Goal: Task Accomplishment & Management: Complete application form

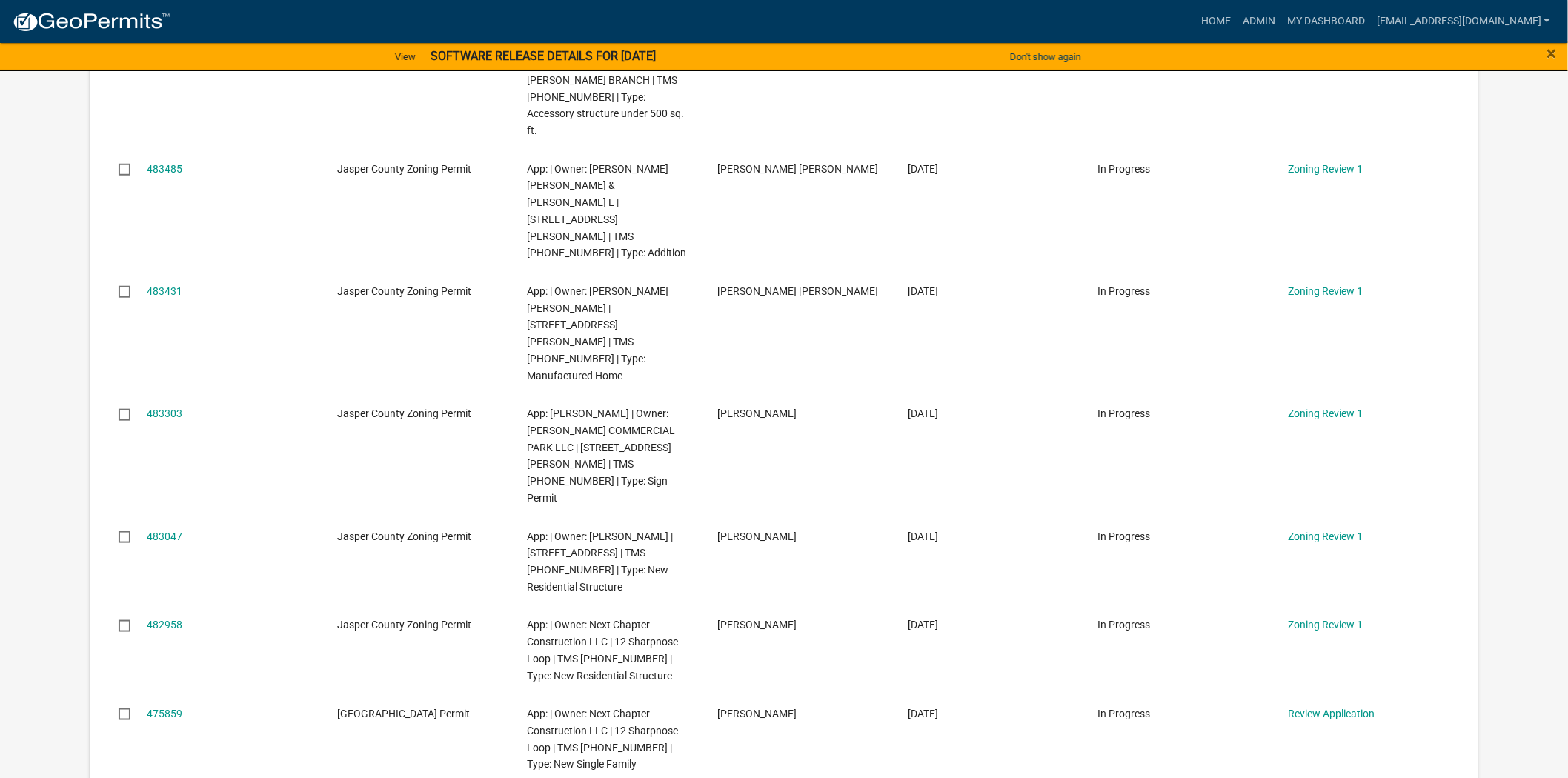
scroll to position [411, 0]
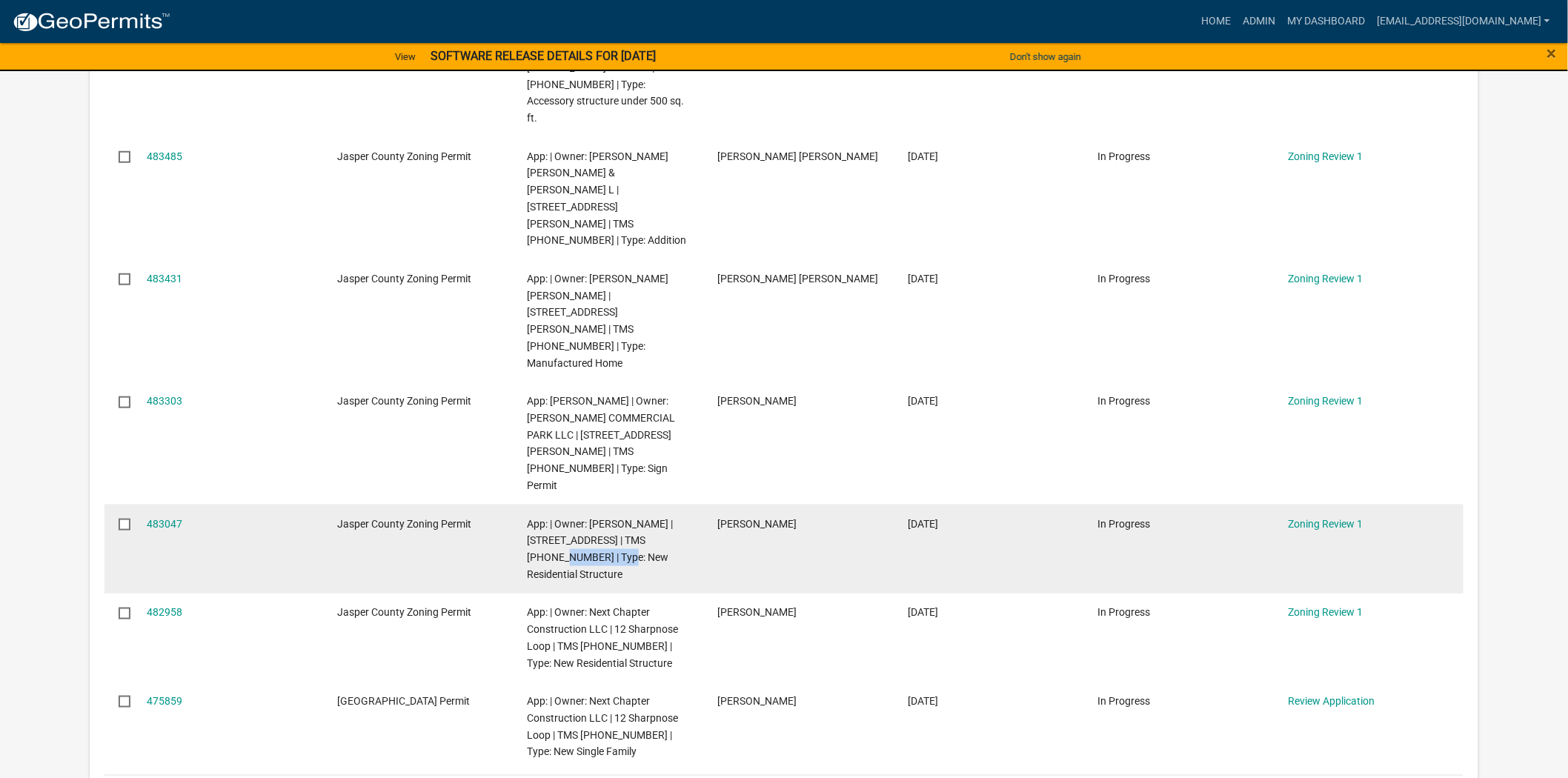
drag, startPoint x: 557, startPoint y: 441, endPoint x: 647, endPoint y: 421, distance: 92.2
click at [647, 518] on span "App: | Owner: Jonathan Pfohl | 283 Cassique Creek Dr. | TMS 094-06-00-016 | Typ…" at bounding box center [600, 549] width 146 height 62
copy span "094-06-00-016"
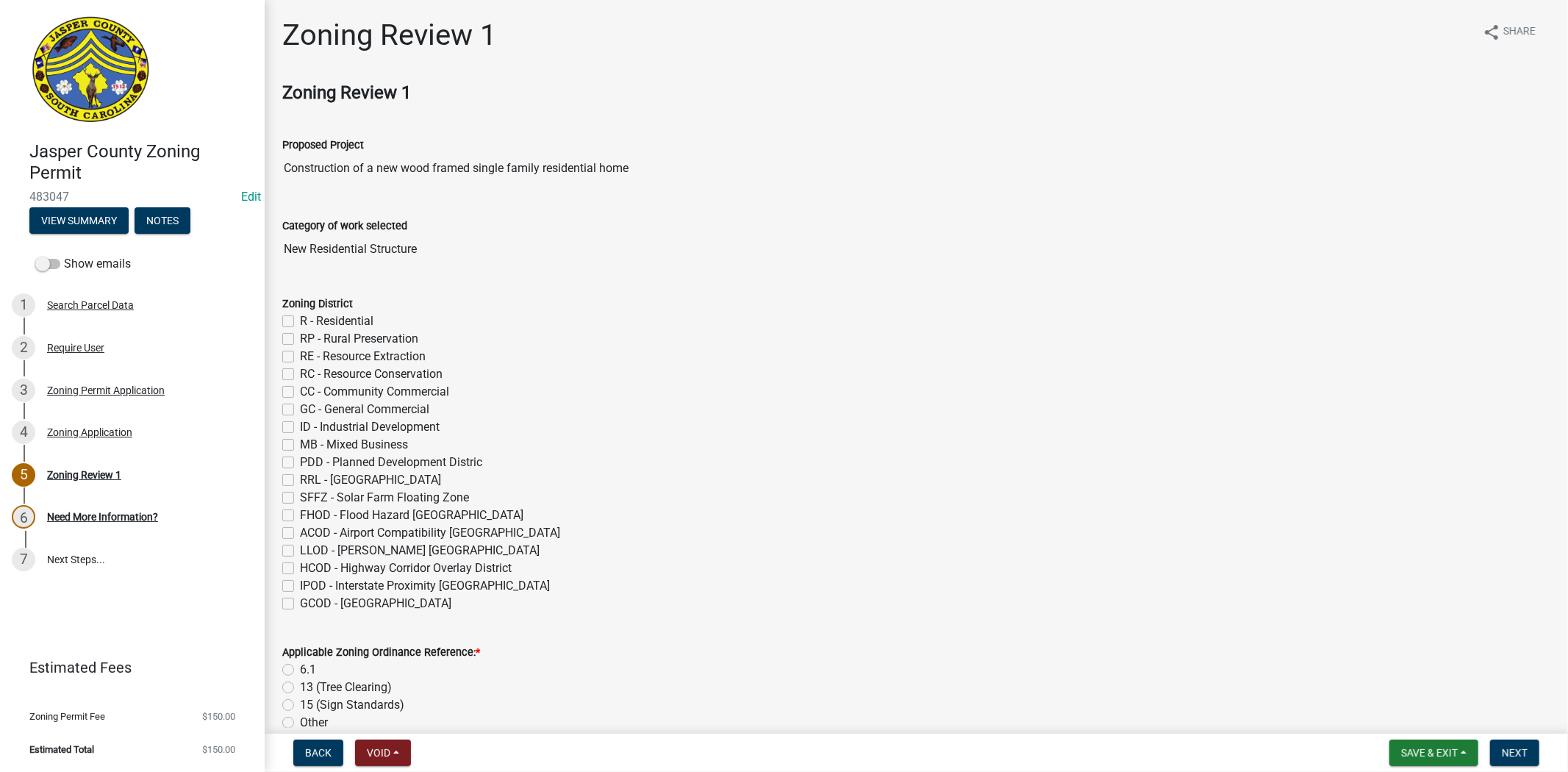
click at [300, 320] on label "R - Residential" at bounding box center [337, 321] width 73 height 18
click at [300, 320] on input "R - Residential" at bounding box center [305, 317] width 10 height 10
checkbox input "true"
checkbox input "false"
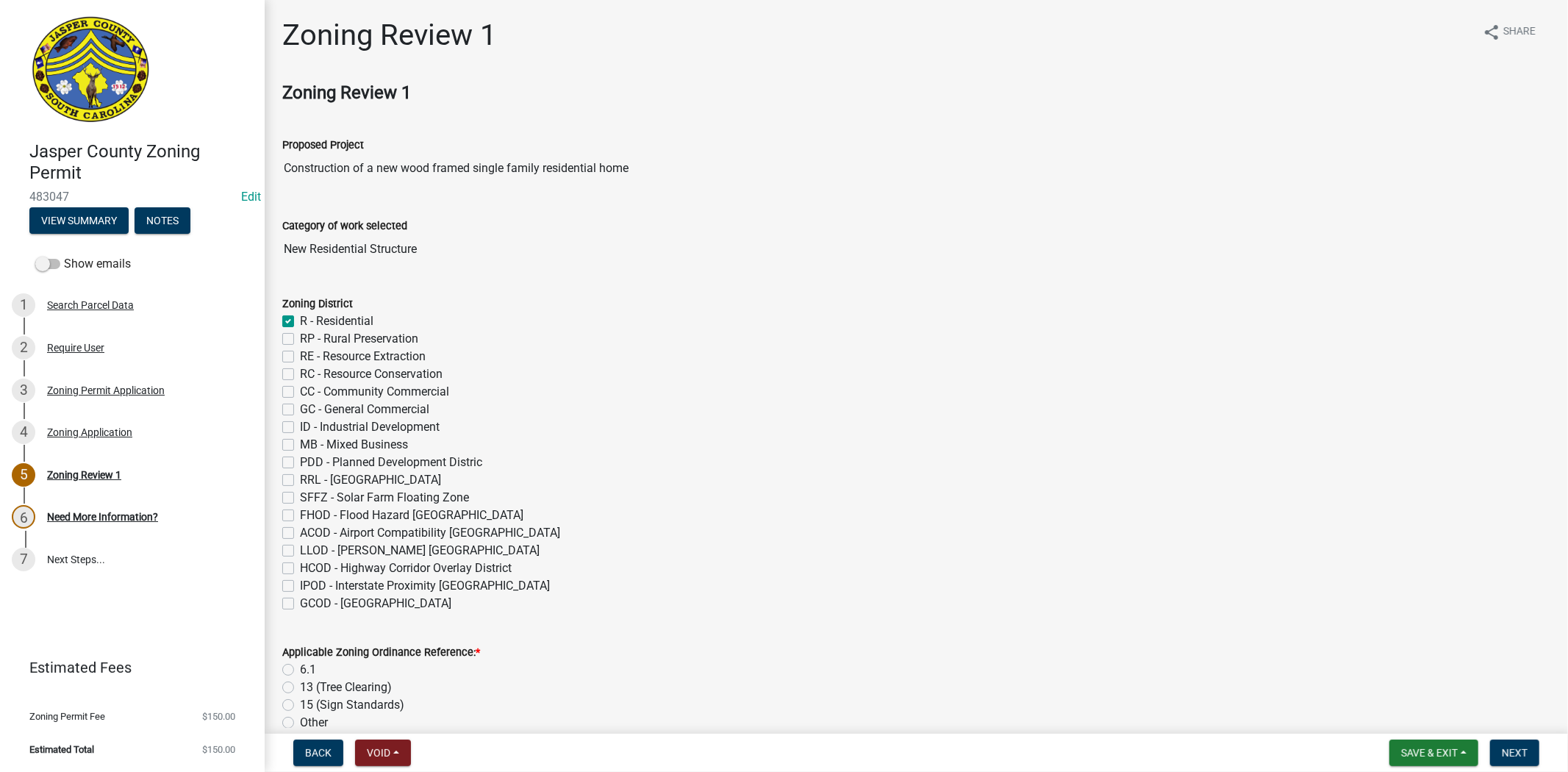
checkbox input "false"
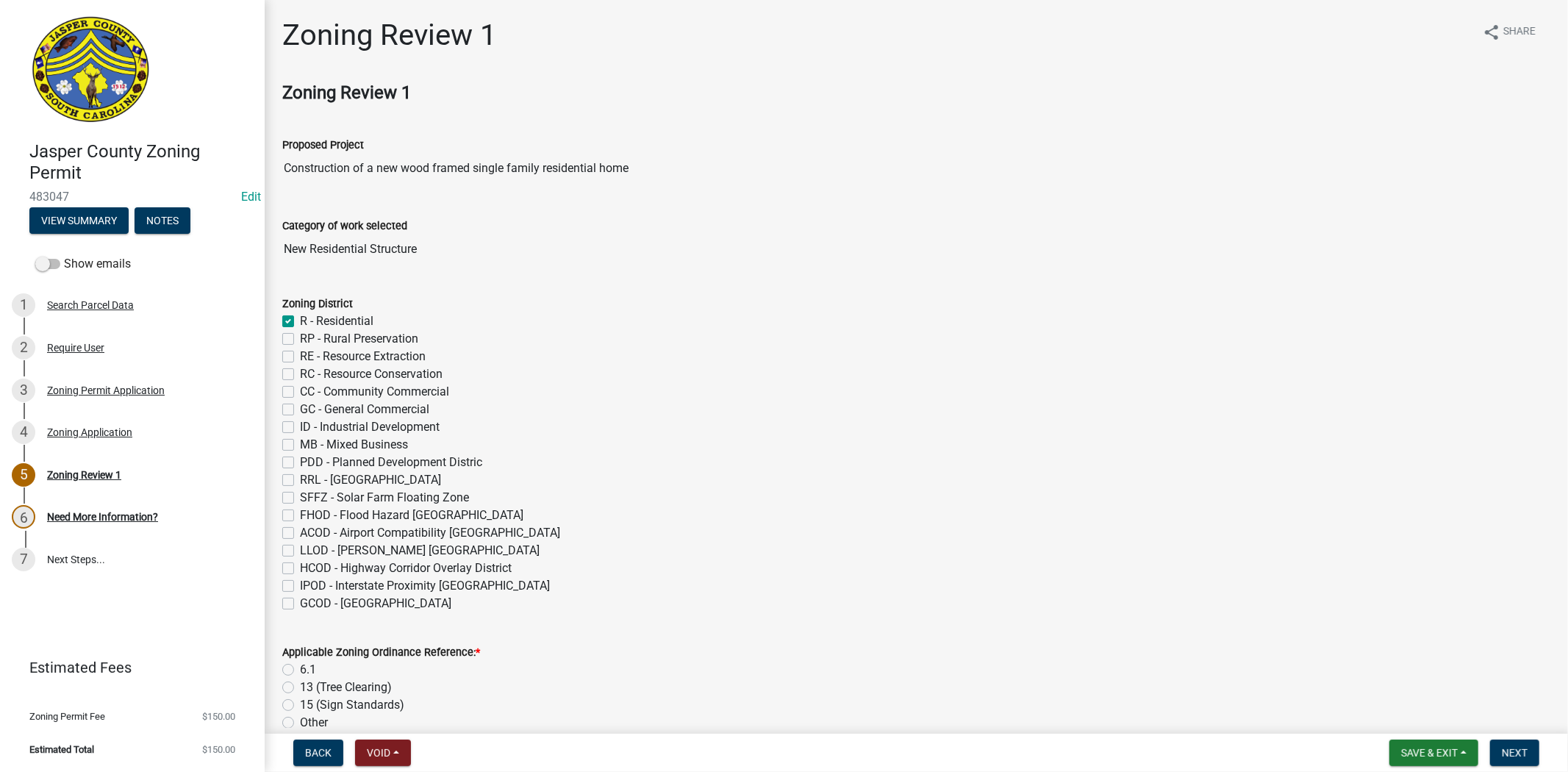
checkbox input "false"
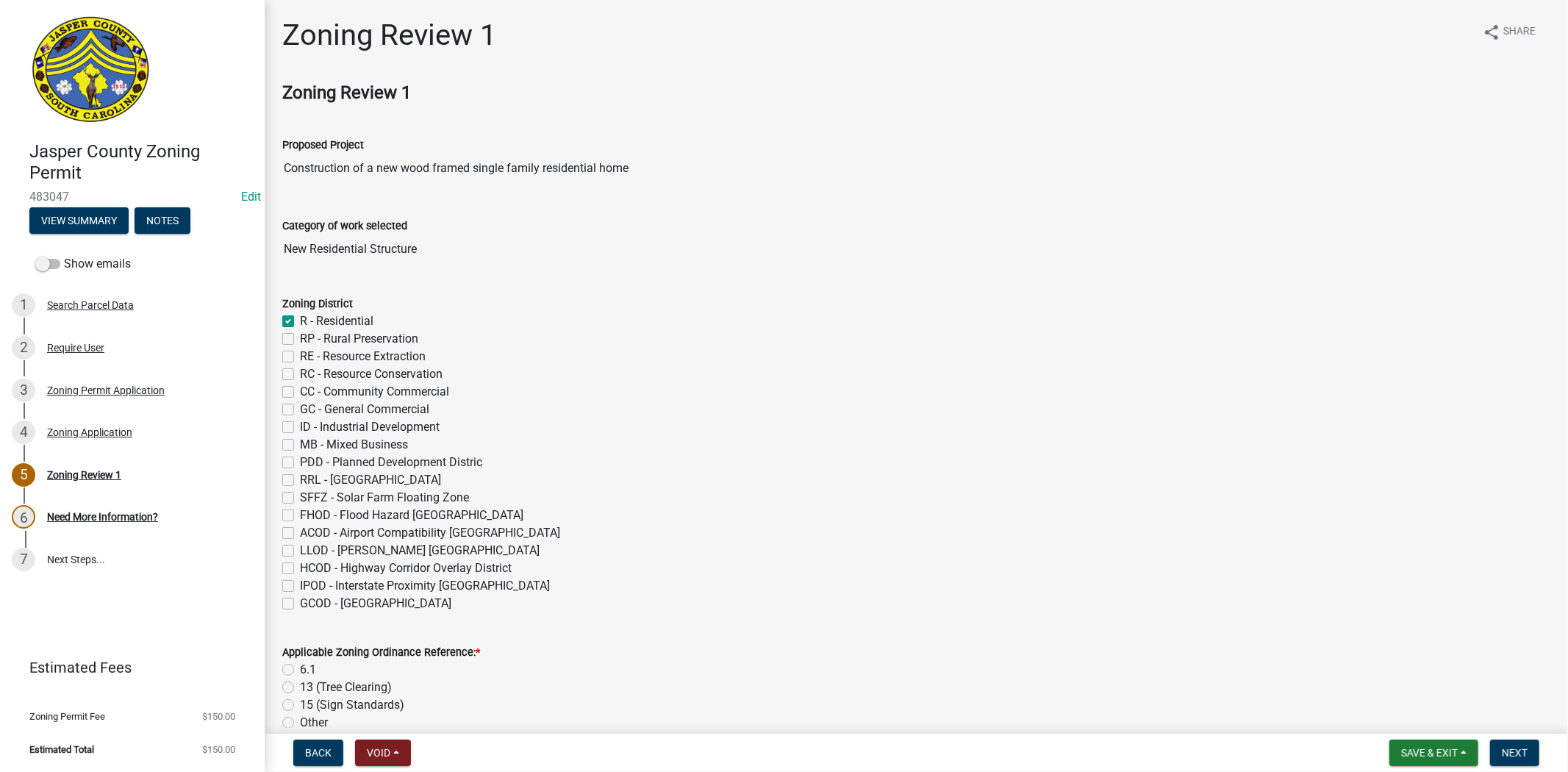
checkbox input "false"
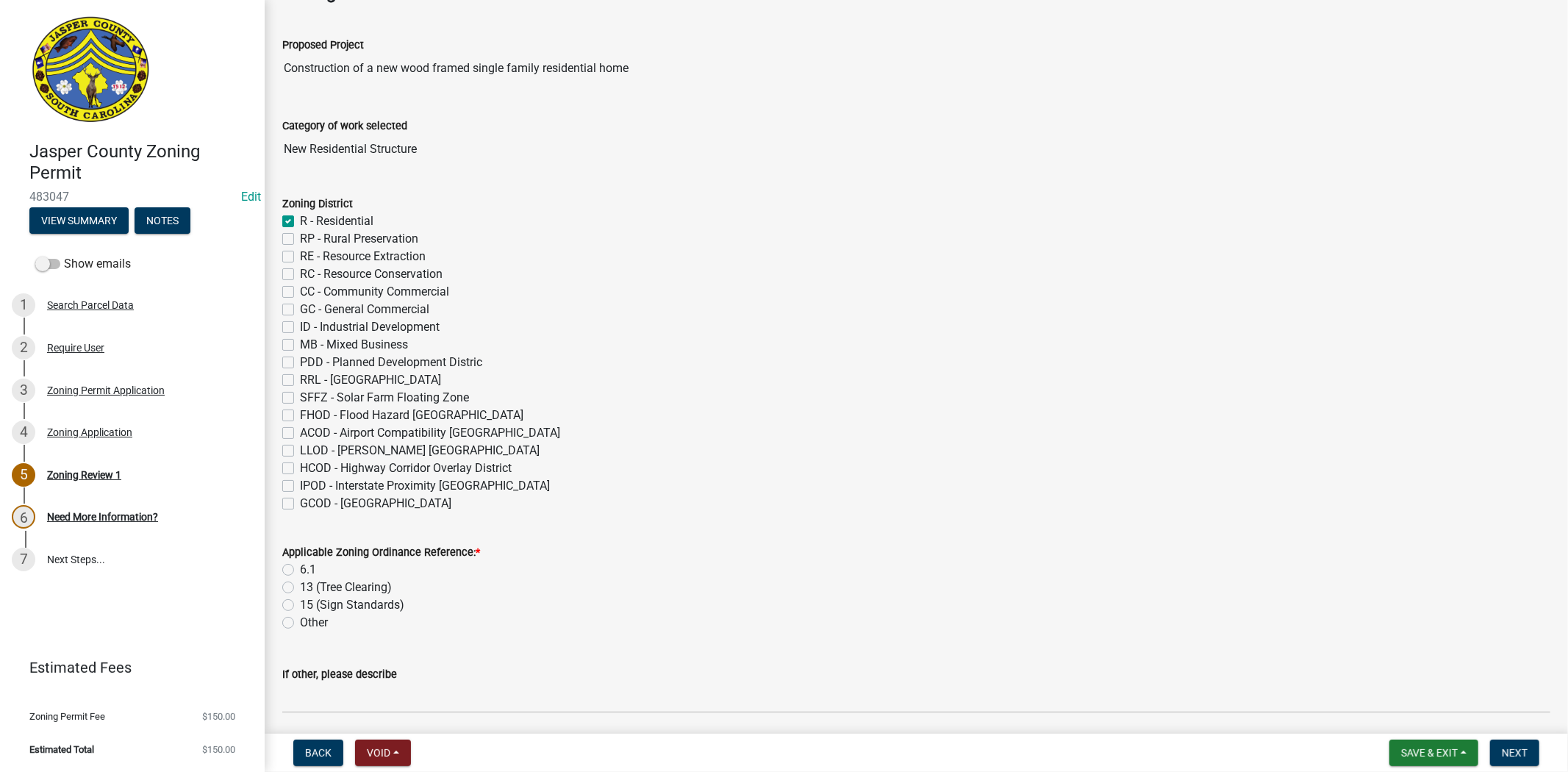
scroll to position [326, 0]
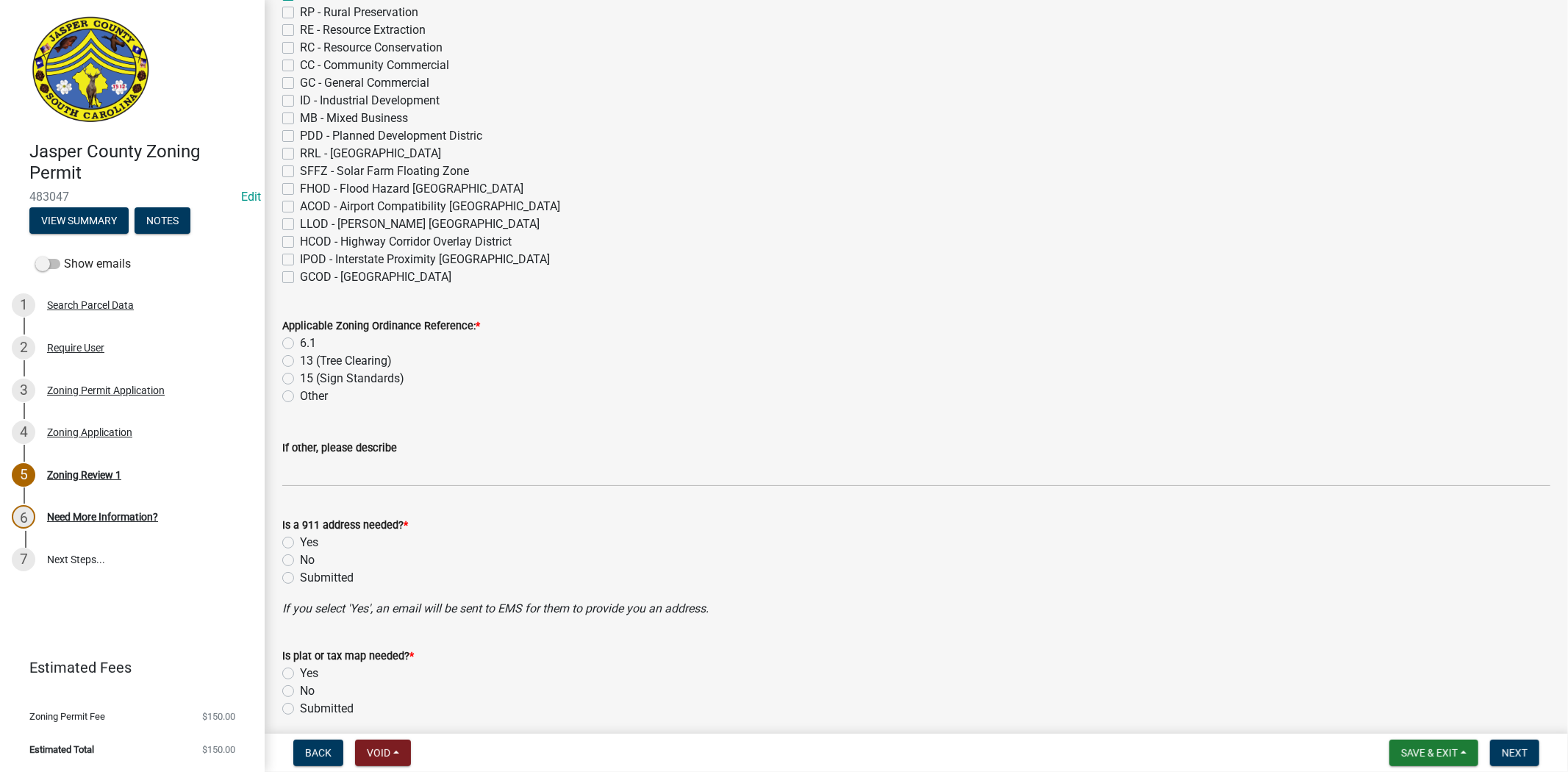
click at [300, 343] on label "6.1" at bounding box center [309, 344] width 16 height 18
click at [300, 343] on input "6.1" at bounding box center [305, 339] width 10 height 10
radio input "true"
click at [300, 559] on label "No" at bounding box center [308, 560] width 15 height 18
click at [300, 559] on input "No" at bounding box center [305, 556] width 10 height 10
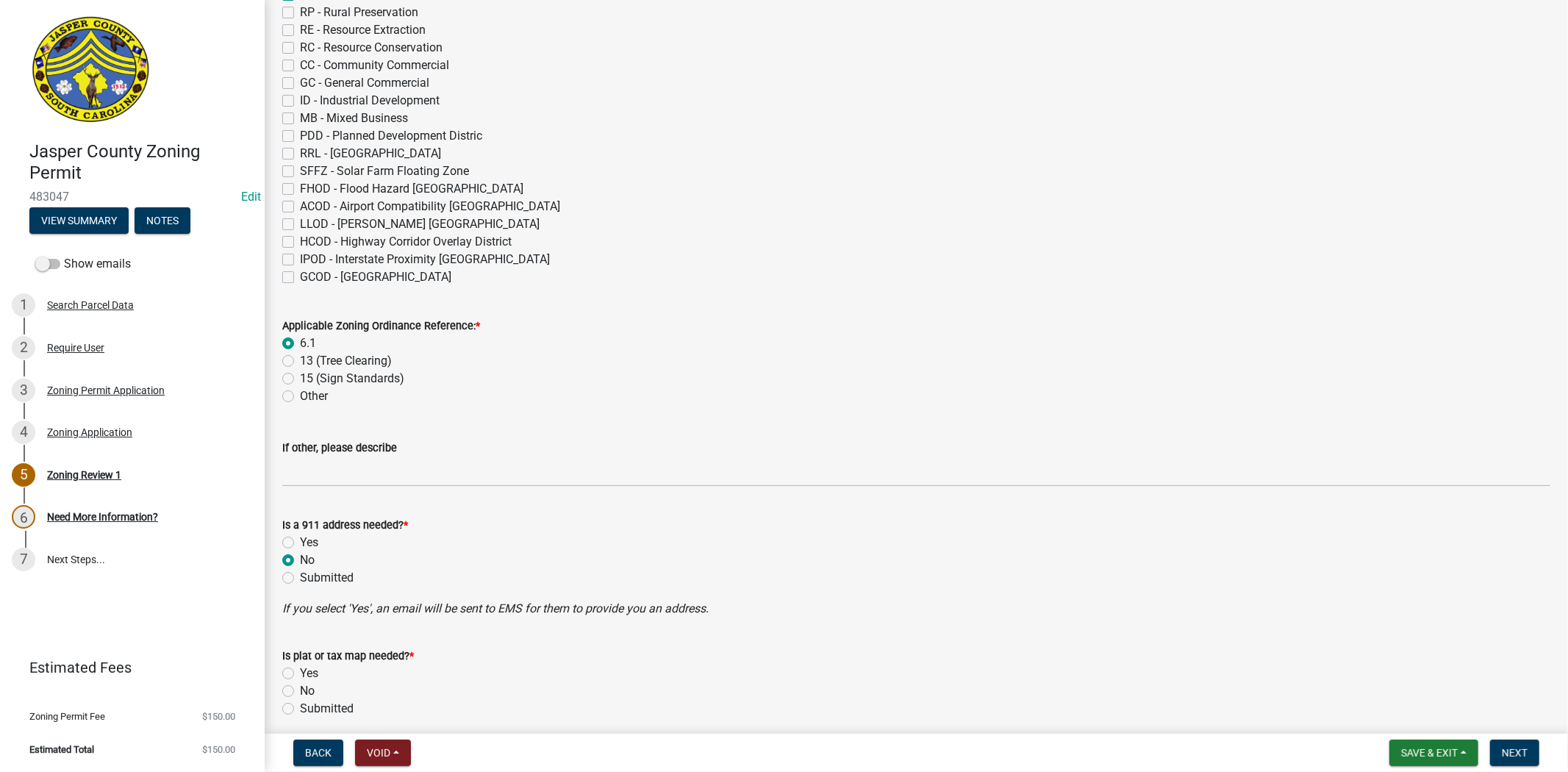
radio input "true"
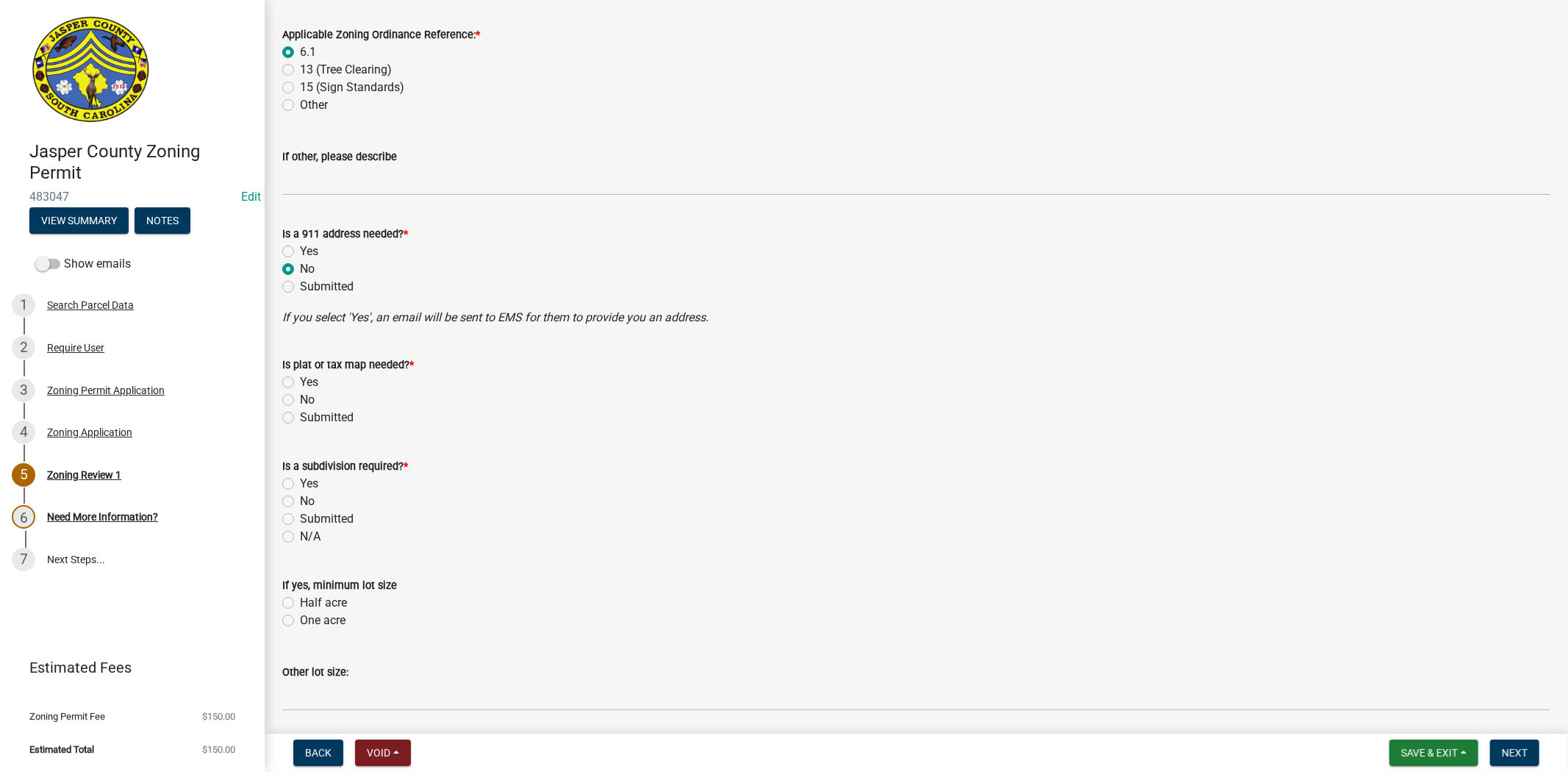
scroll to position [653, 0]
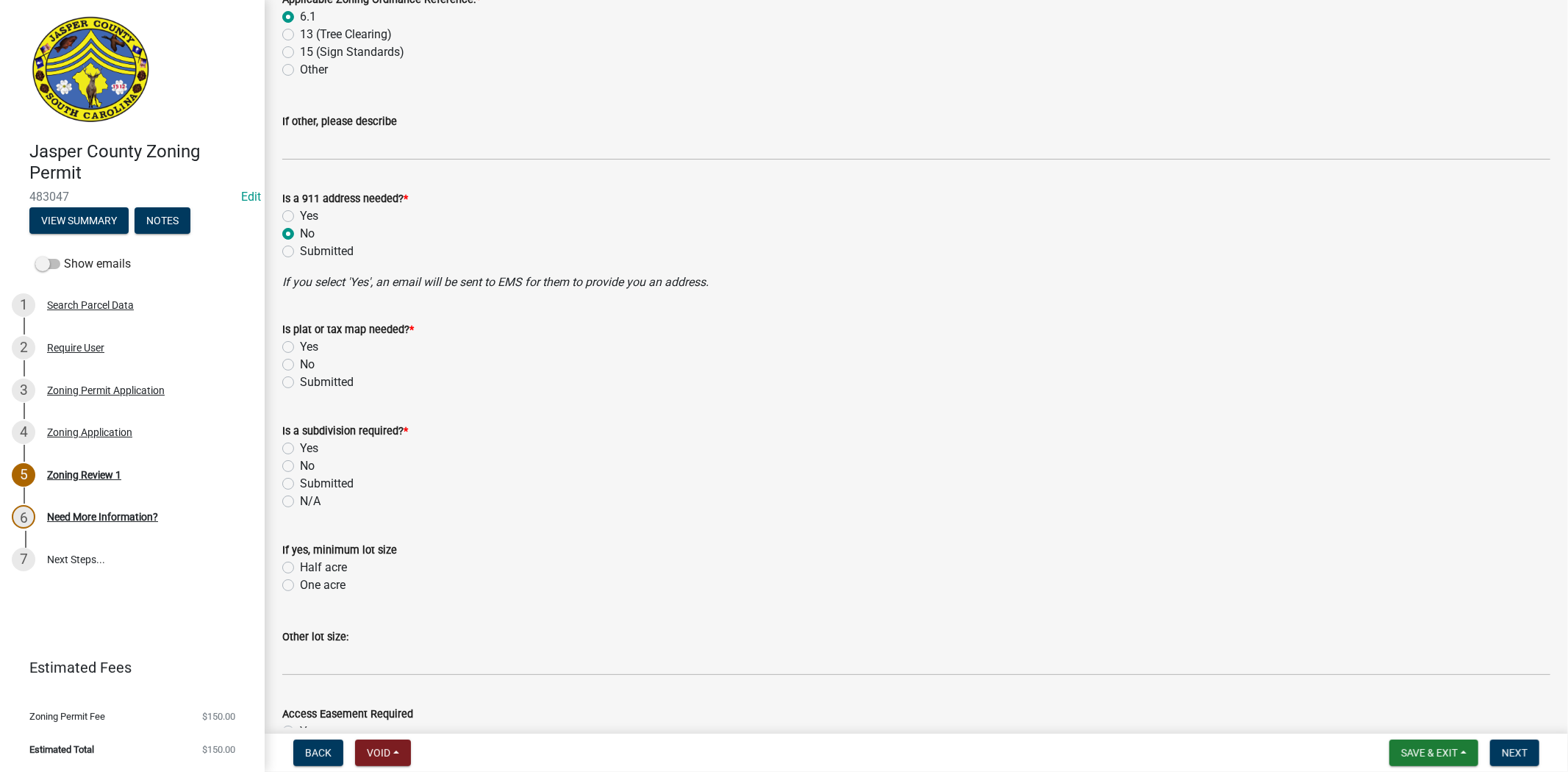
click at [300, 464] on label "No" at bounding box center [308, 466] width 15 height 18
click at [300, 464] on input "No" at bounding box center [305, 462] width 10 height 10
radio input "true"
click at [300, 363] on label "No" at bounding box center [308, 365] width 15 height 18
click at [300, 363] on input "No" at bounding box center [305, 360] width 10 height 10
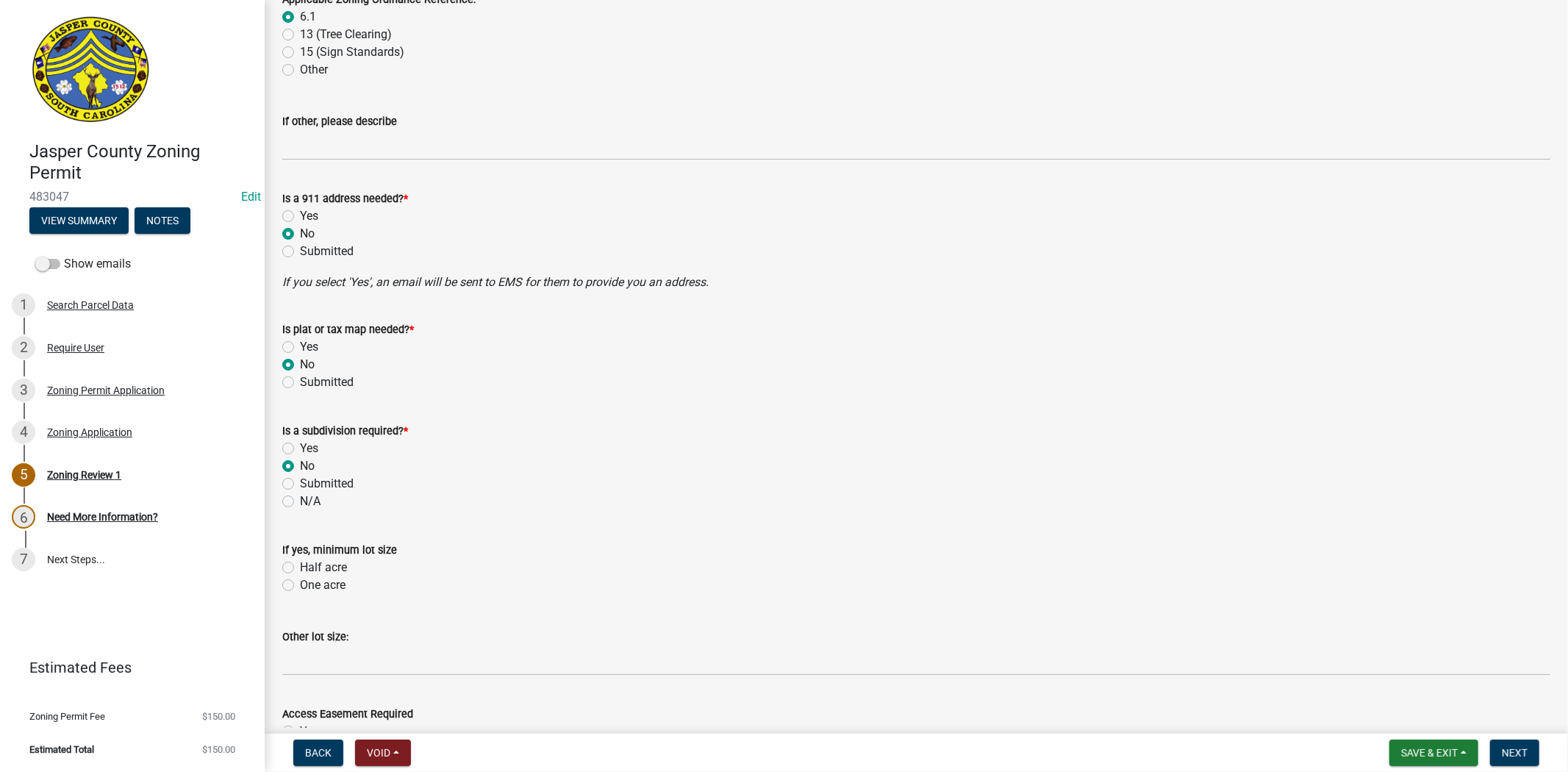
radio input "true"
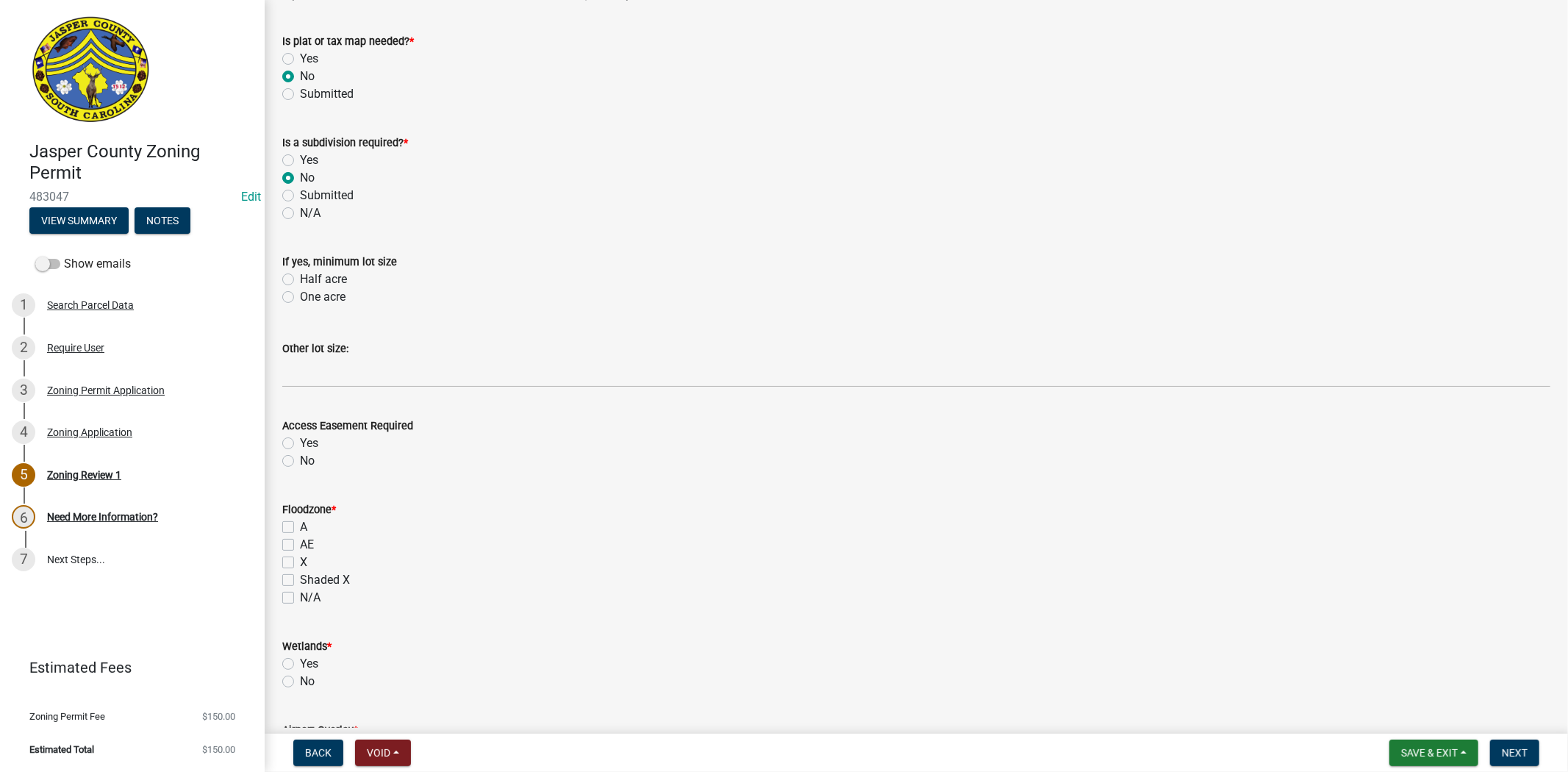
scroll to position [1062, 0]
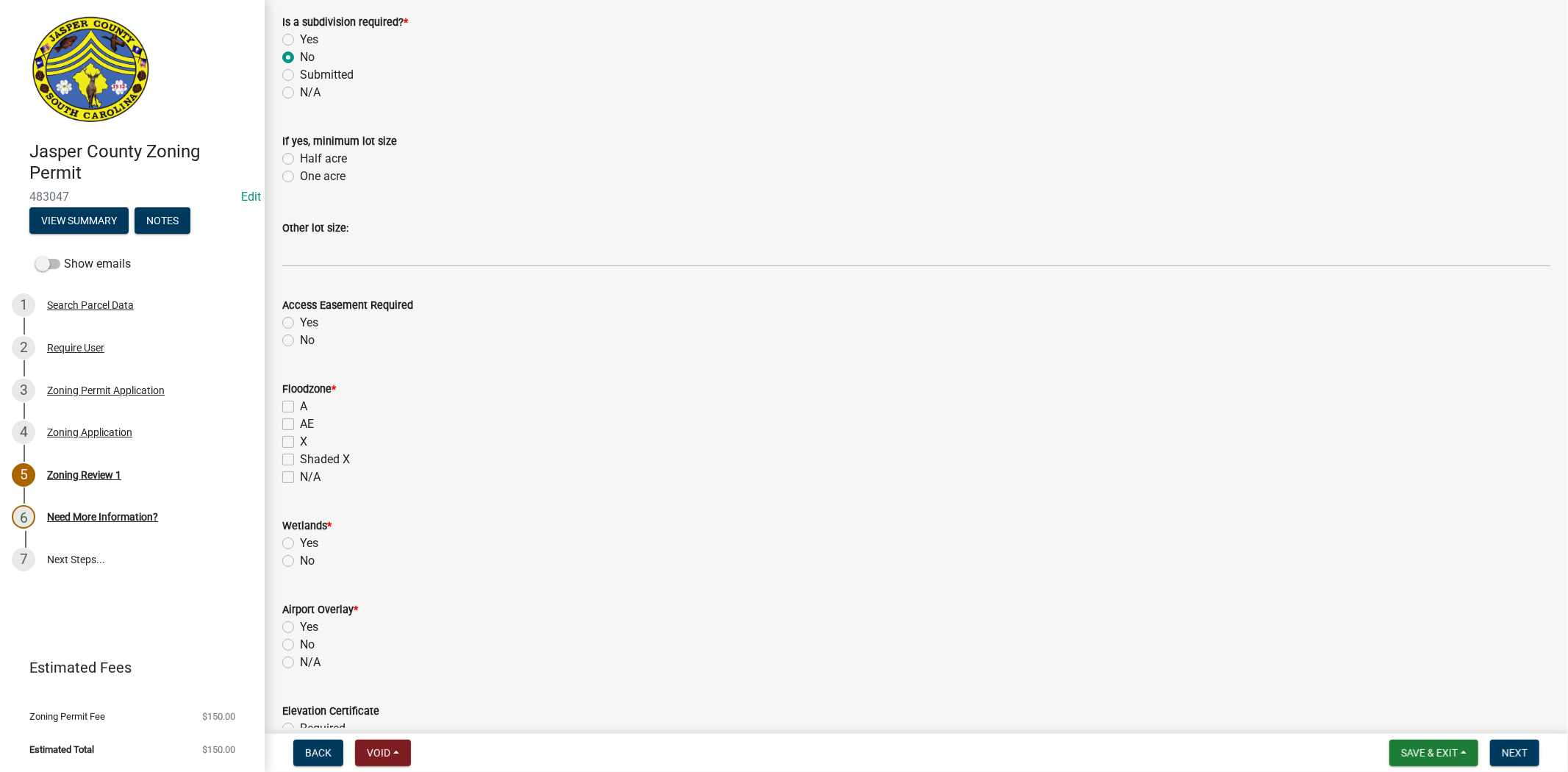
click at [300, 425] on label "AE" at bounding box center [307, 425] width 14 height 18
click at [300, 425] on input "AE" at bounding box center [305, 420] width 10 height 10
checkbox input "true"
checkbox input "false"
checkbox input "true"
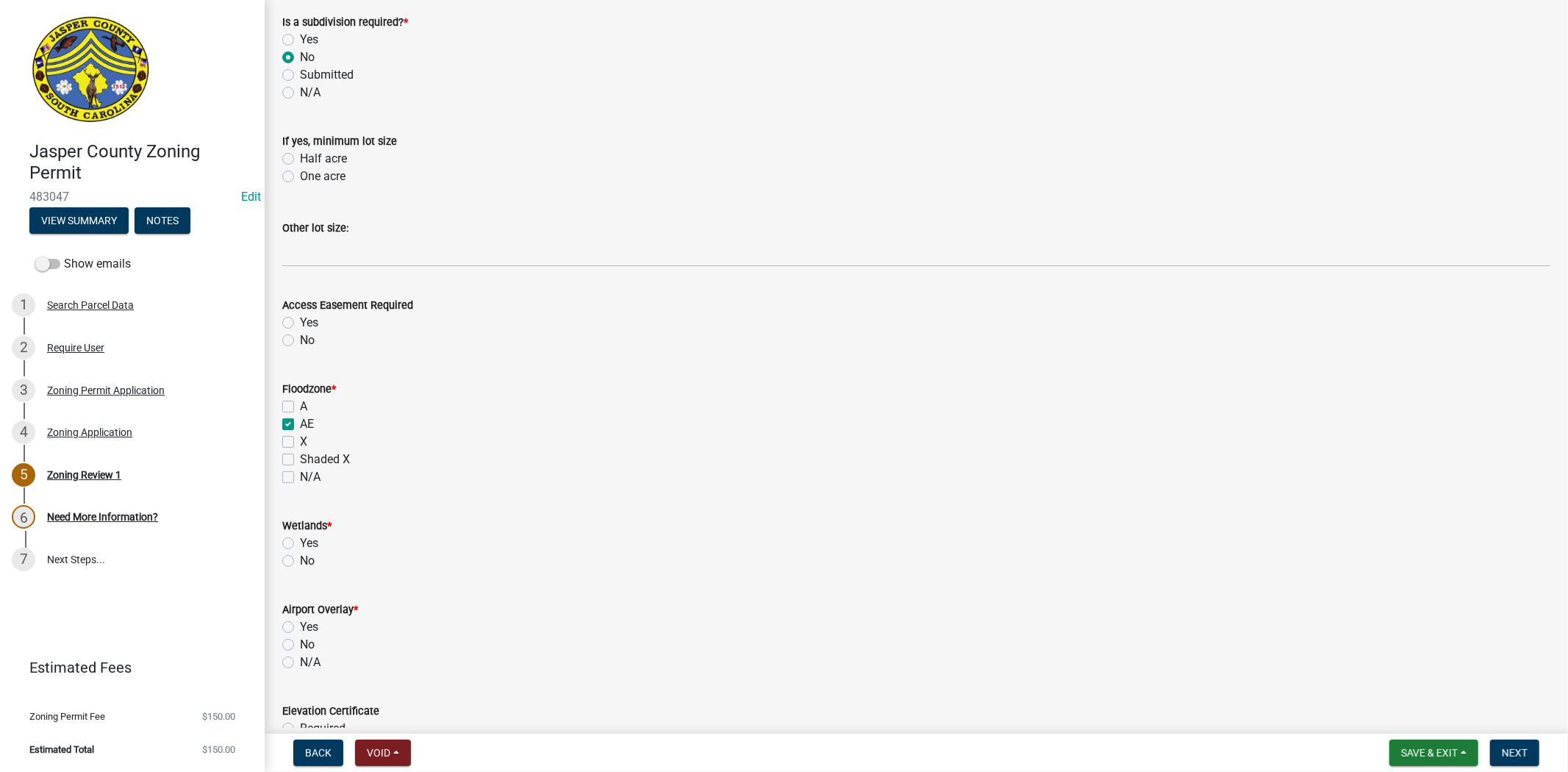
checkbox input "false"
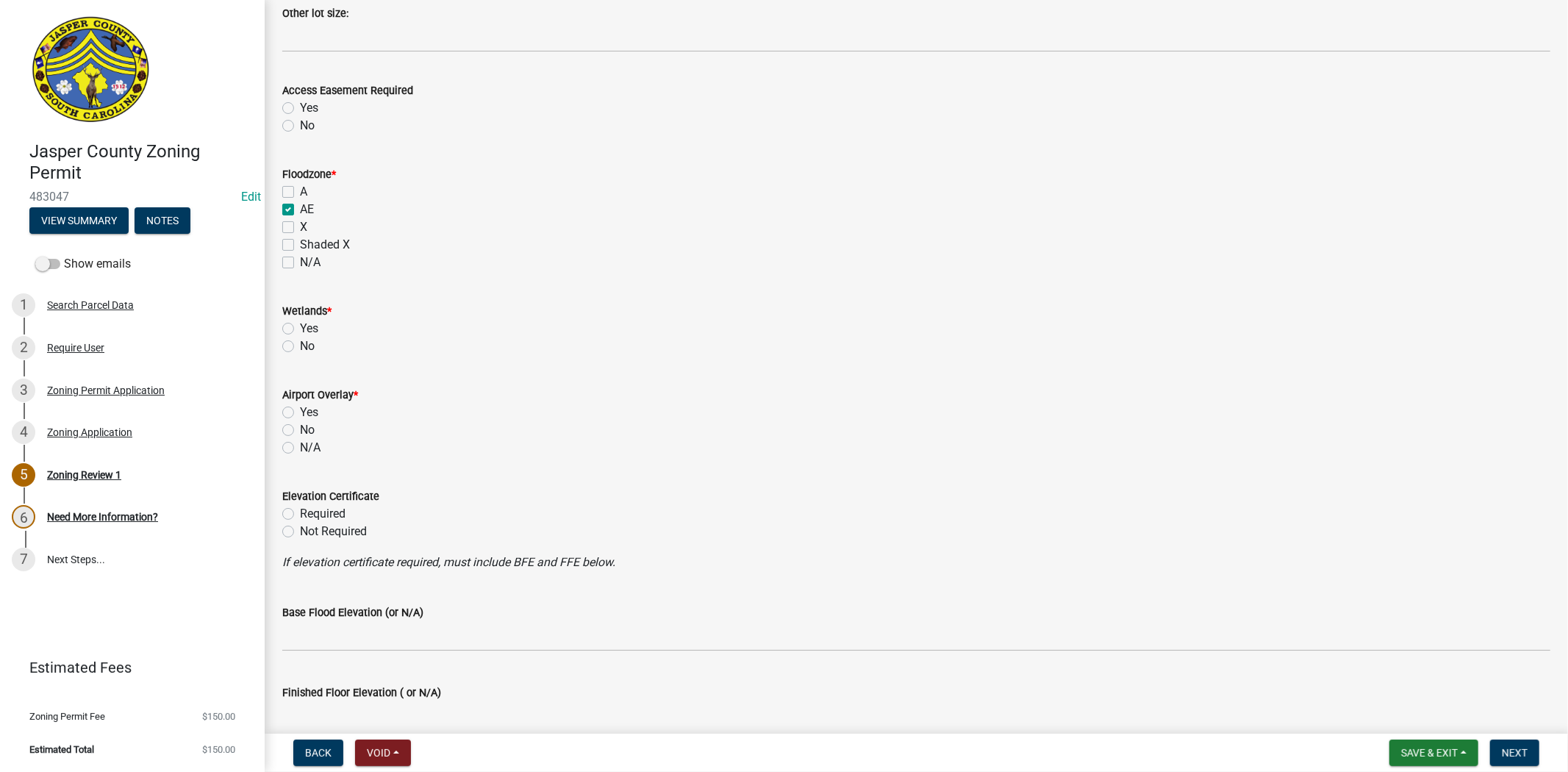
scroll to position [1307, 0]
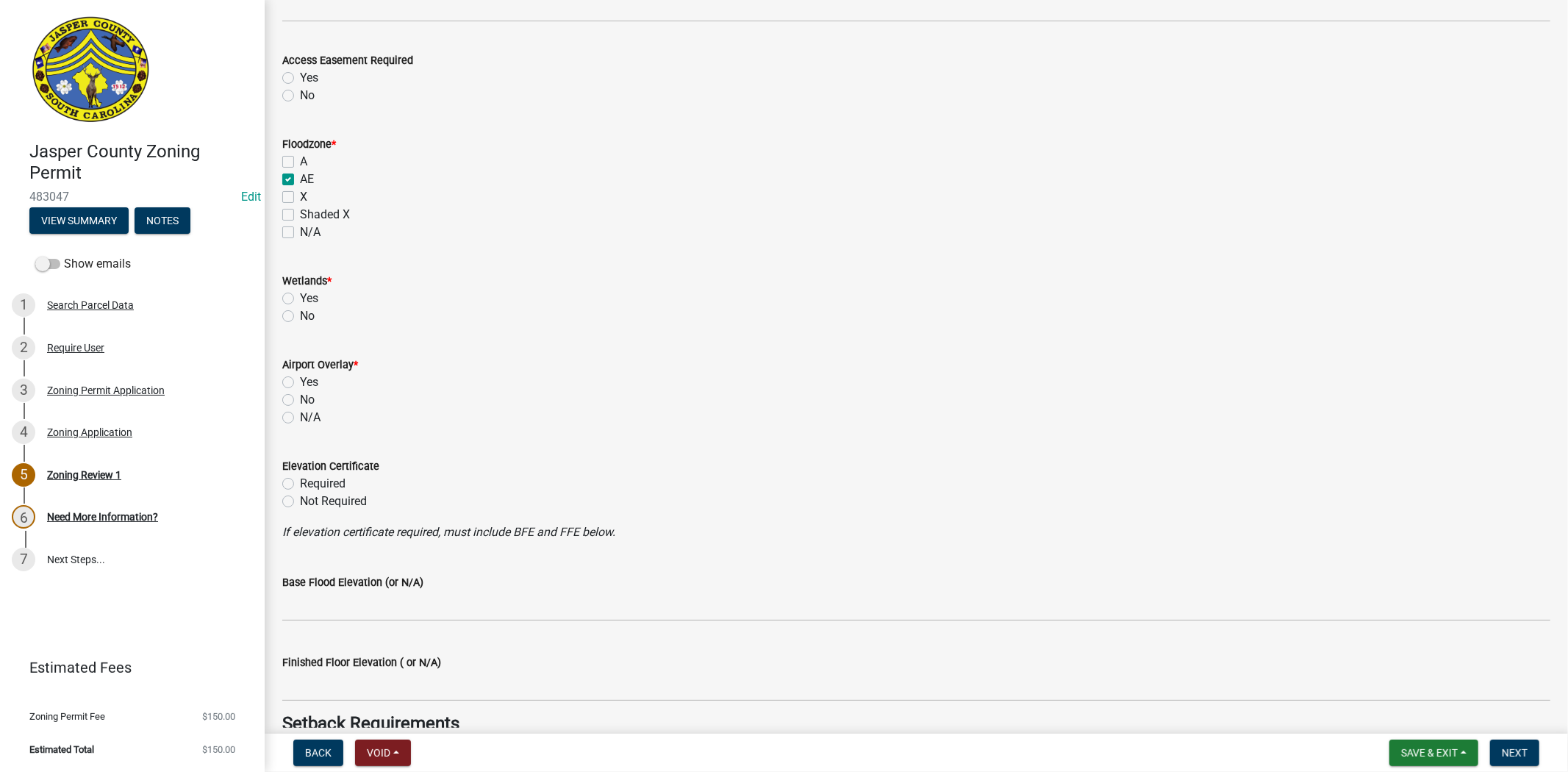
click at [300, 317] on label "No" at bounding box center [308, 316] width 15 height 18
click at [300, 317] on input "No" at bounding box center [305, 311] width 10 height 10
radio input "true"
click at [300, 401] on label "No" at bounding box center [308, 400] width 15 height 18
click at [300, 401] on input "No" at bounding box center [305, 395] width 10 height 10
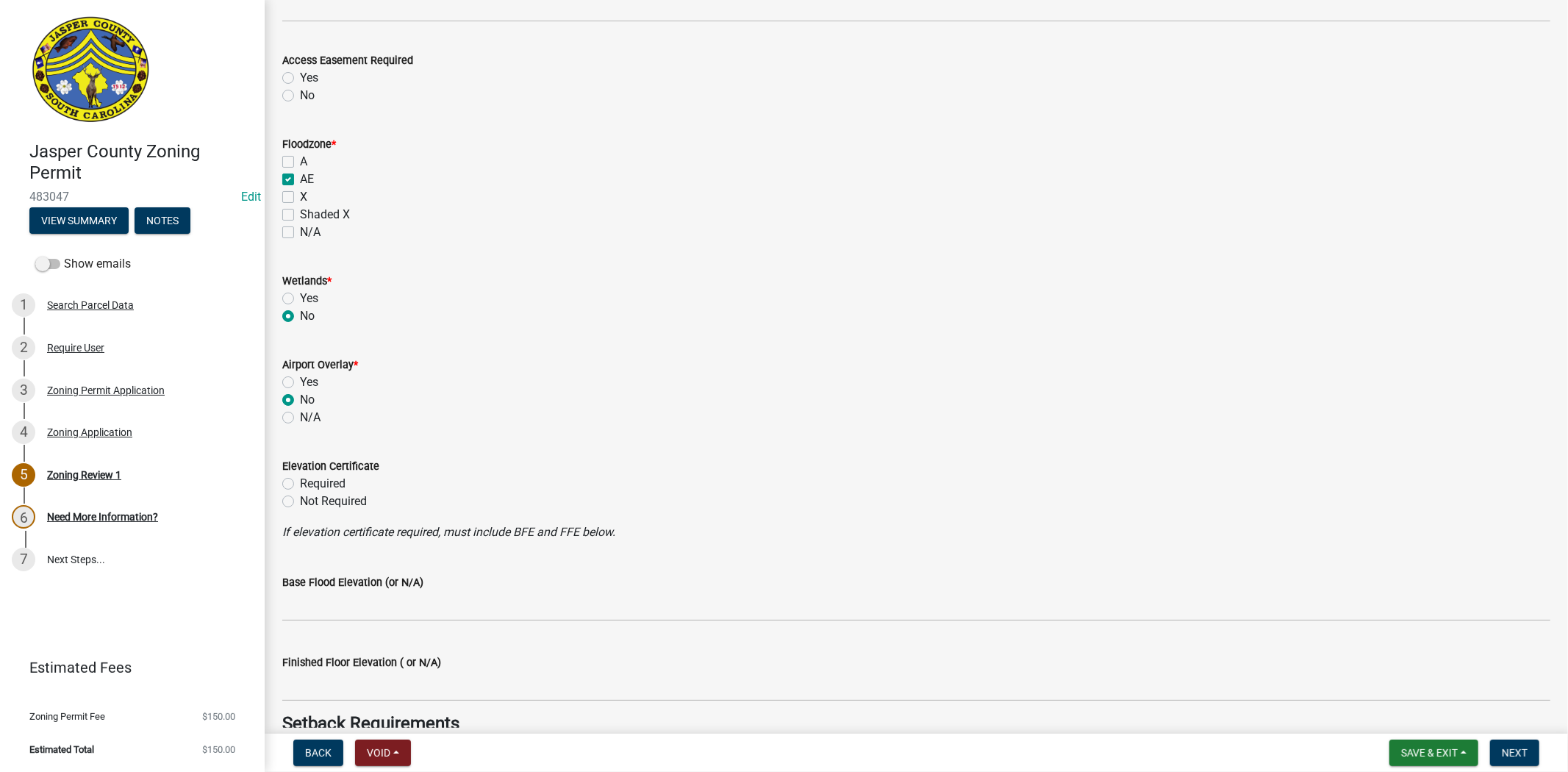
radio input "true"
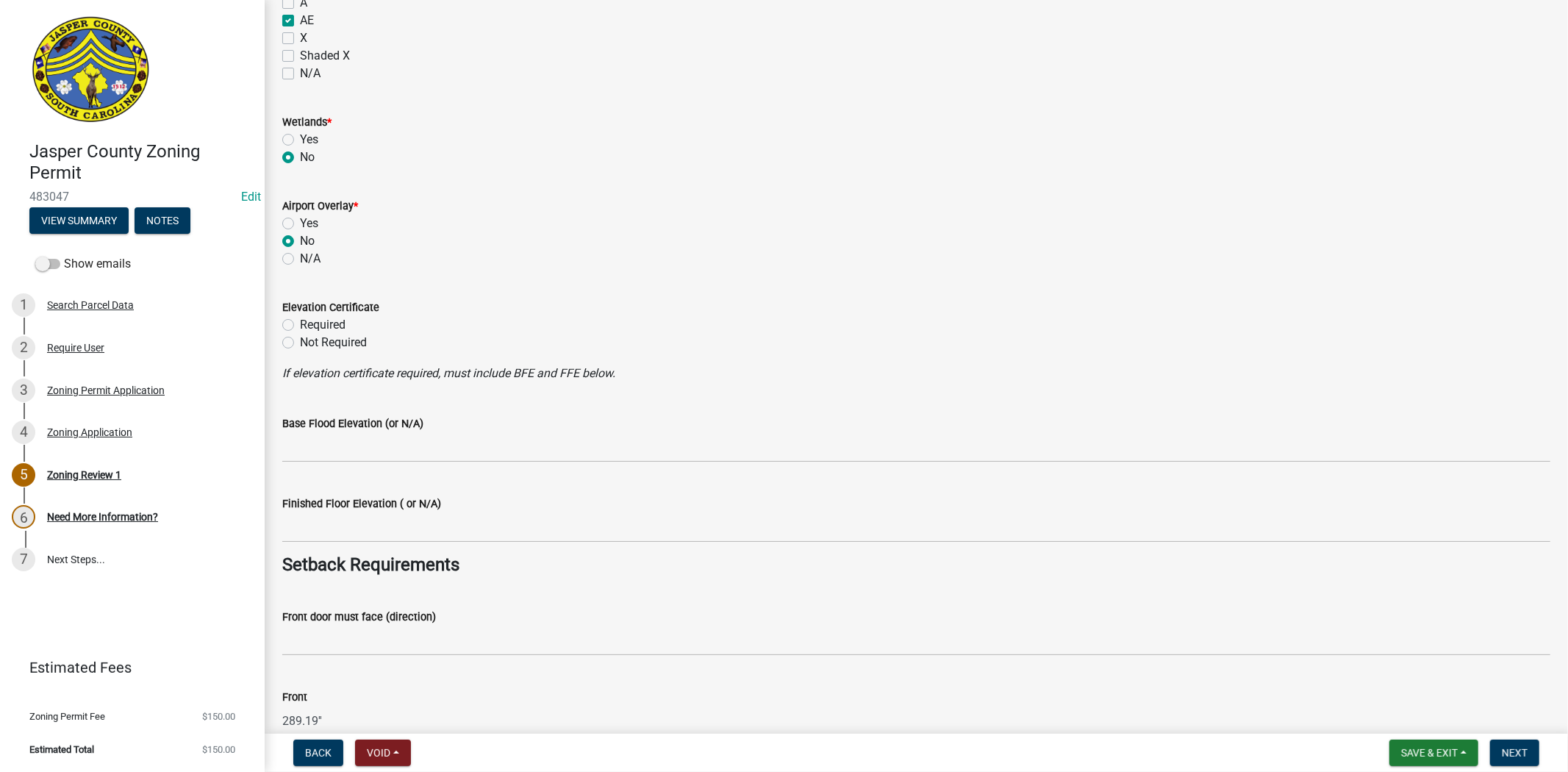
scroll to position [1471, 0]
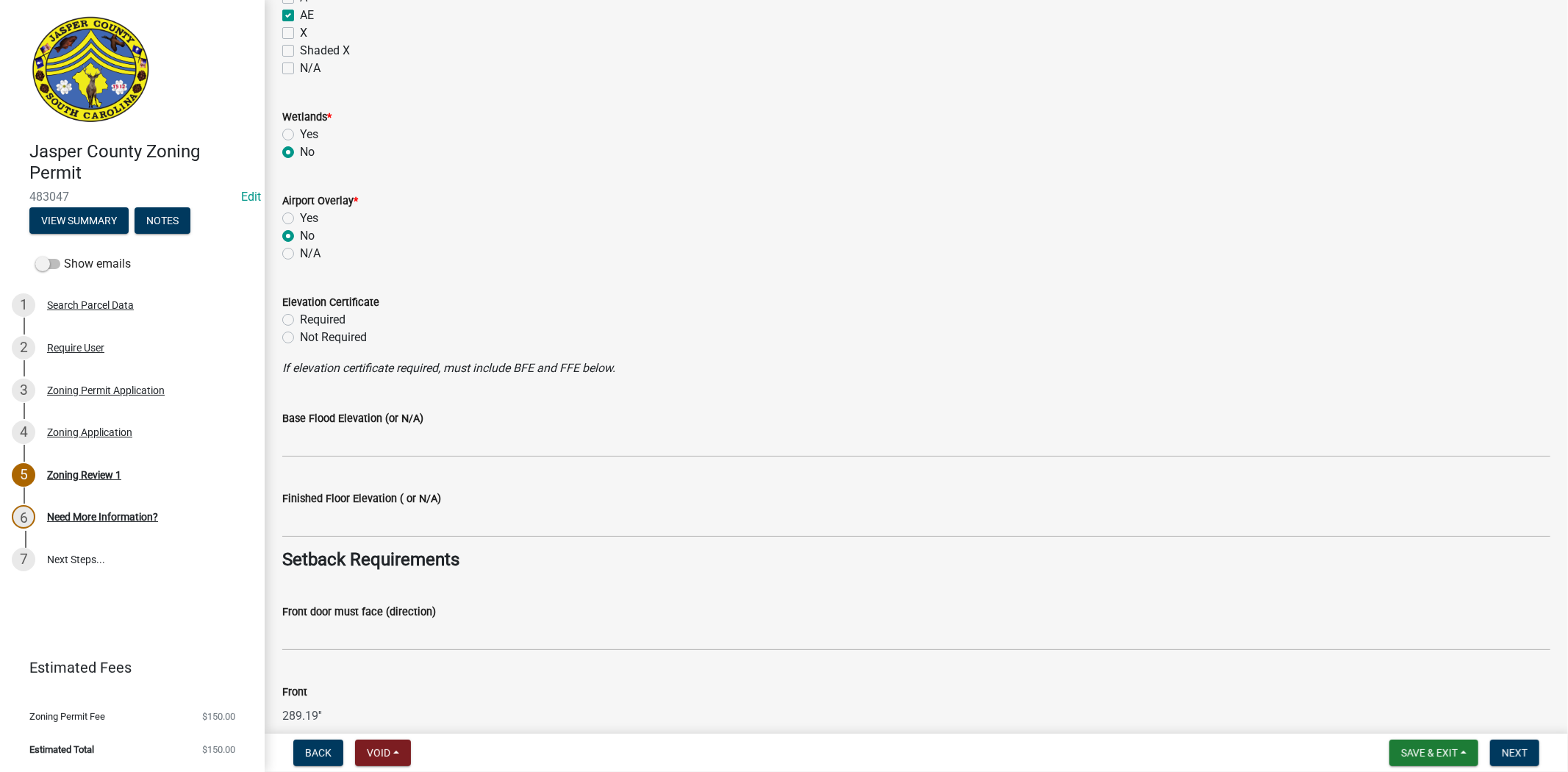
click at [300, 326] on label "Required" at bounding box center [323, 320] width 46 height 18
click at [300, 320] on input "Required" at bounding box center [305, 315] width 10 height 10
radio input "true"
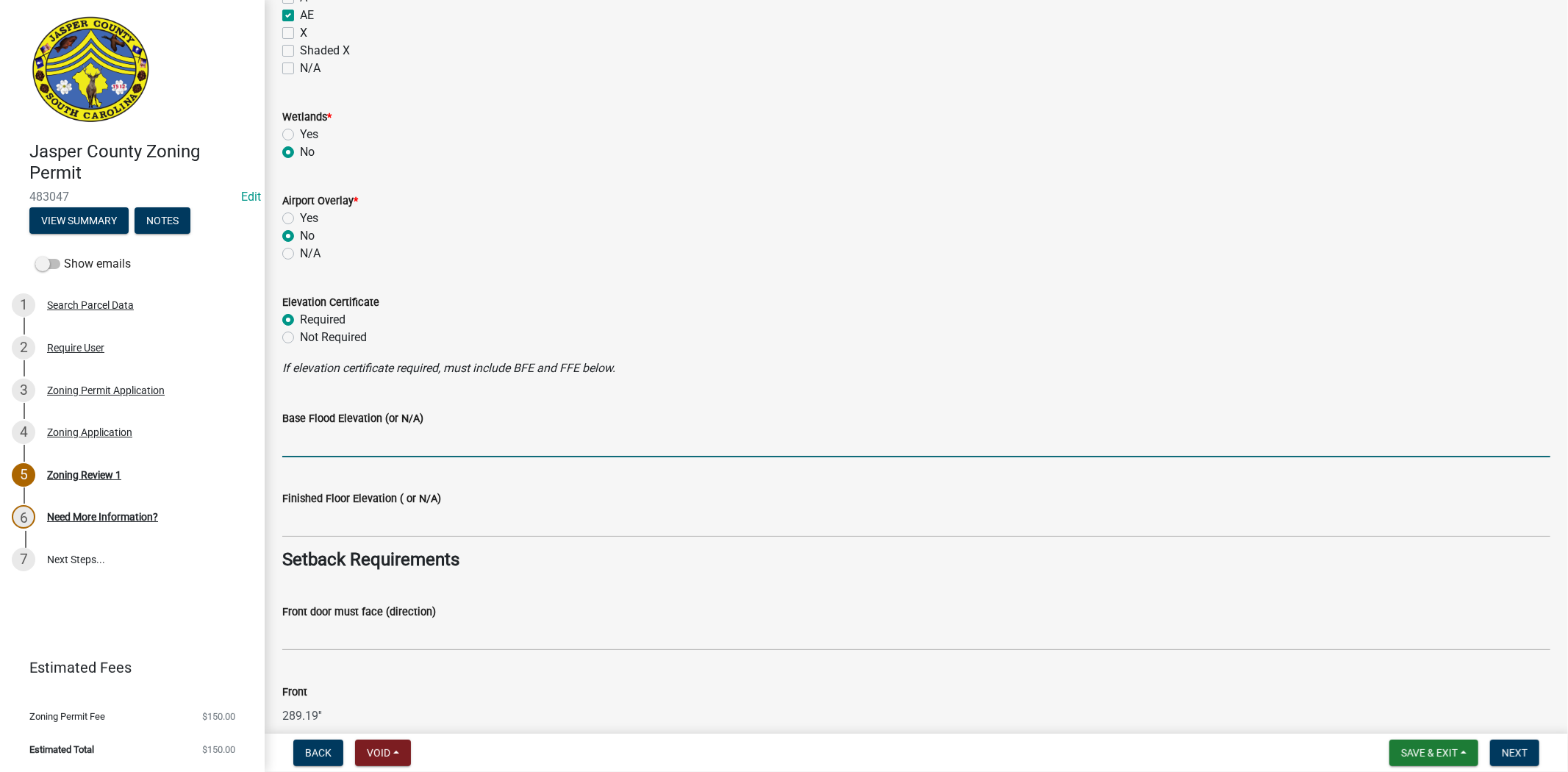
click at [300, 441] on input "Base Flood Elevation (or N/A)" at bounding box center [917, 442] width 1268 height 30
type input "11"
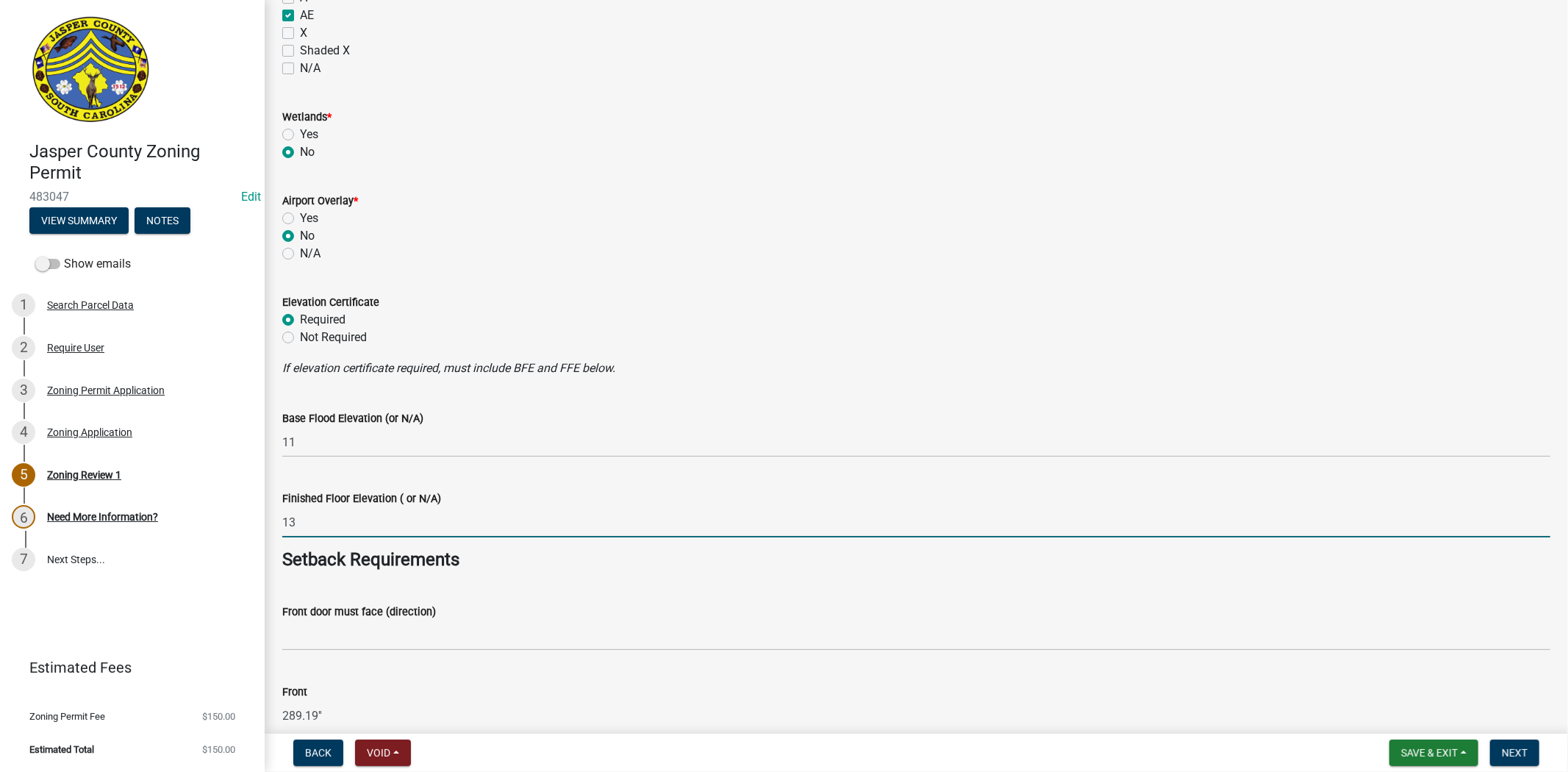
type input "13"
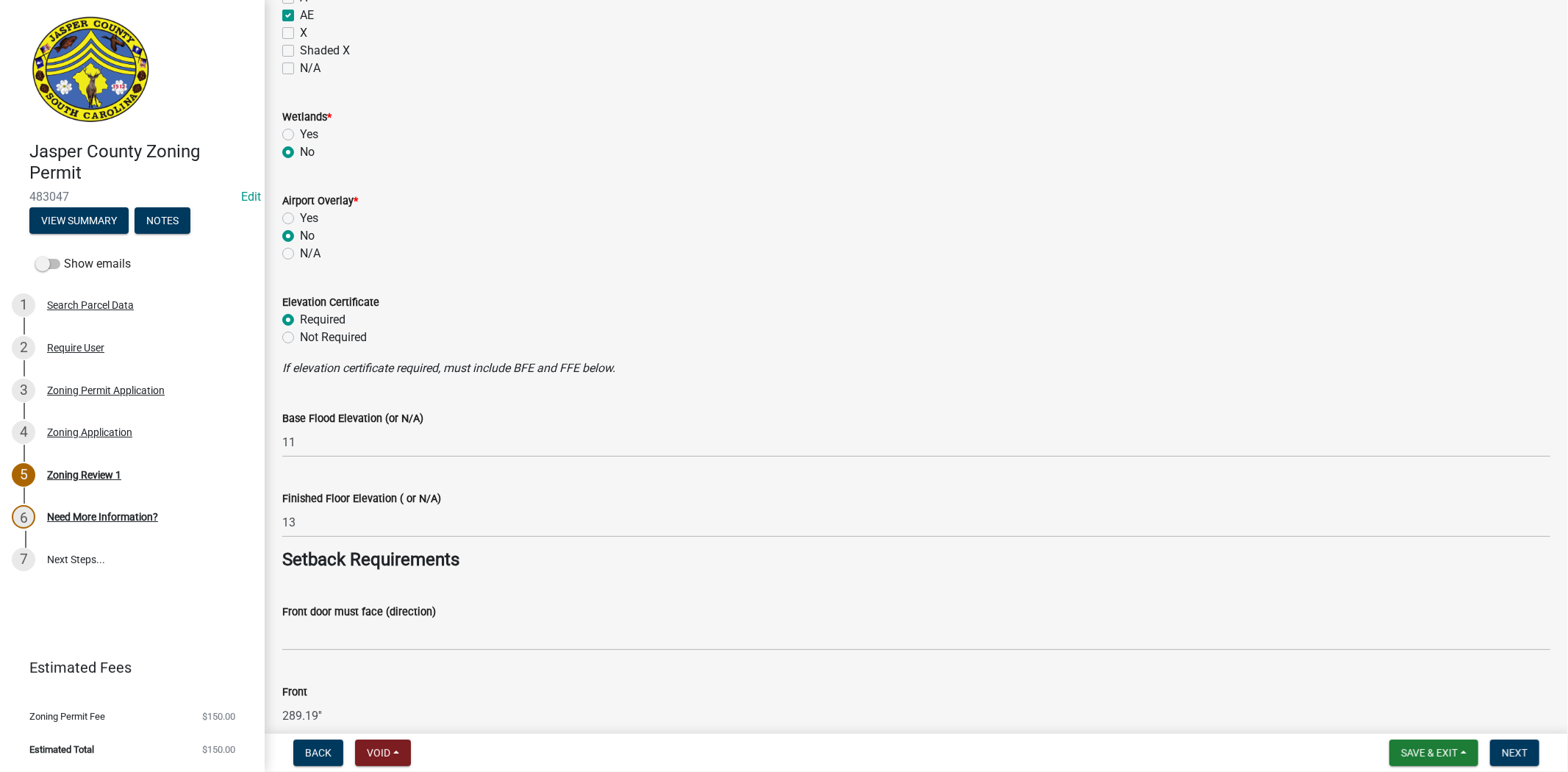
click at [942, 276] on form "Elevation Certificate Required Not Required" at bounding box center [917, 311] width 1268 height 70
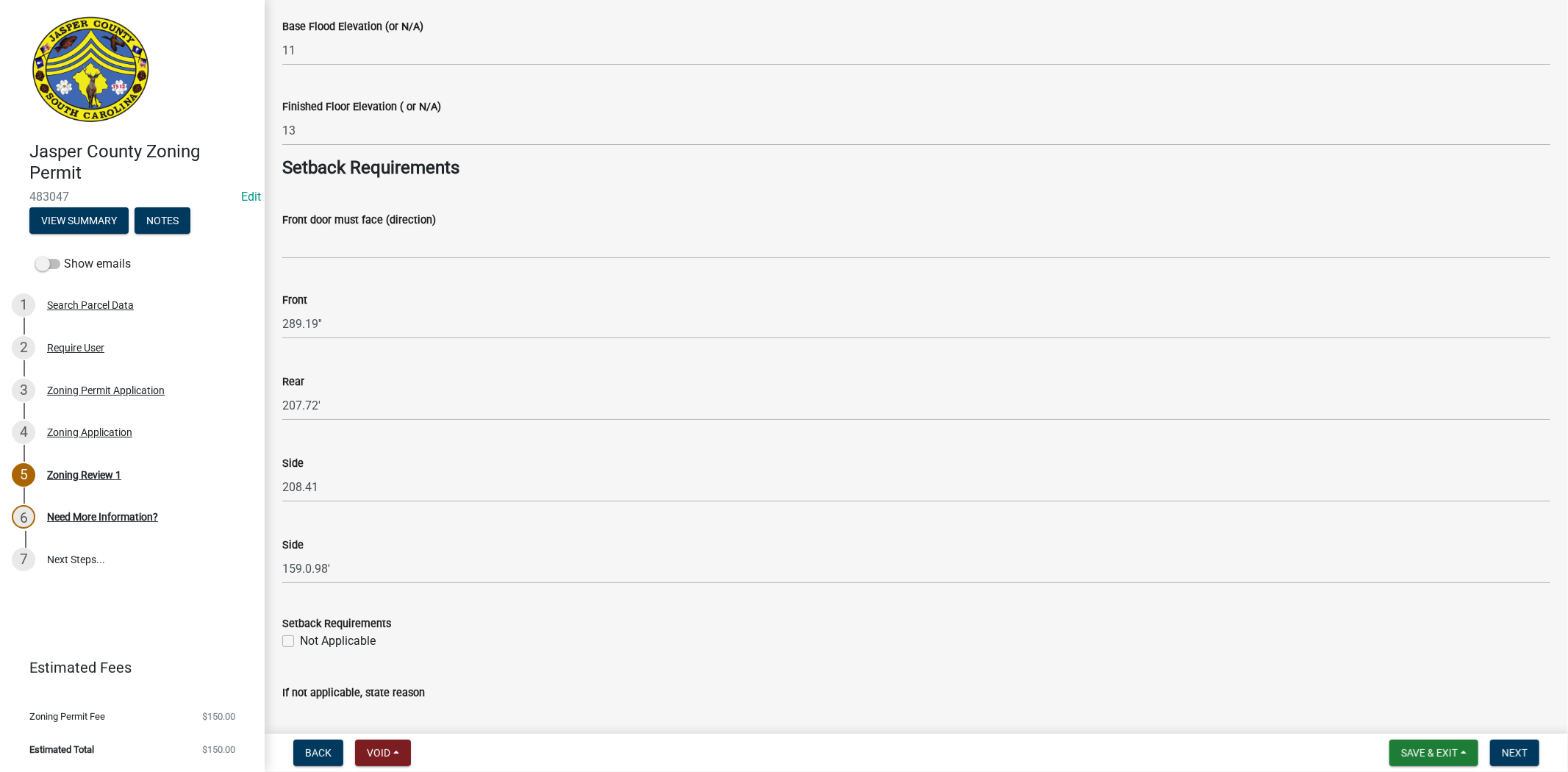
scroll to position [1879, 0]
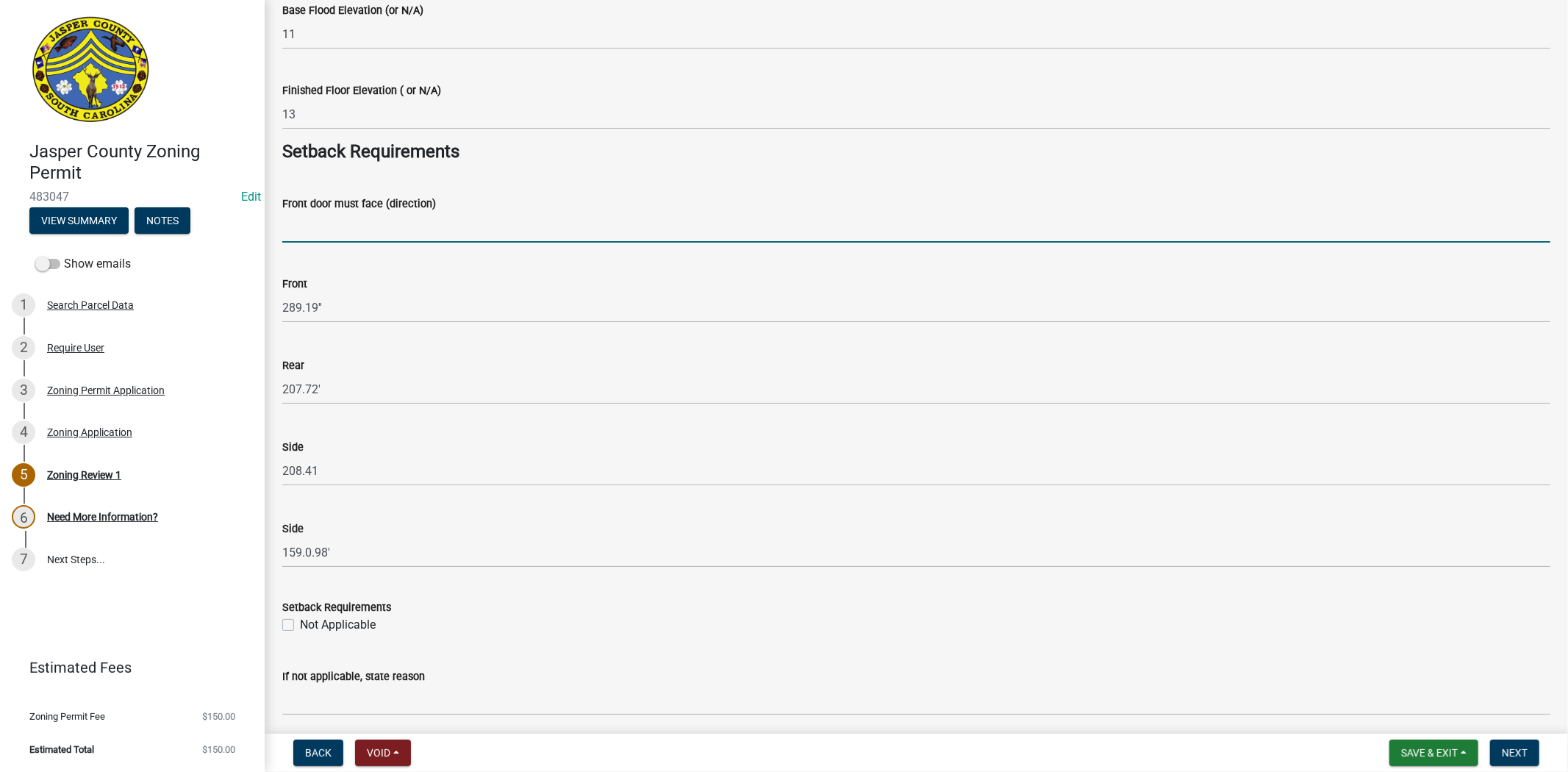
click at [417, 221] on input "Front door must face (direction)" at bounding box center [917, 228] width 1268 height 30
type input "CASSIQUE CREEK DR"
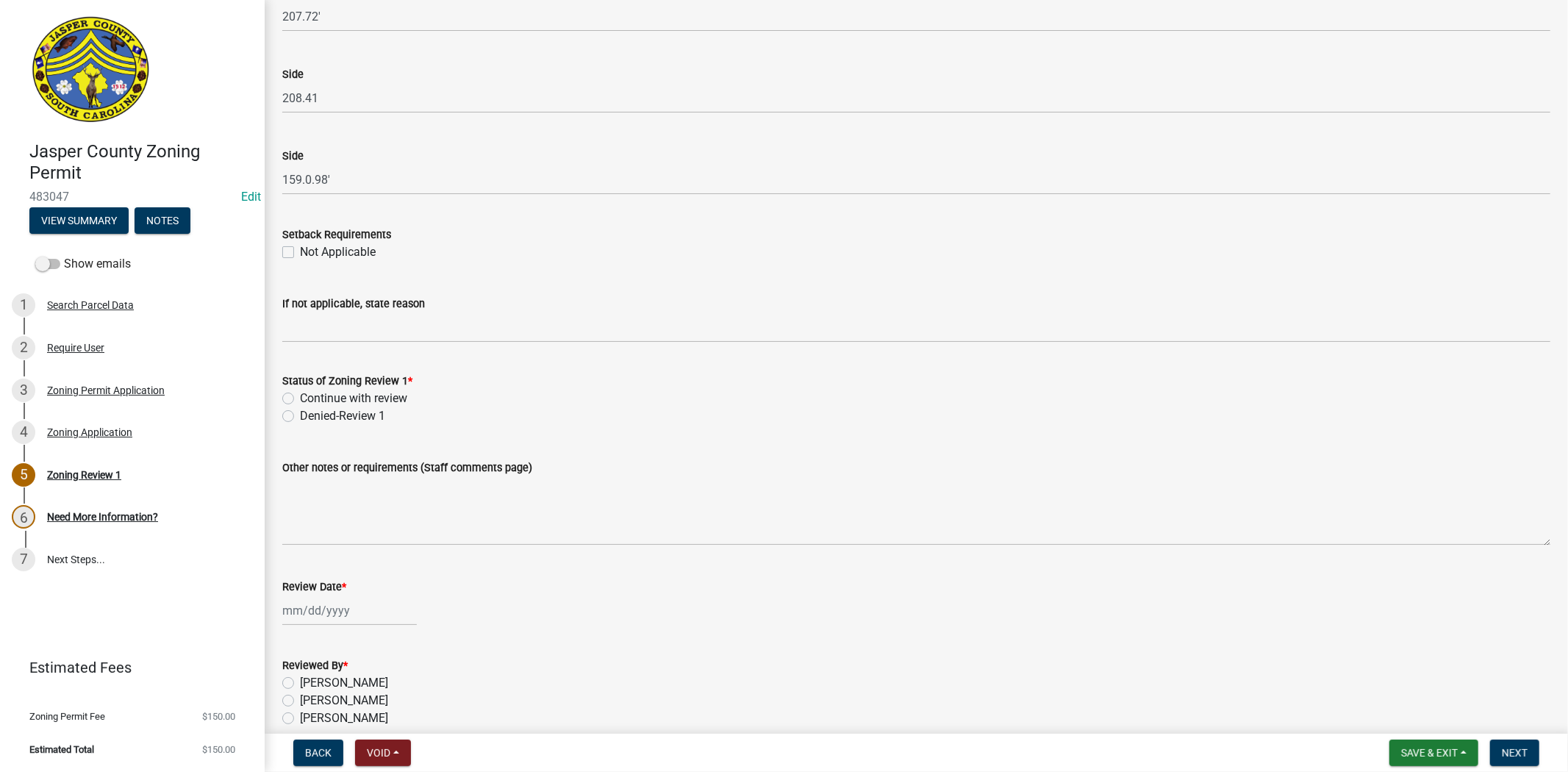
scroll to position [2288, 0]
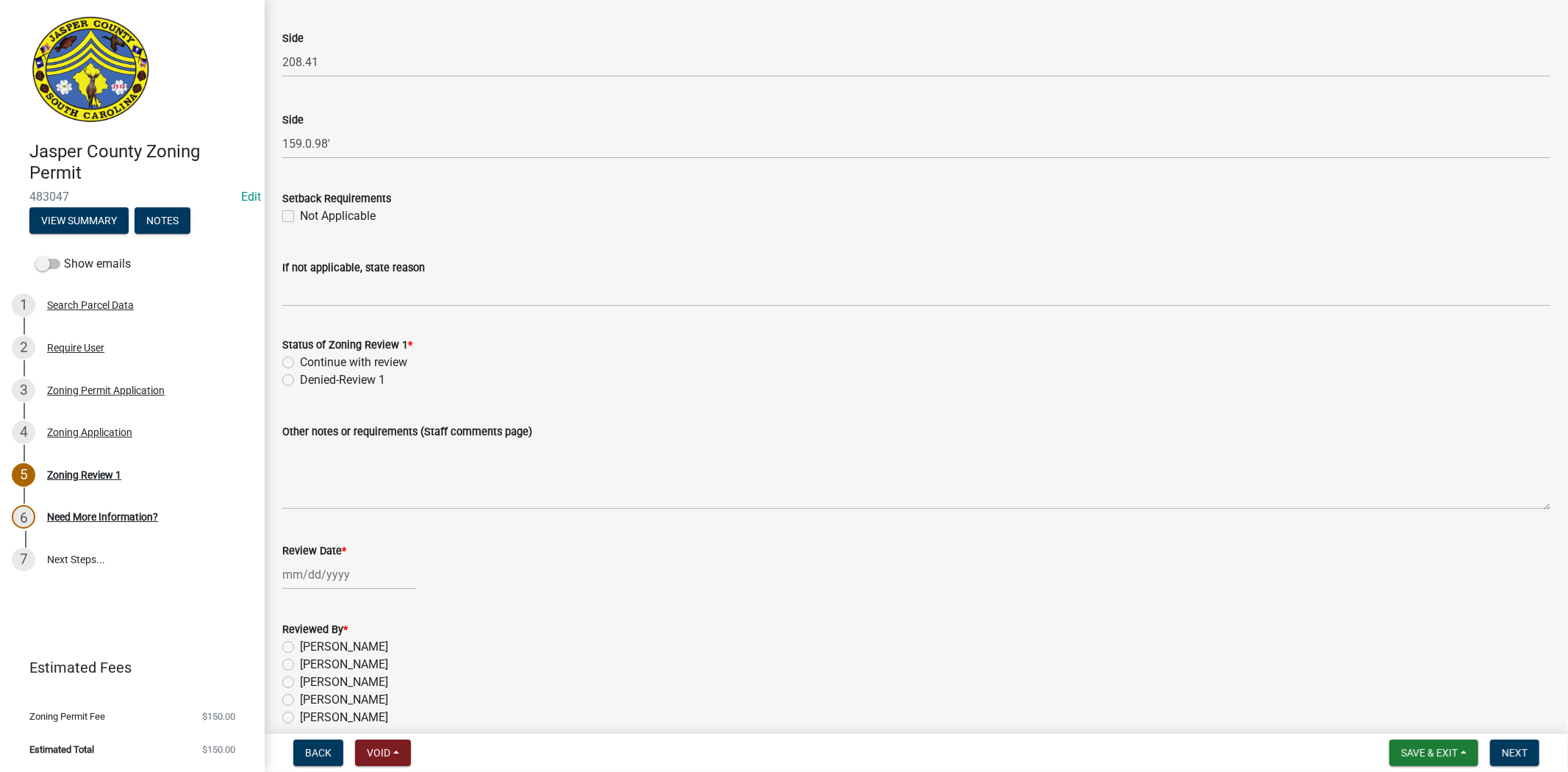
click at [300, 358] on label "Continue with review" at bounding box center [353, 362] width 107 height 18
click at [300, 358] on input "Continue with review" at bounding box center [305, 358] width 10 height 10
radio input "true"
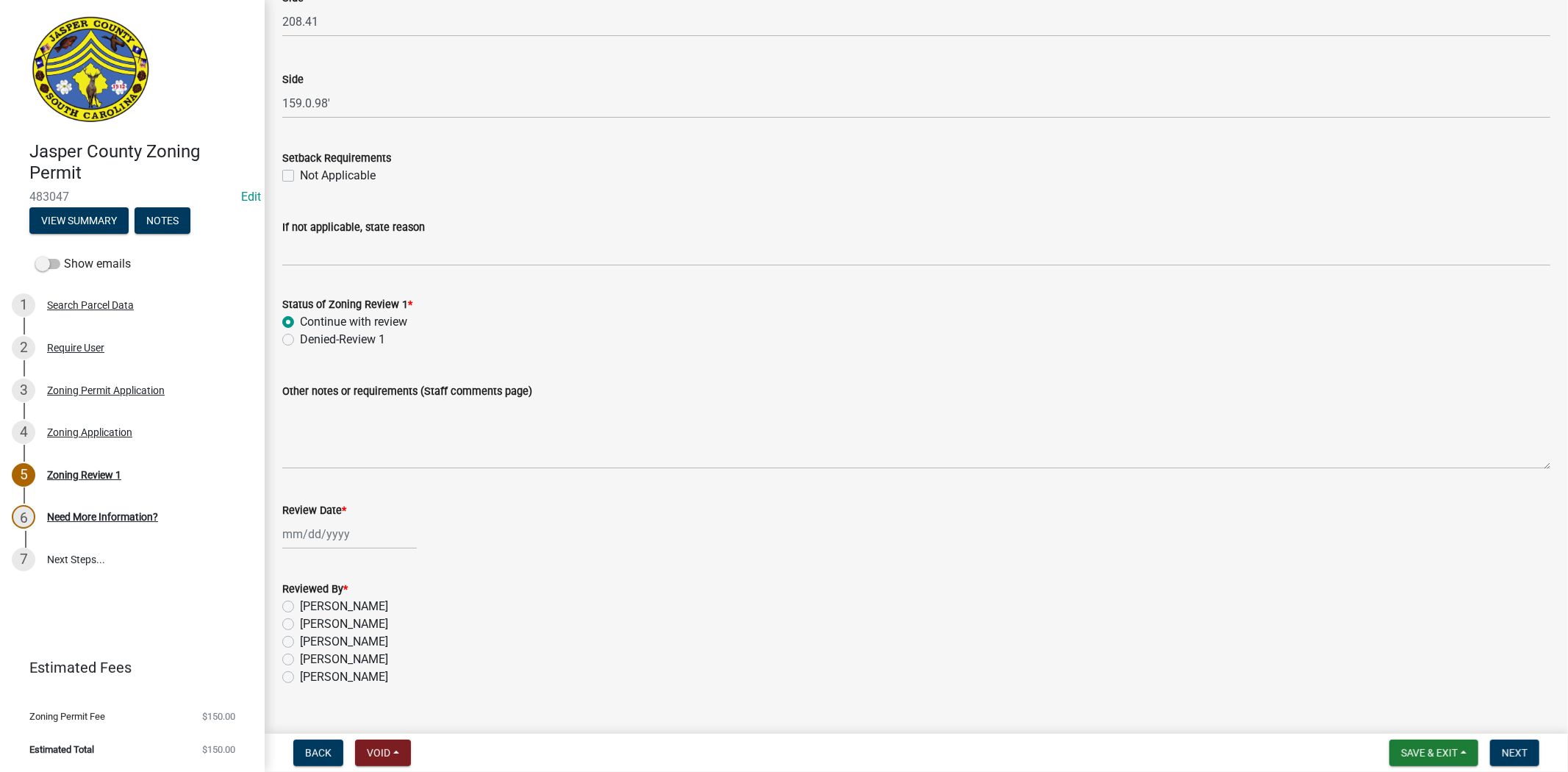
scroll to position [2356, 0]
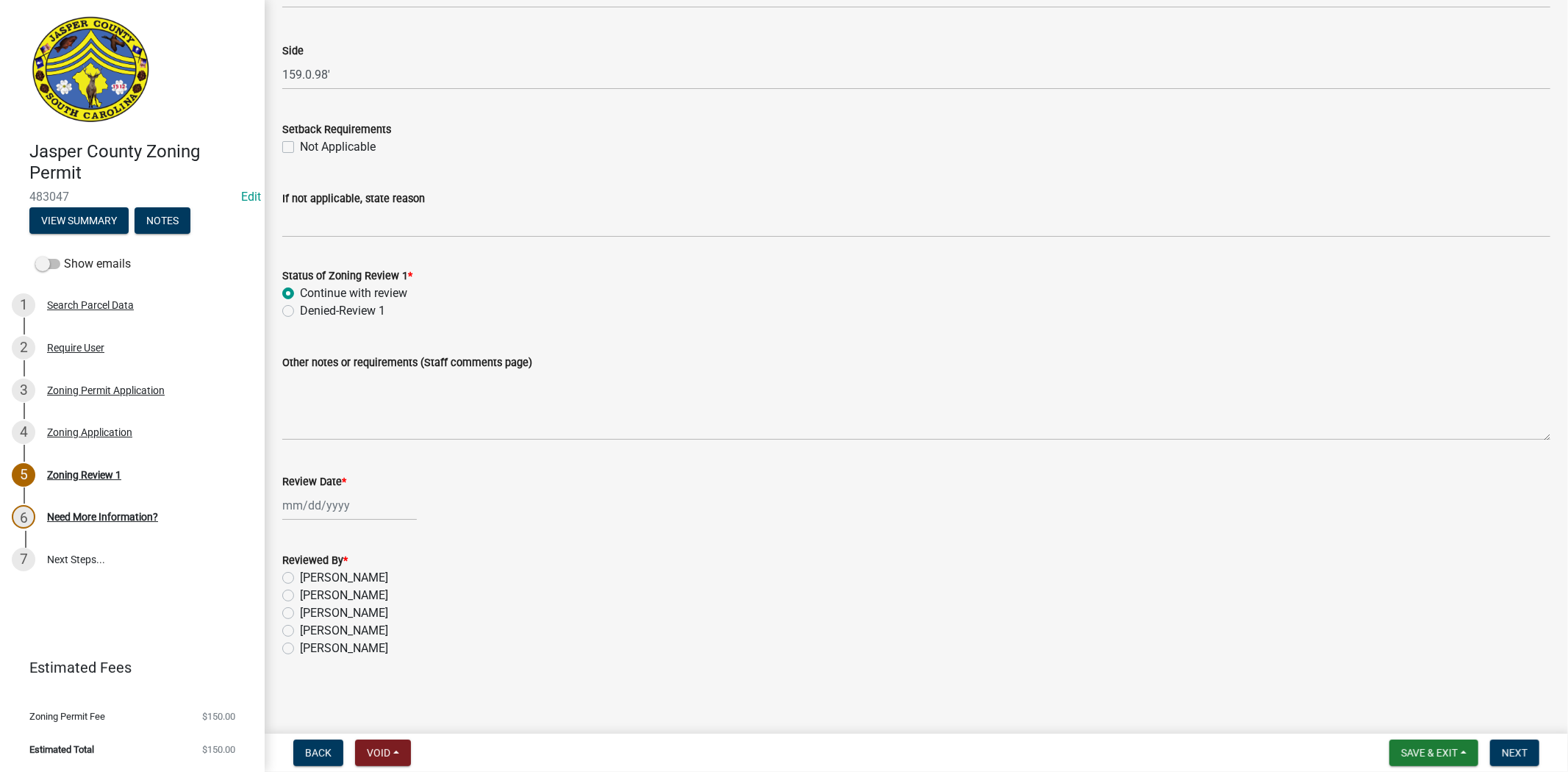
click at [329, 503] on div at bounding box center [350, 505] width 135 height 30
select select "9"
select select "2025"
click at [365, 653] on div "25" at bounding box center [367, 653] width 23 height 23
type input "[DATE]"
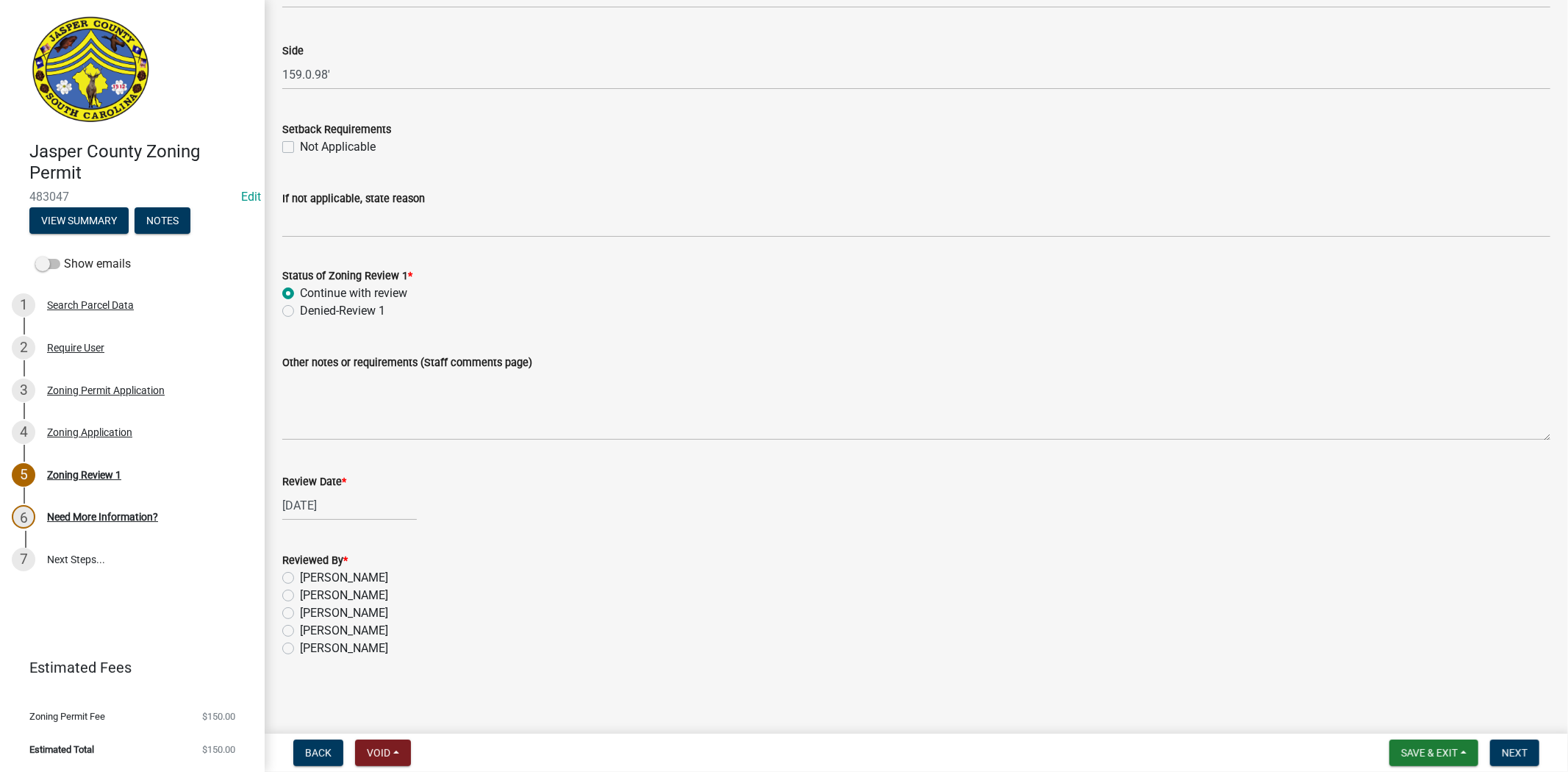
click at [300, 632] on label "[PERSON_NAME]" at bounding box center [344, 631] width 88 height 18
click at [300, 631] on input "[PERSON_NAME]" at bounding box center [305, 627] width 10 height 10
radio input "true"
click at [1412, 758] on button "Save & Exit" at bounding box center [1434, 753] width 89 height 26
click at [1400, 693] on button "Save" at bounding box center [1420, 679] width 118 height 35
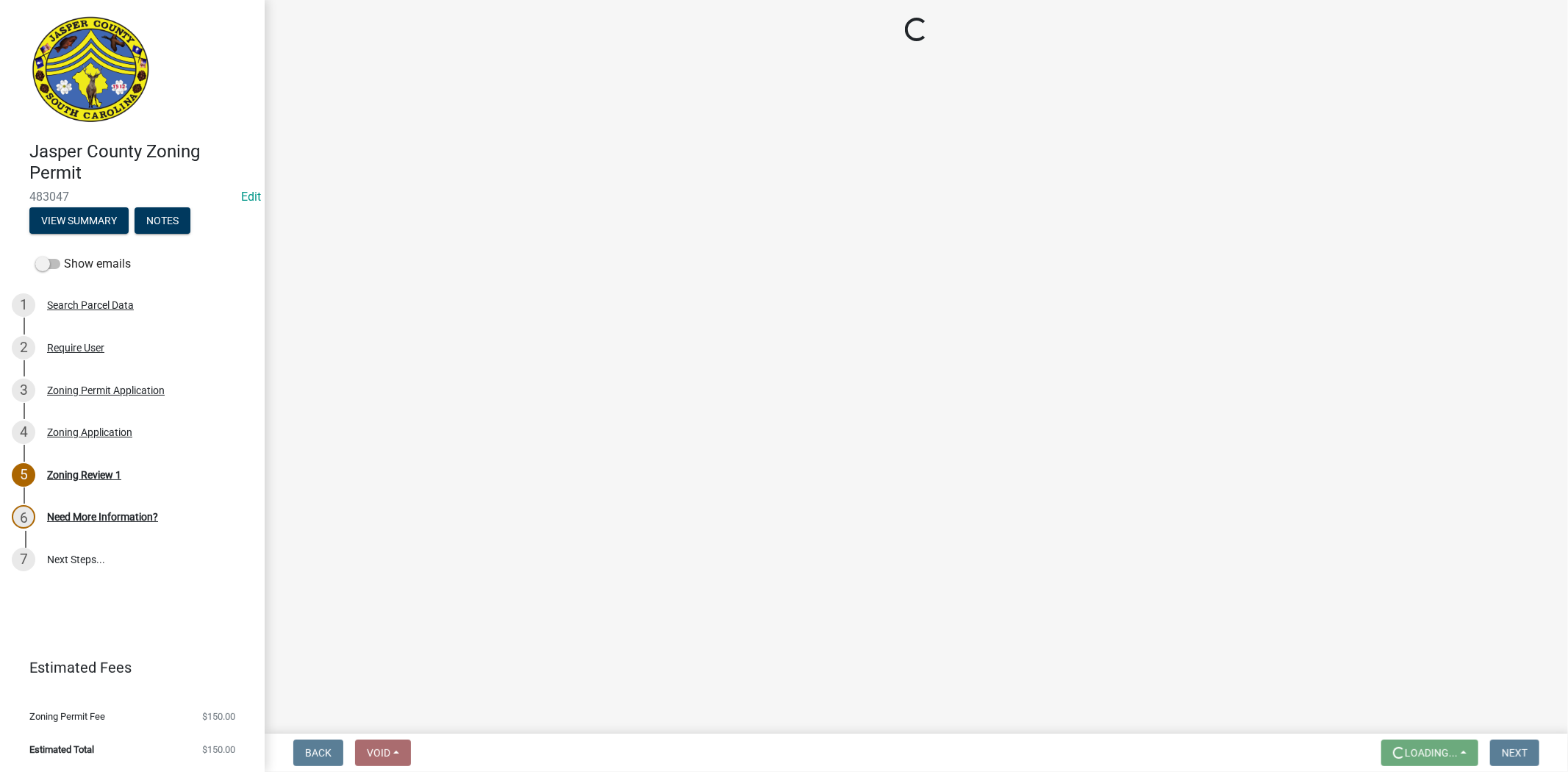
scroll to position [0, 0]
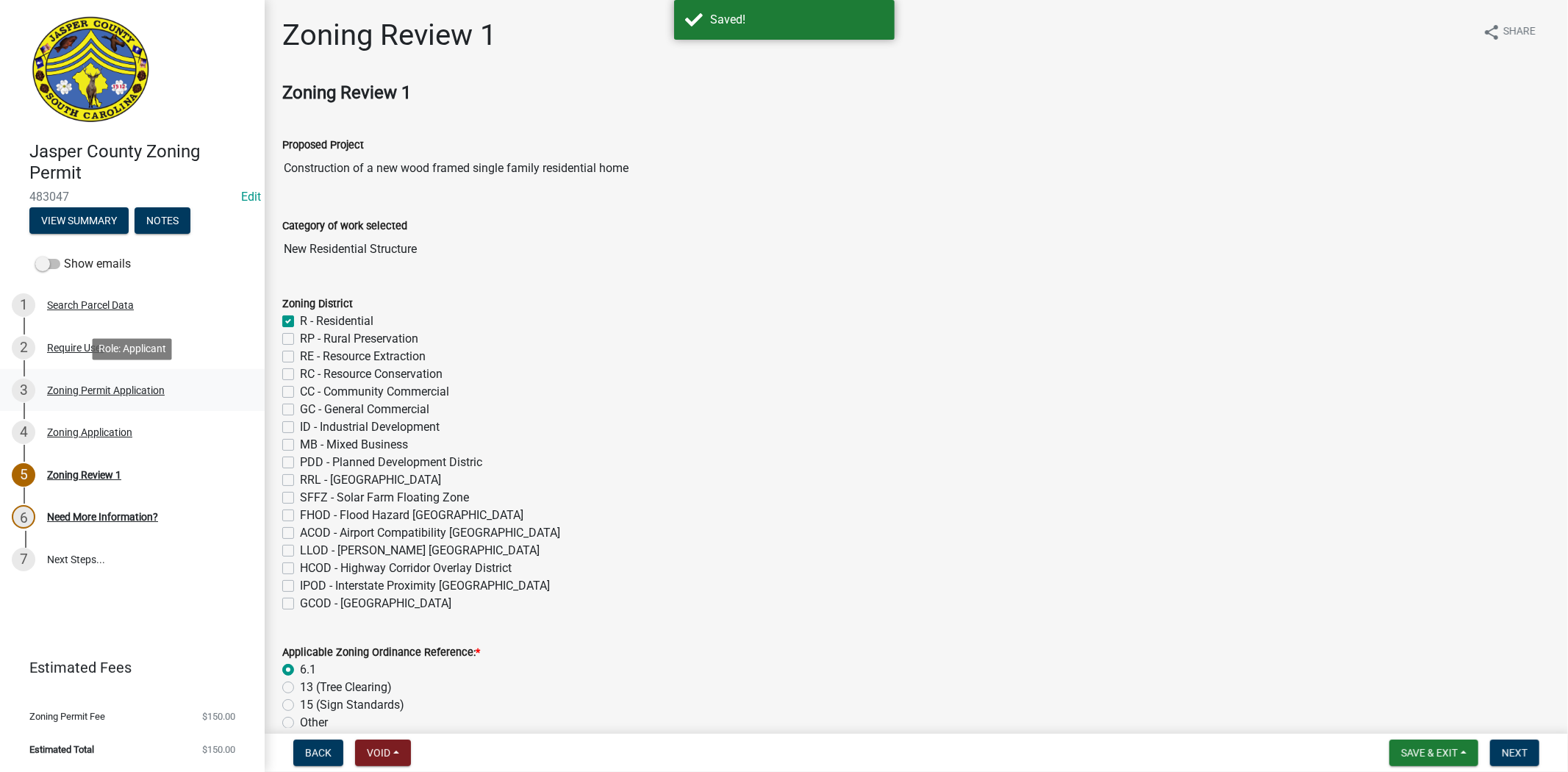
click at [119, 379] on div "3 Zoning Permit Application" at bounding box center [127, 390] width 229 height 23
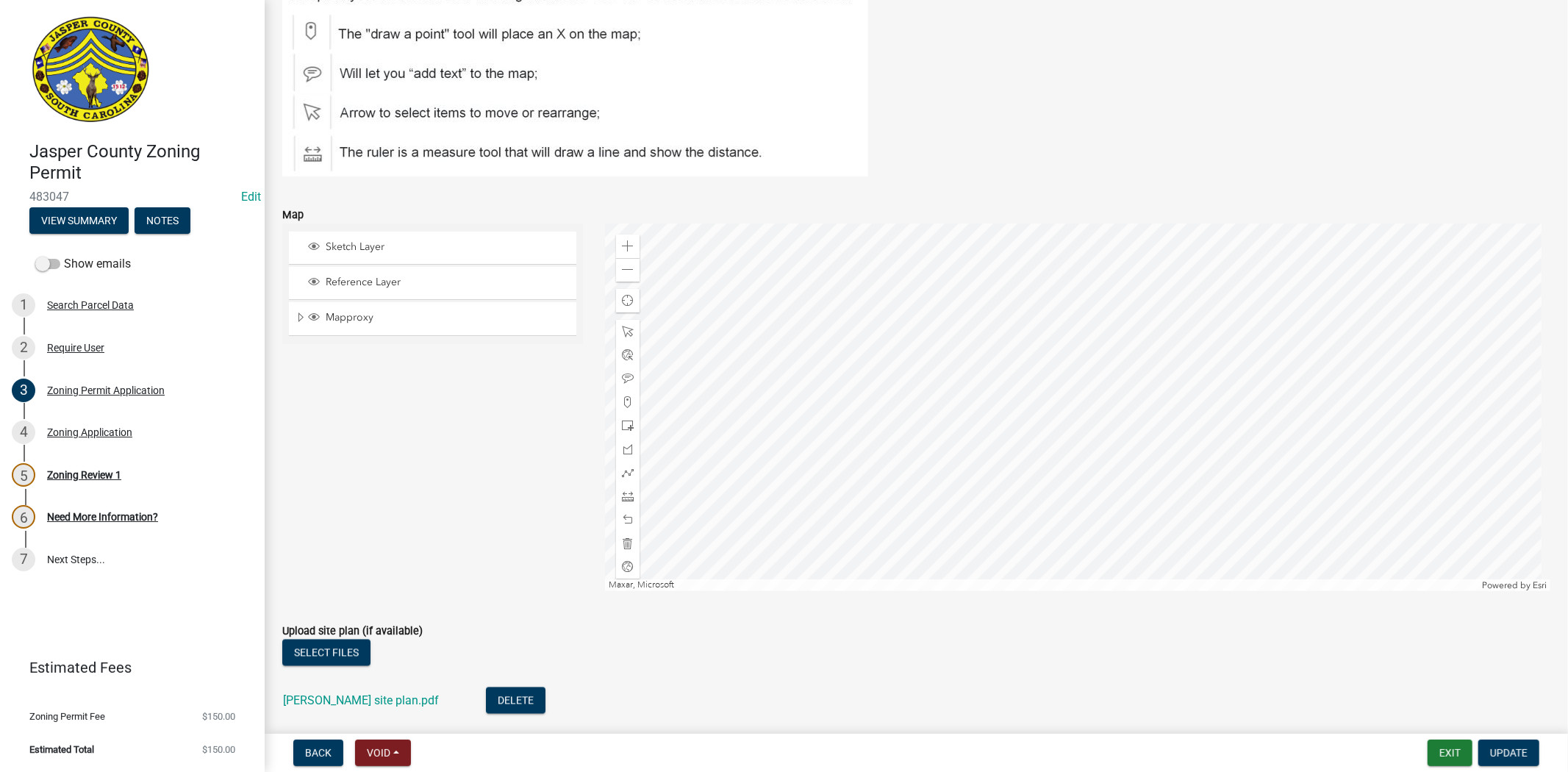
scroll to position [2206, 0]
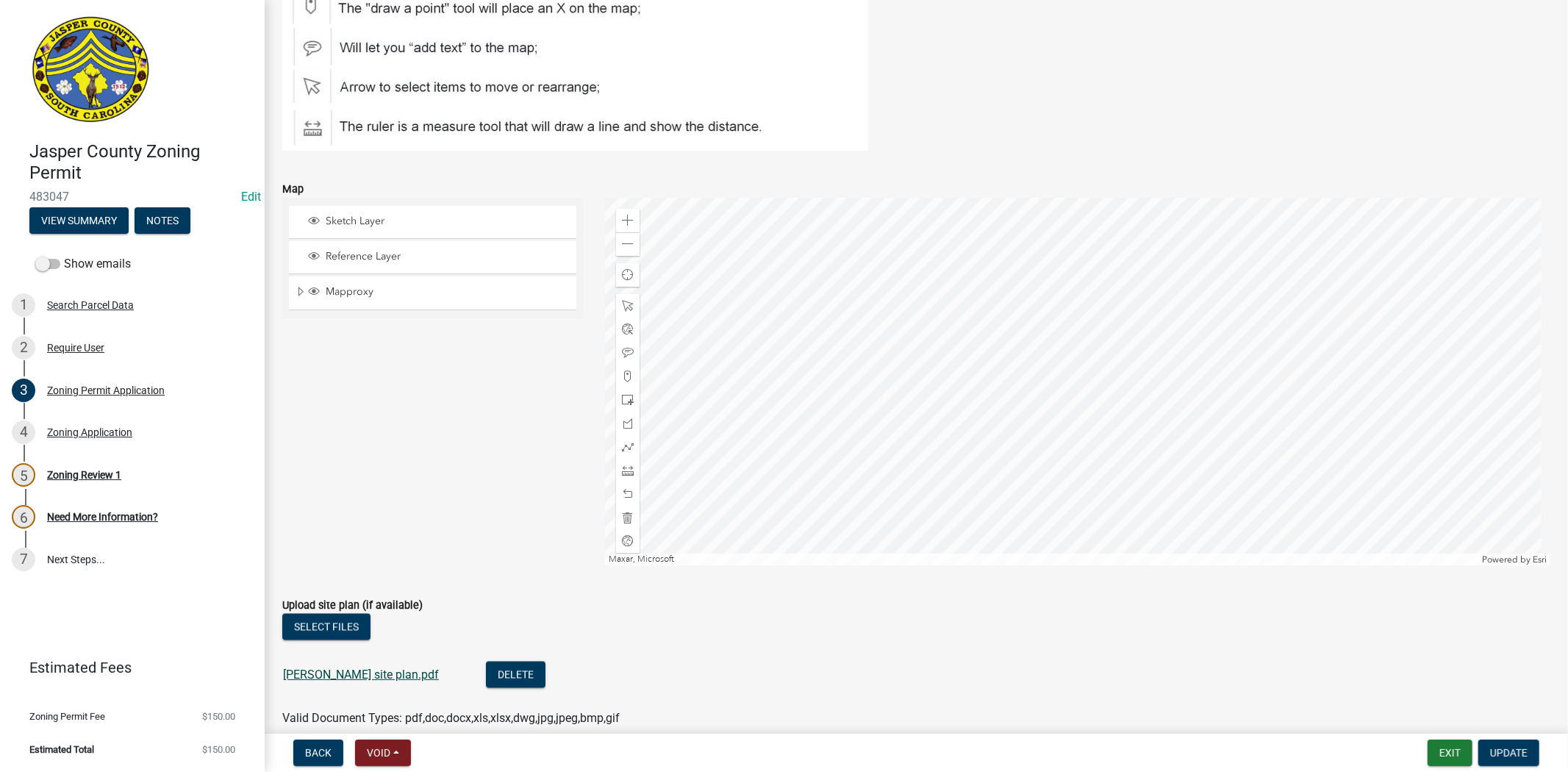
click at [368, 678] on link "Pfohl site plan.pdf" at bounding box center [361, 675] width 156 height 14
click at [618, 216] on div "Zoom in" at bounding box center [627, 220] width 23 height 23
click at [1015, 387] on div at bounding box center [1078, 381] width 946 height 368
click at [628, 375] on span at bounding box center [628, 377] width 12 height 12
click at [917, 461] on div at bounding box center [1078, 381] width 946 height 368
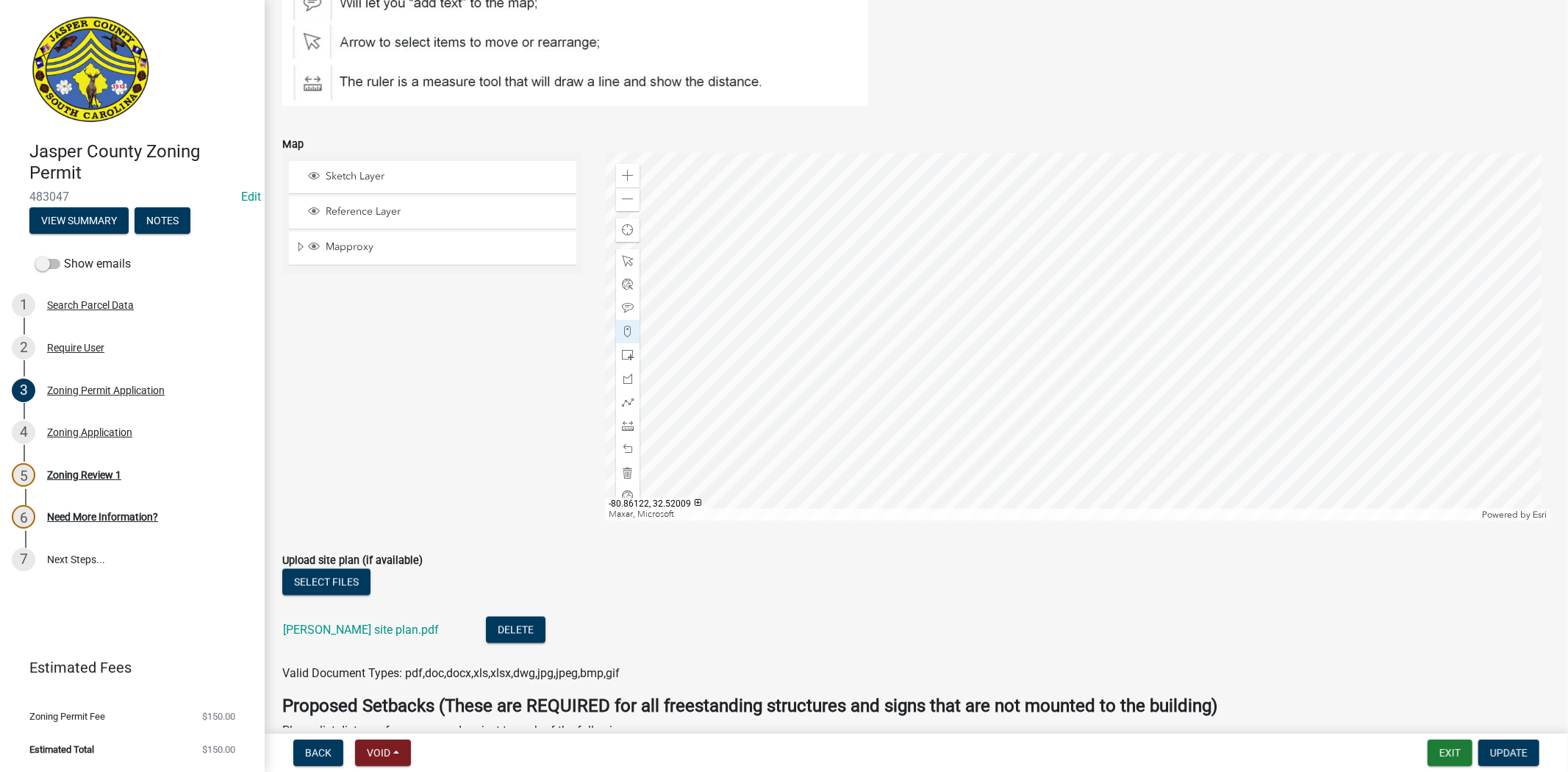
scroll to position [2288, 0]
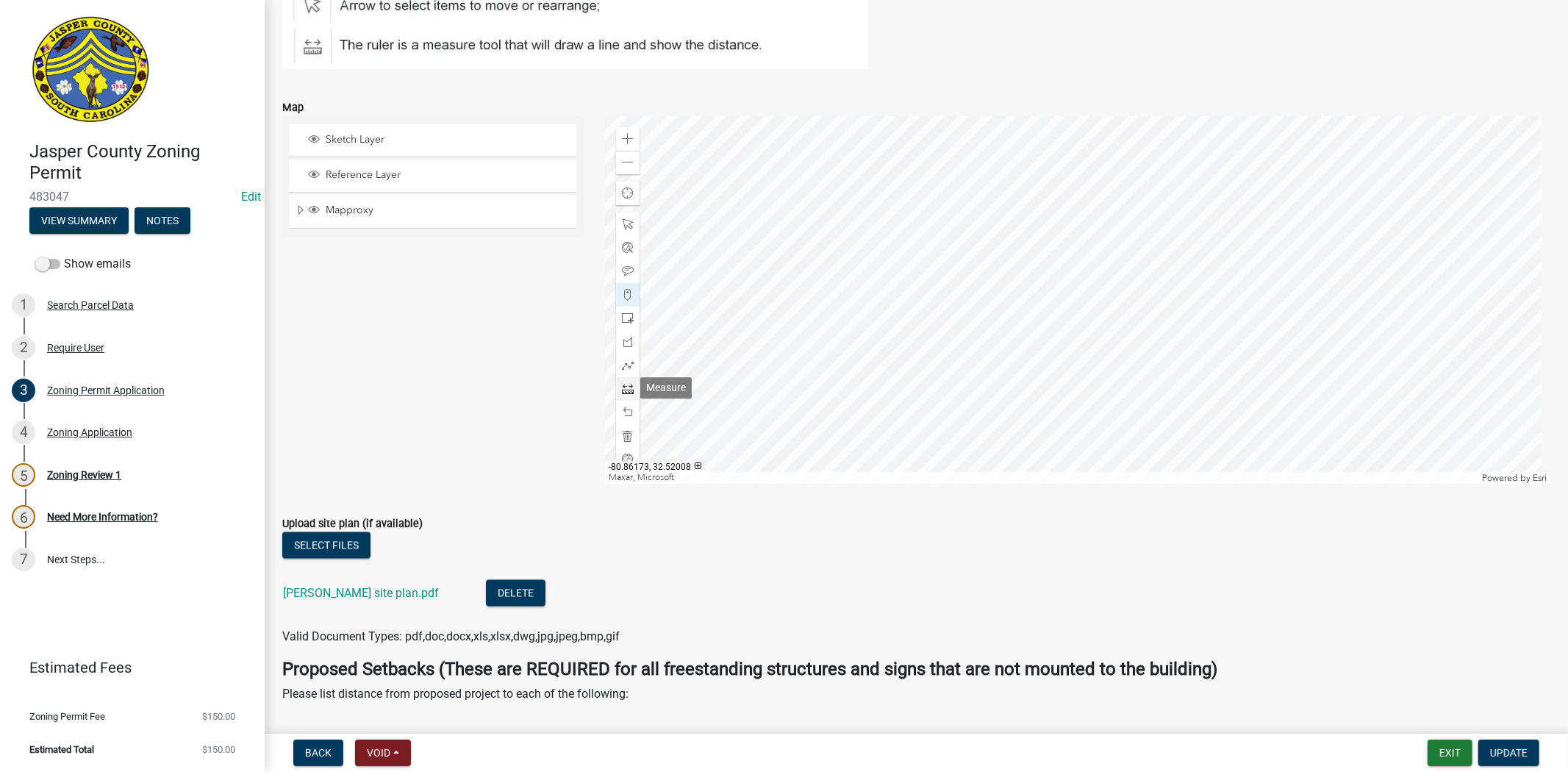
click at [618, 391] on div at bounding box center [627, 389] width 23 height 23
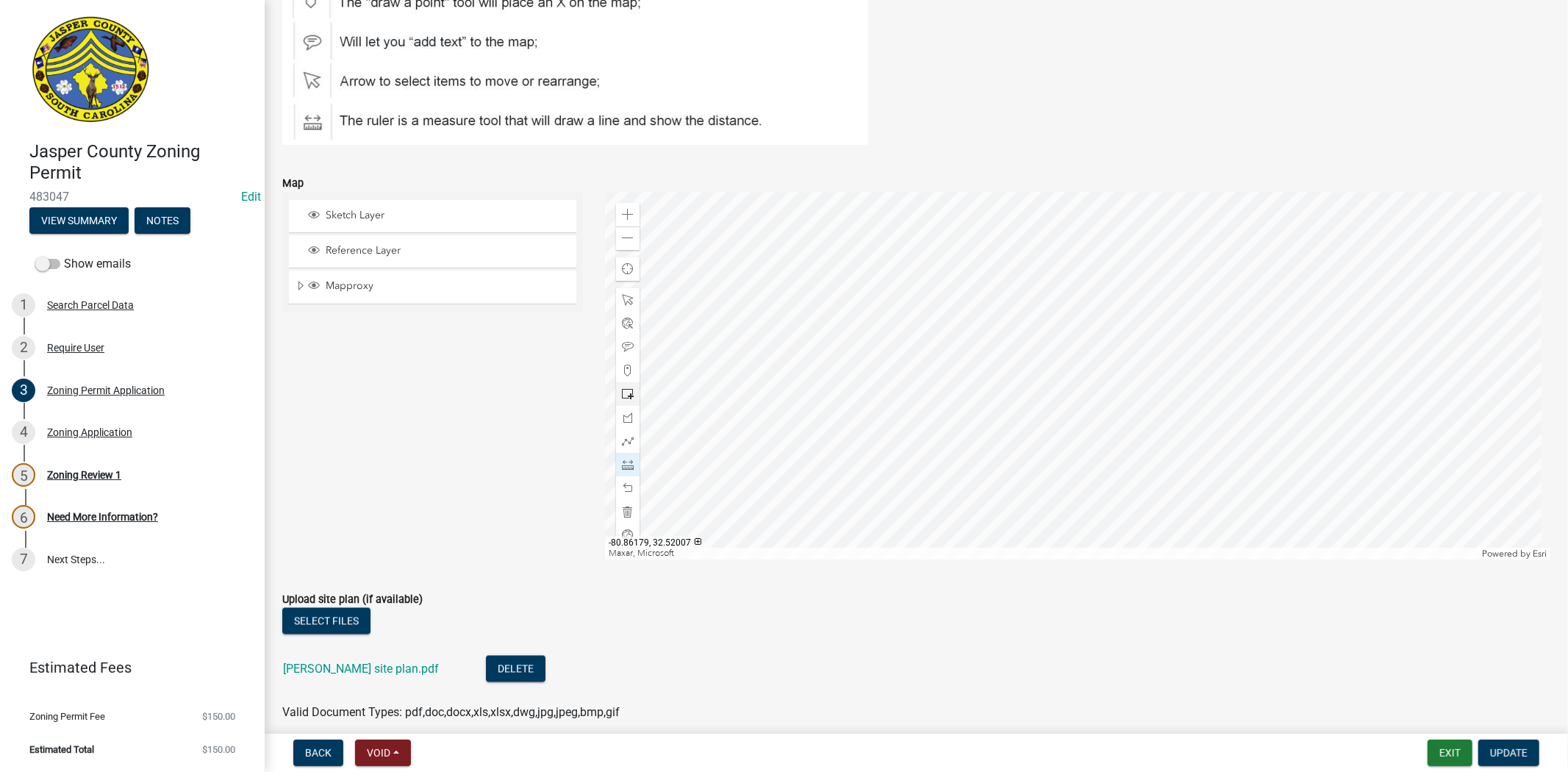
scroll to position [2206, 0]
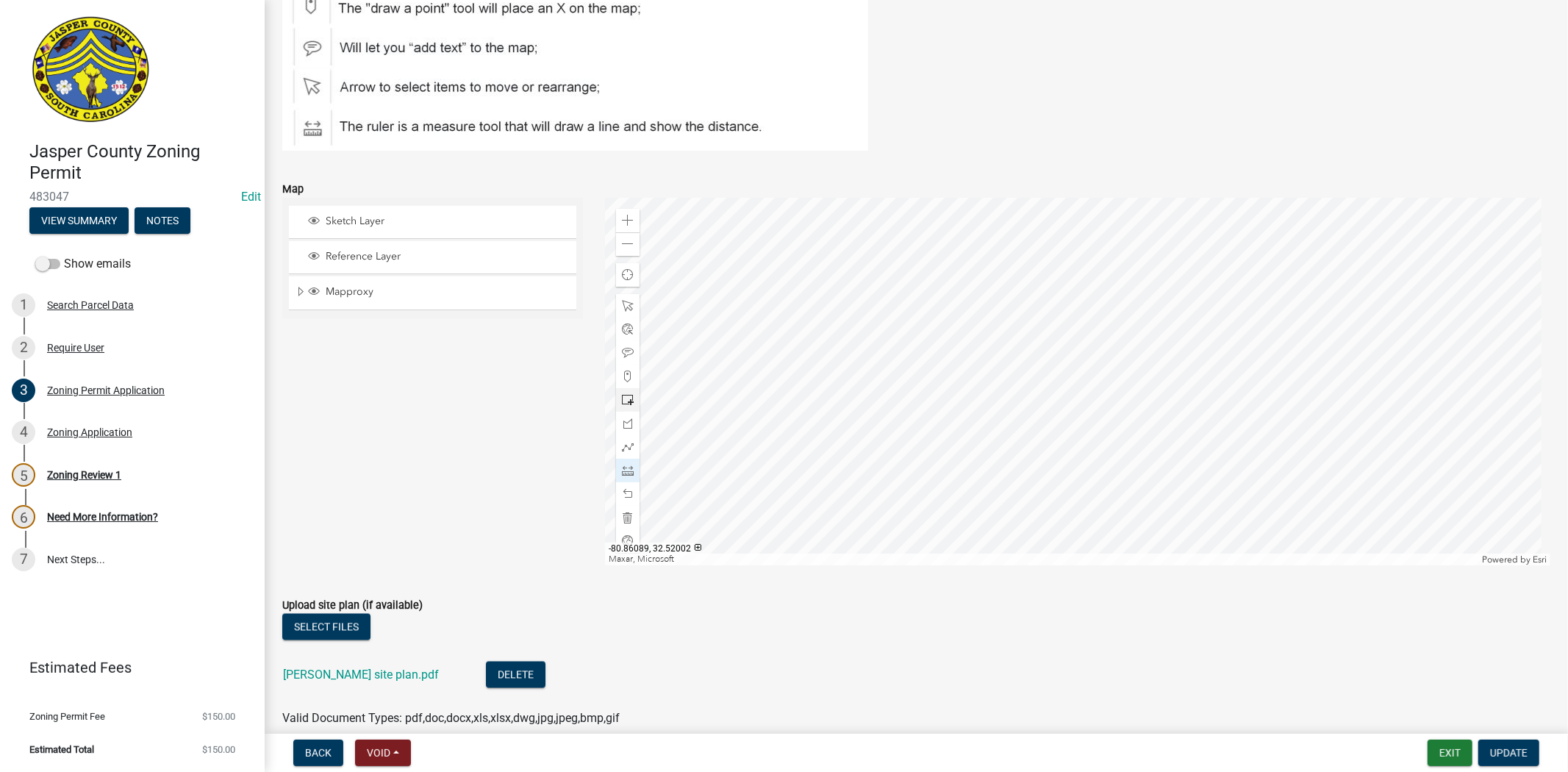
click at [1101, 505] on div at bounding box center [1078, 381] width 946 height 368
click at [991, 476] on div at bounding box center [1078, 381] width 946 height 368
click at [1065, 293] on div at bounding box center [1078, 381] width 946 height 368
click at [844, 458] on div at bounding box center [1078, 381] width 946 height 368
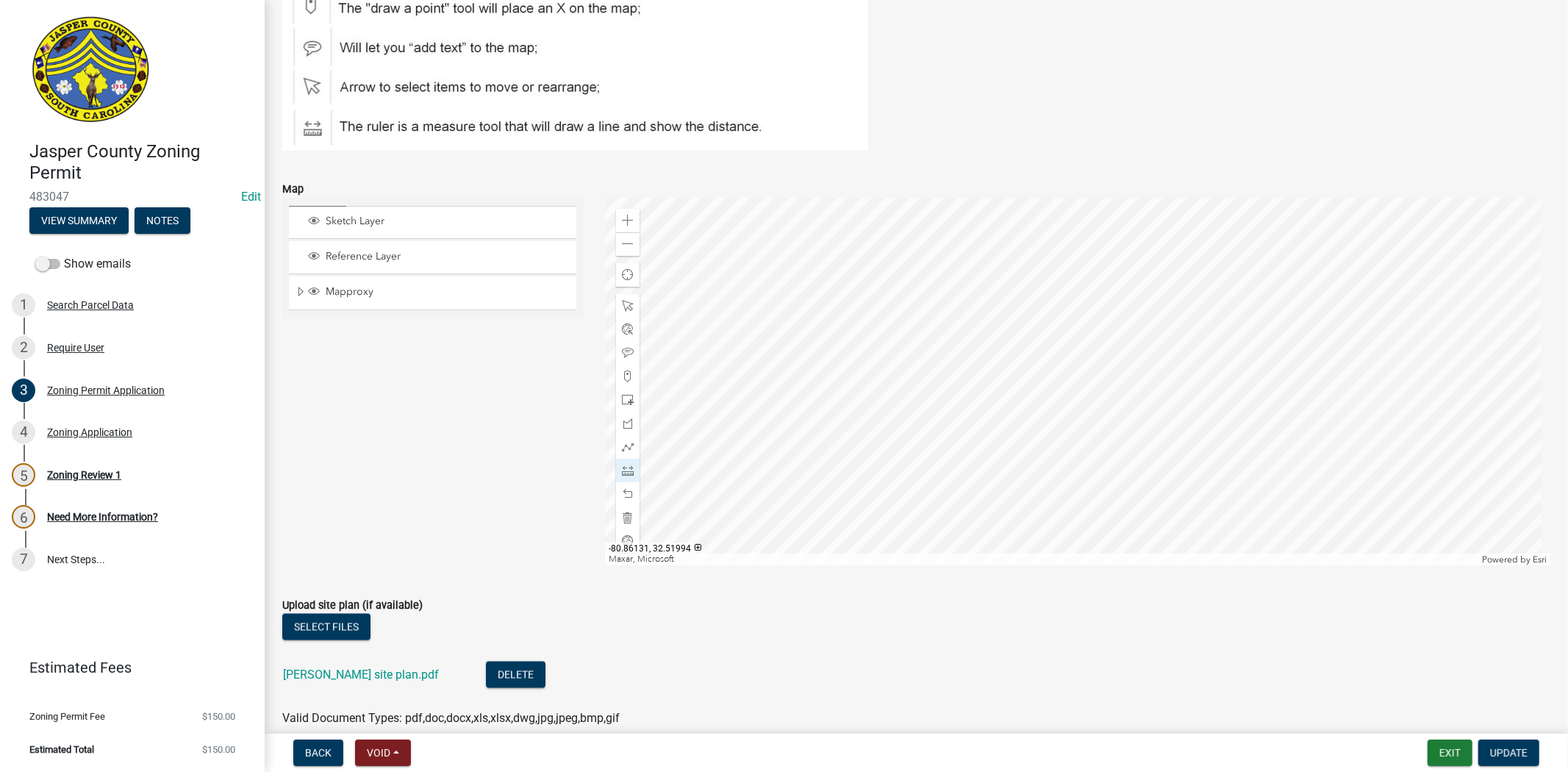
click at [875, 387] on div at bounding box center [1078, 381] width 946 height 368
click at [741, 218] on div at bounding box center [1078, 381] width 946 height 368
click at [866, 267] on div at bounding box center [1078, 381] width 946 height 368
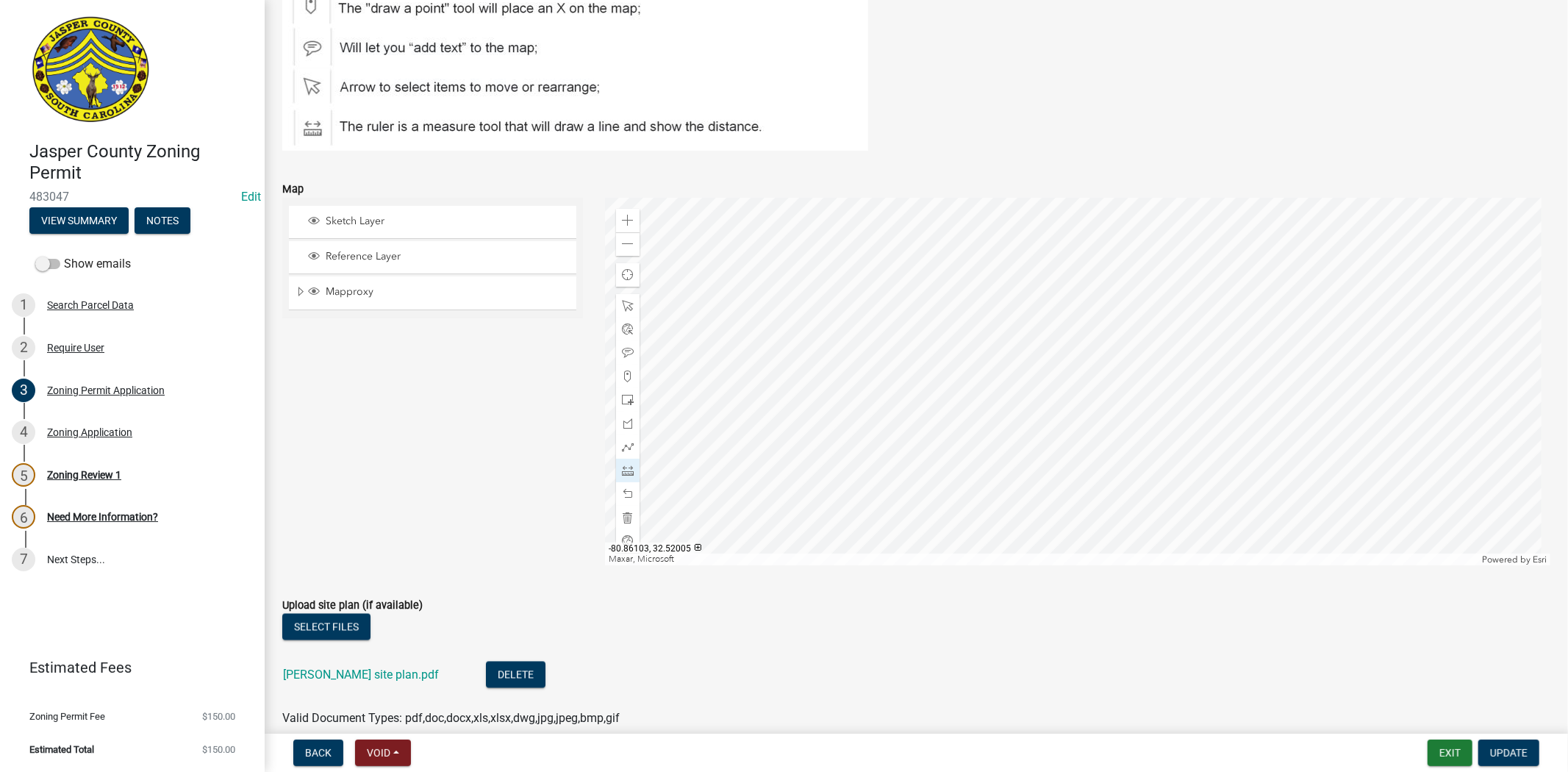
click at [1018, 457] on div at bounding box center [1078, 381] width 946 height 368
click at [1034, 407] on div at bounding box center [1078, 381] width 946 height 368
click at [944, 239] on div at bounding box center [1078, 381] width 946 height 368
click at [943, 431] on div at bounding box center [1078, 381] width 946 height 368
click at [943, 432] on div at bounding box center [1078, 381] width 946 height 368
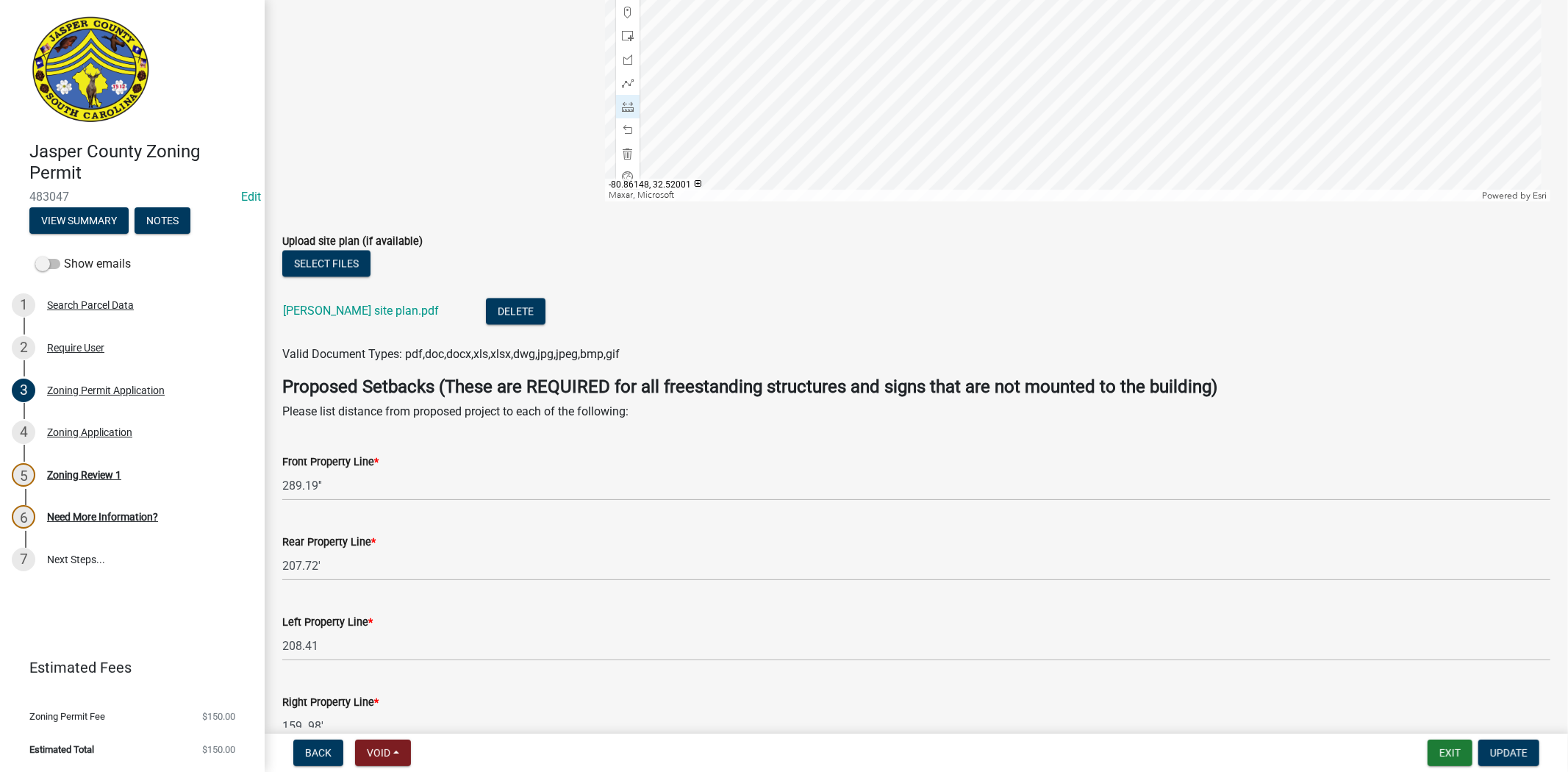
scroll to position [2614, 0]
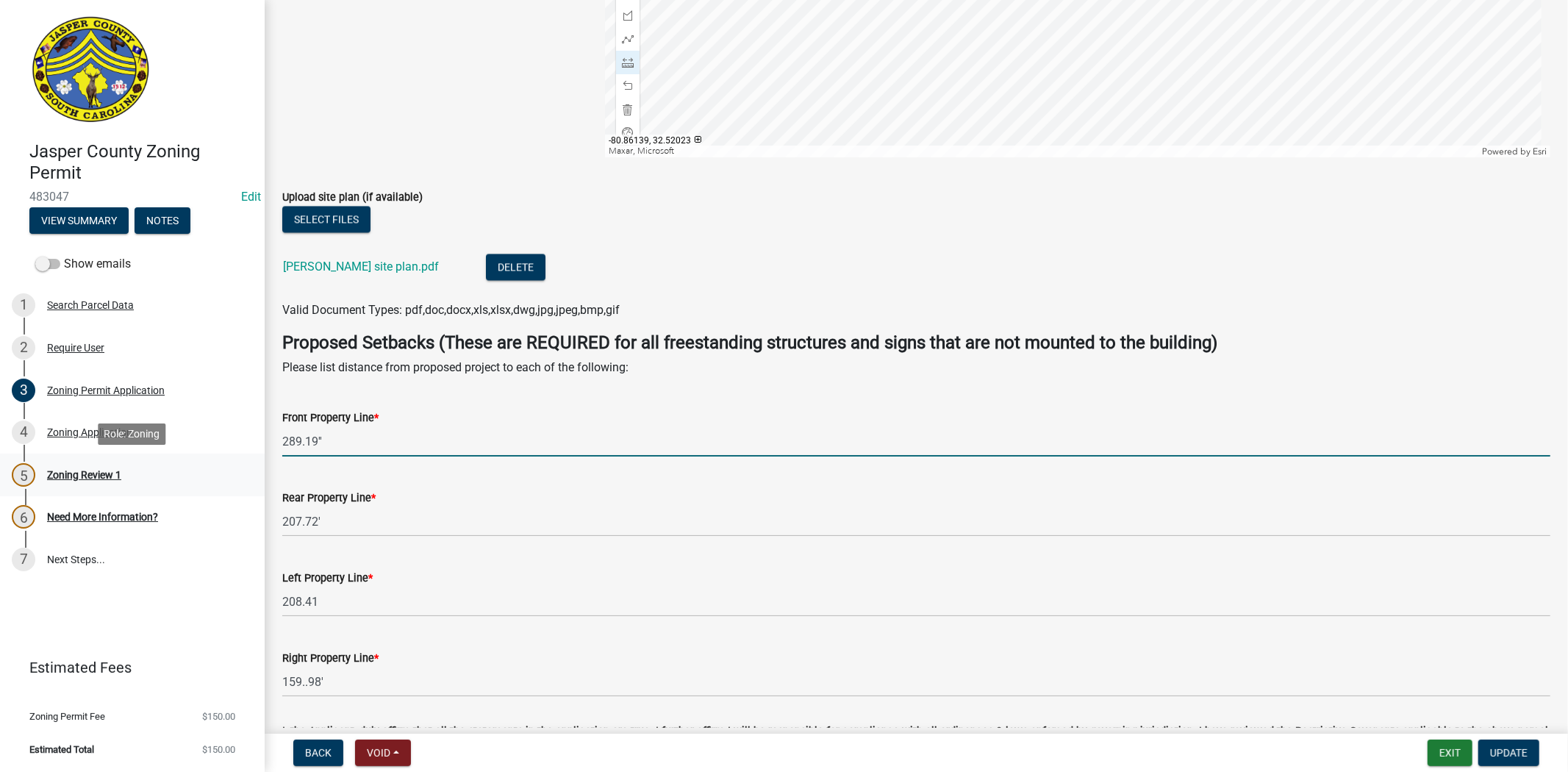
drag, startPoint x: 335, startPoint y: 444, endPoint x: 218, endPoint y: 458, distance: 117.8
click at [218, 458] on div "Jasper County Zoning Permit 483047 Edit View Summary Notes Show emails 1 Search…" at bounding box center [784, 386] width 1568 height 772
type input "50"
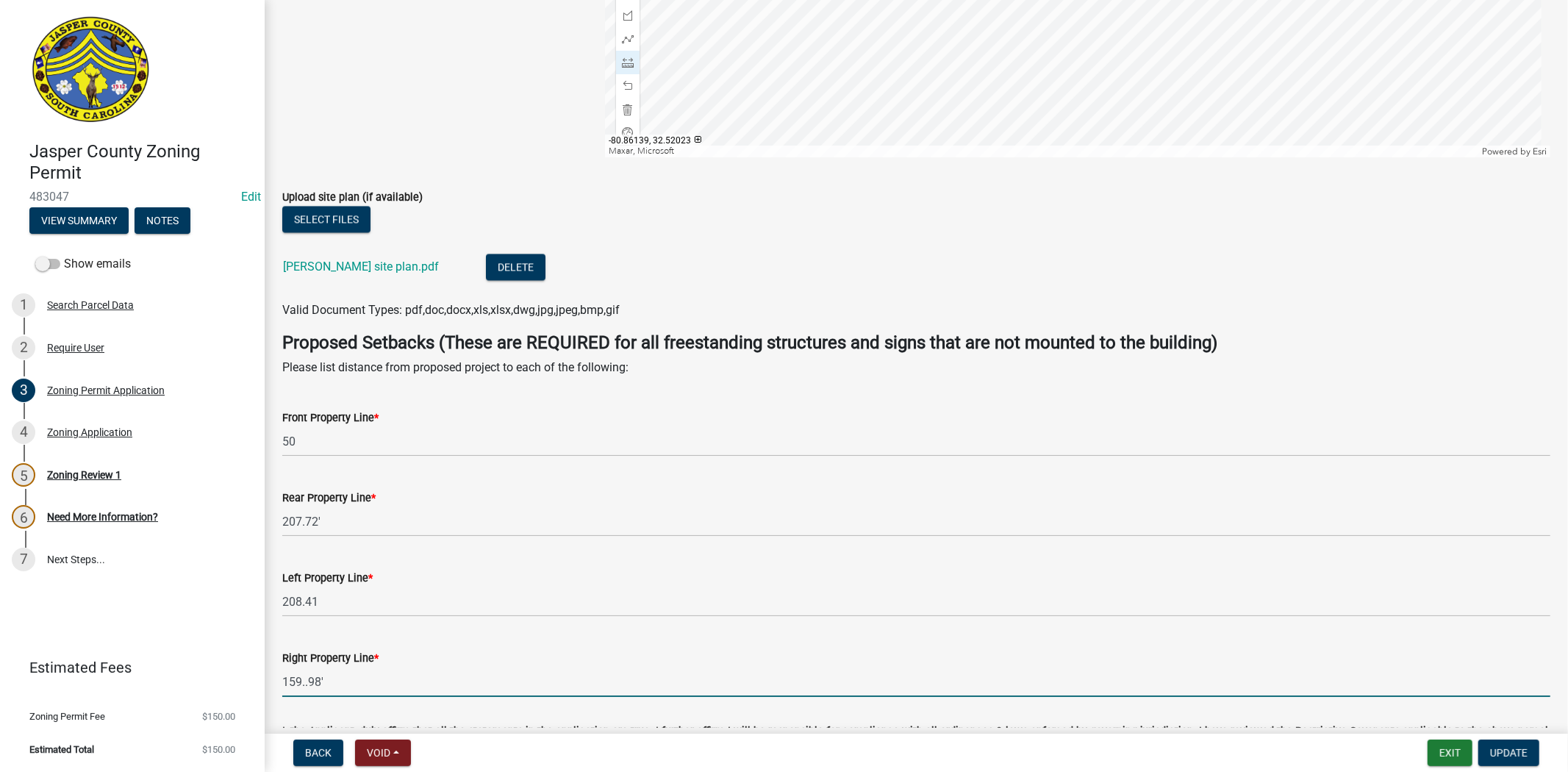
click at [341, 684] on input "159..98'" at bounding box center [917, 682] width 1268 height 30
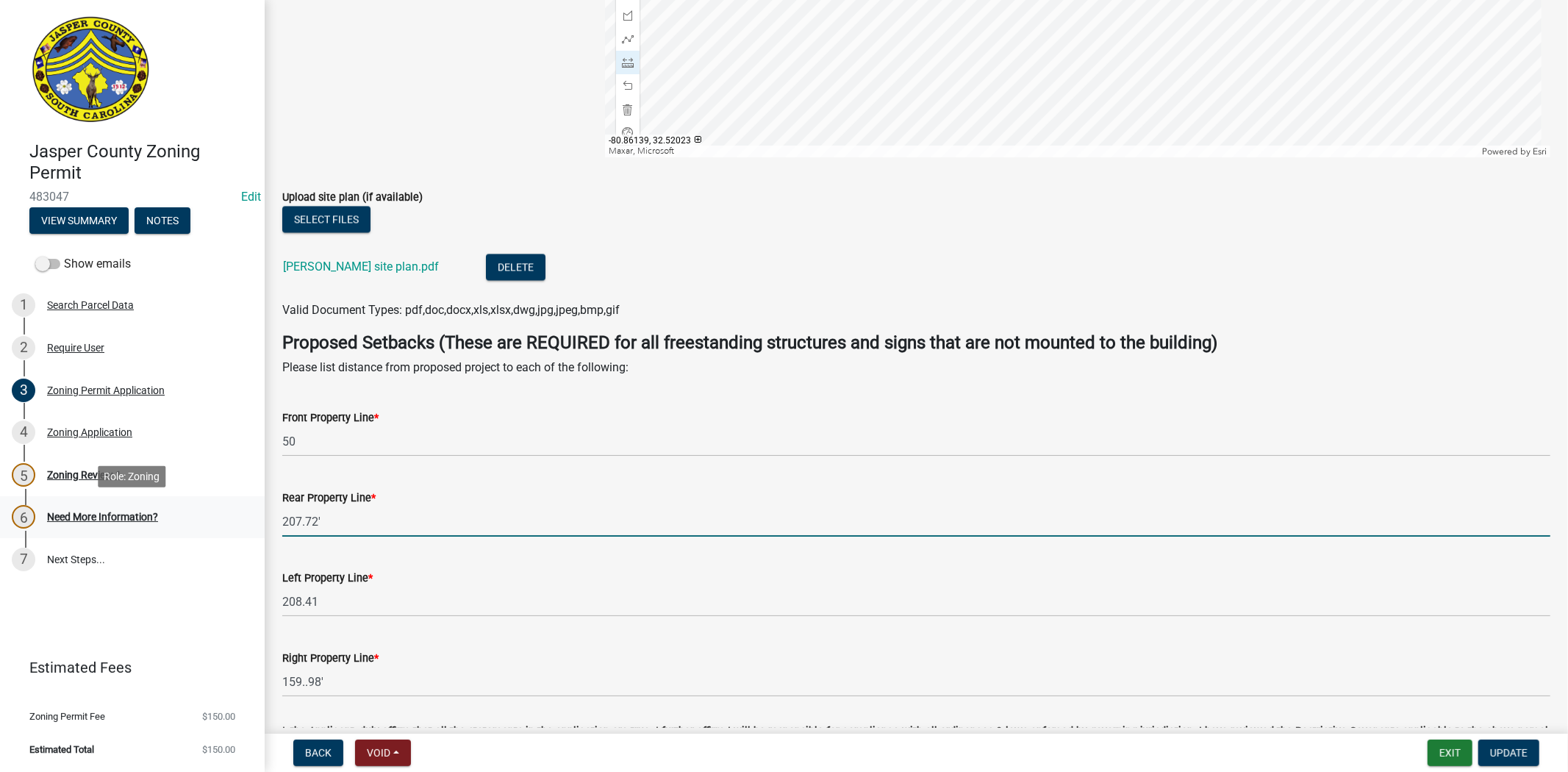
drag, startPoint x: 335, startPoint y: 527, endPoint x: 249, endPoint y: 528, distance: 86.0
click at [249, 528] on div "Jasper County Zoning Permit 483047 Edit View Summary Notes Show emails 1 Search…" at bounding box center [784, 386] width 1568 height 772
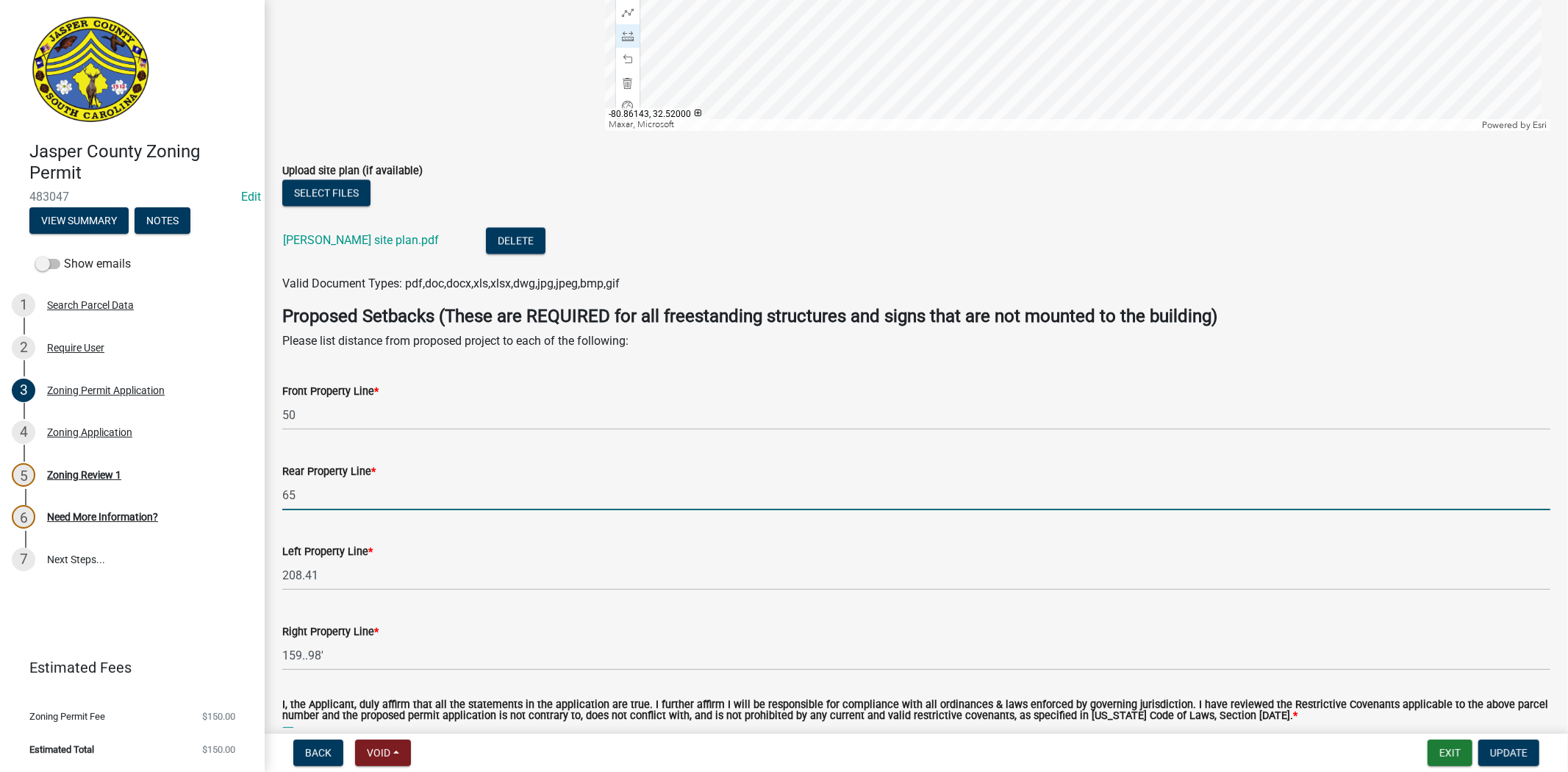
scroll to position [2696, 0]
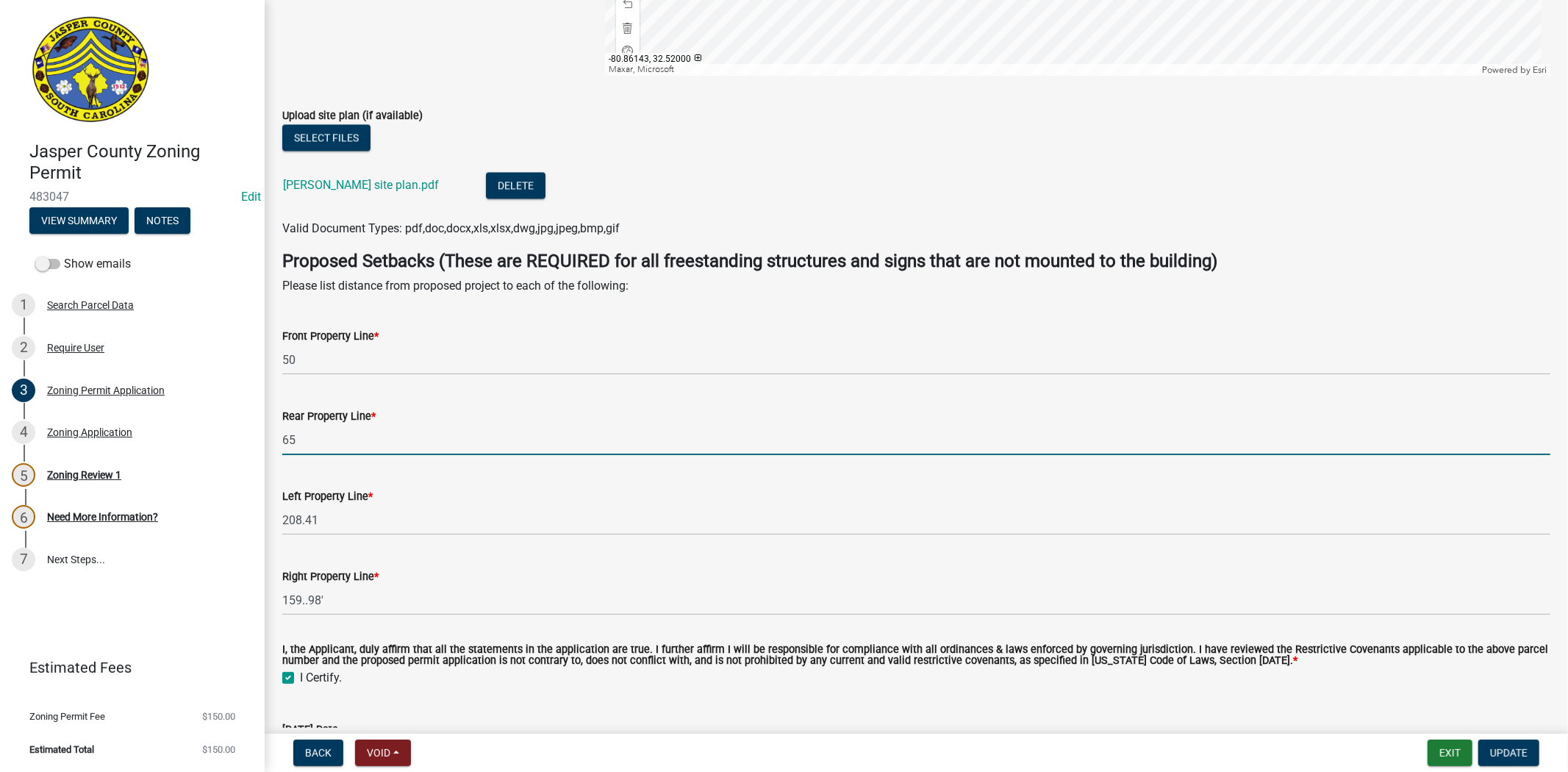
type input "65"
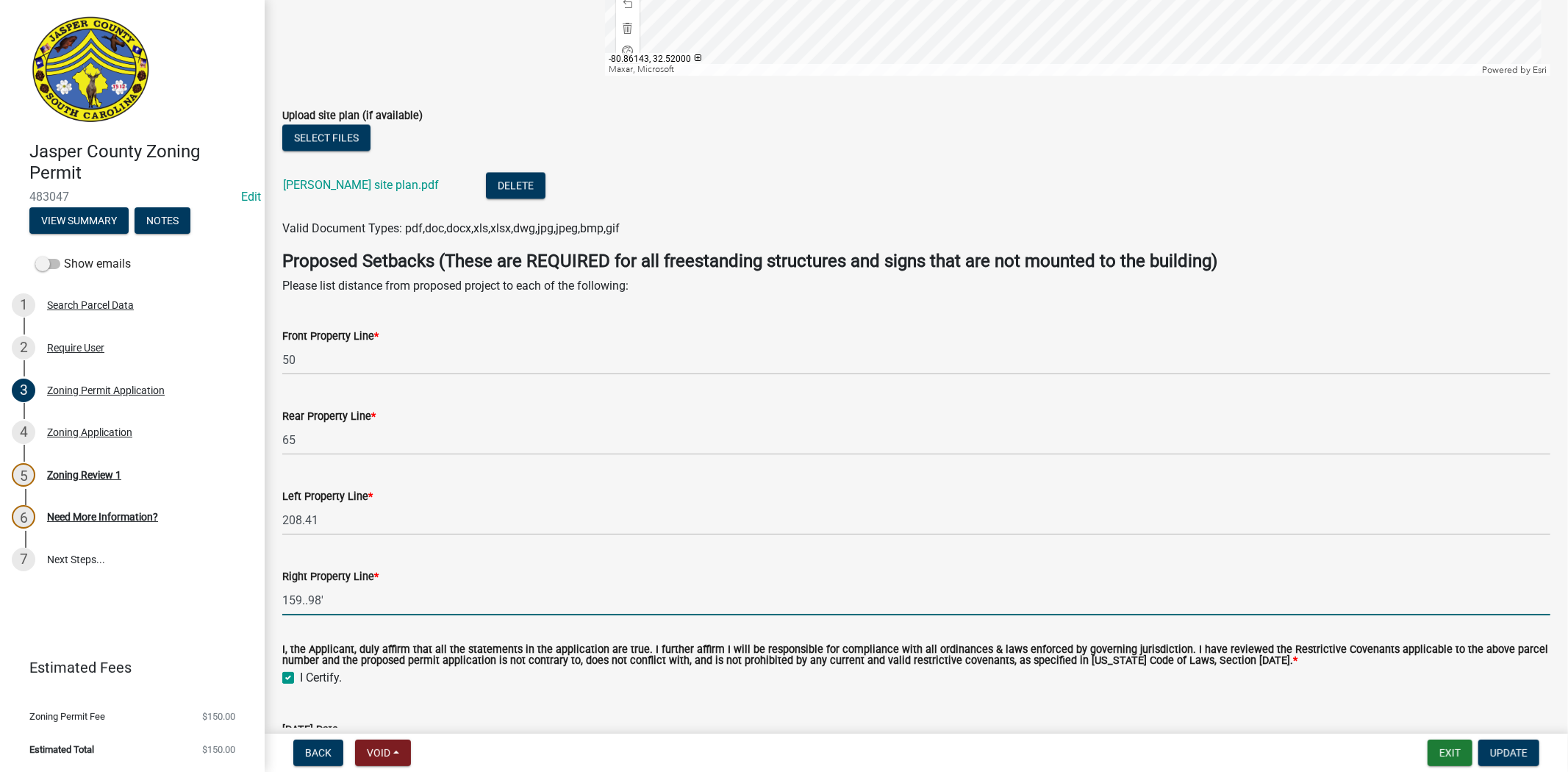
drag, startPoint x: 337, startPoint y: 607, endPoint x: 265, endPoint y: 621, distance: 73.3
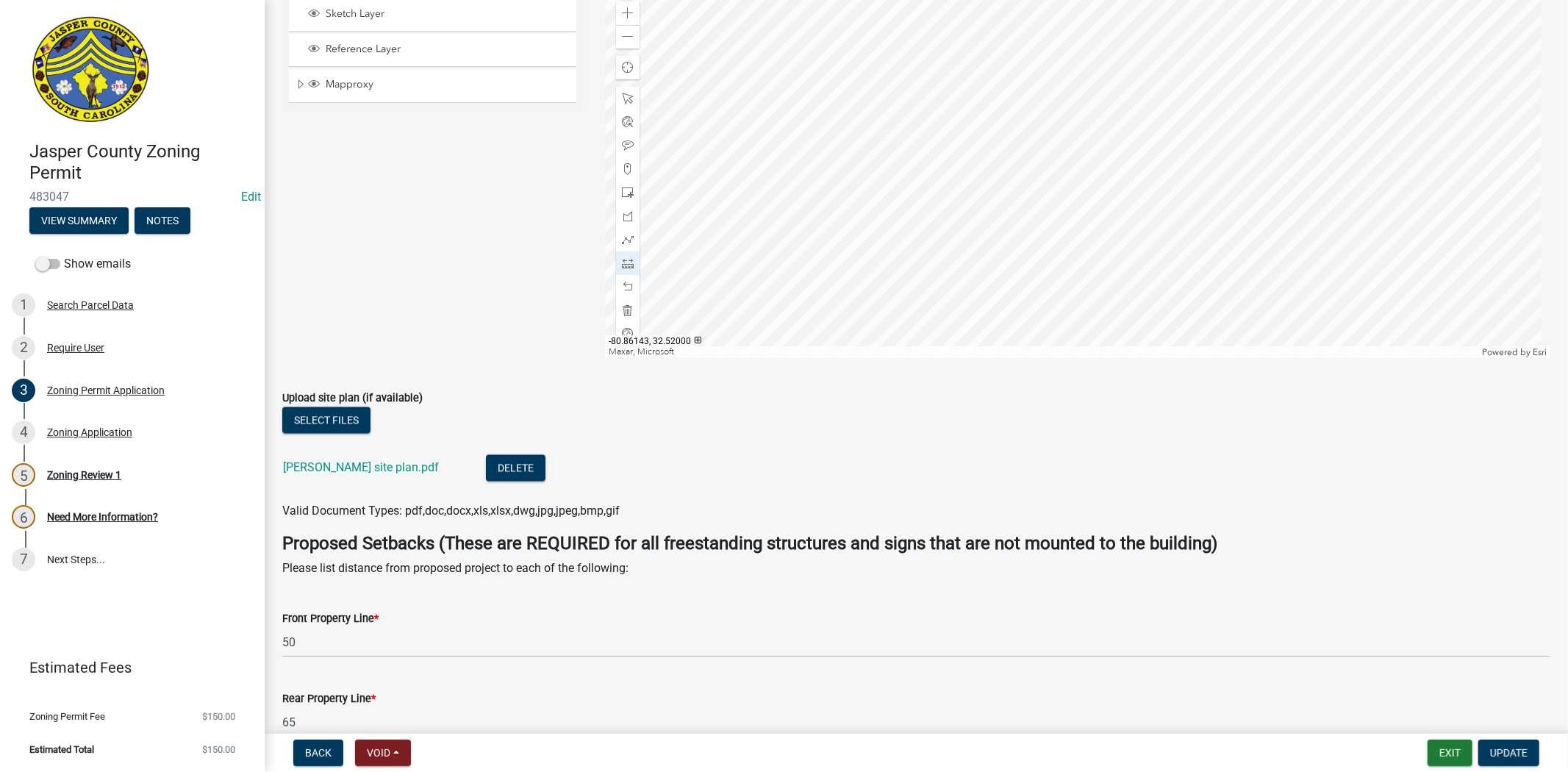
scroll to position [2369, 0]
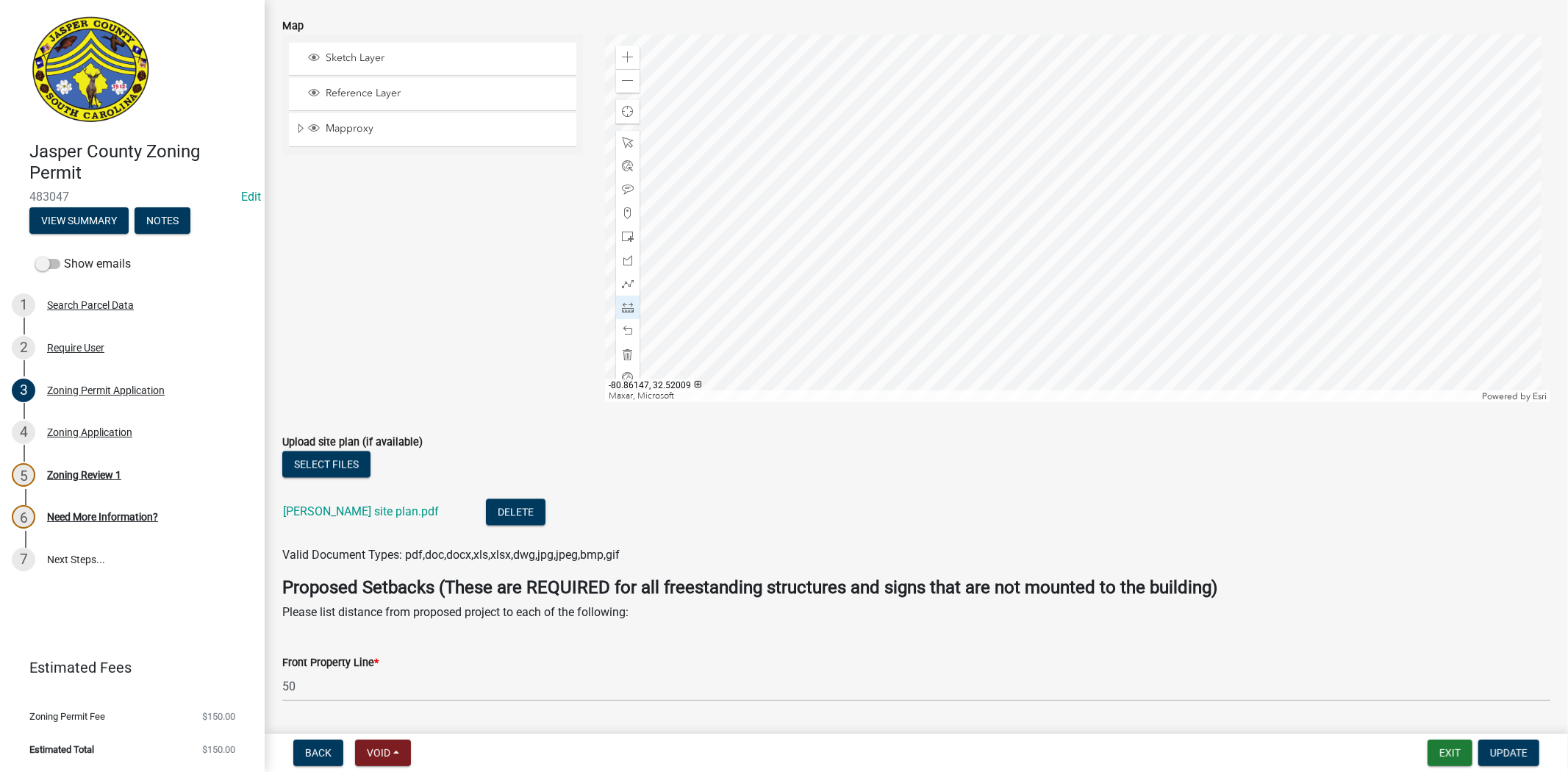
type input "107"
click at [851, 103] on div at bounding box center [1078, 218] width 946 height 368
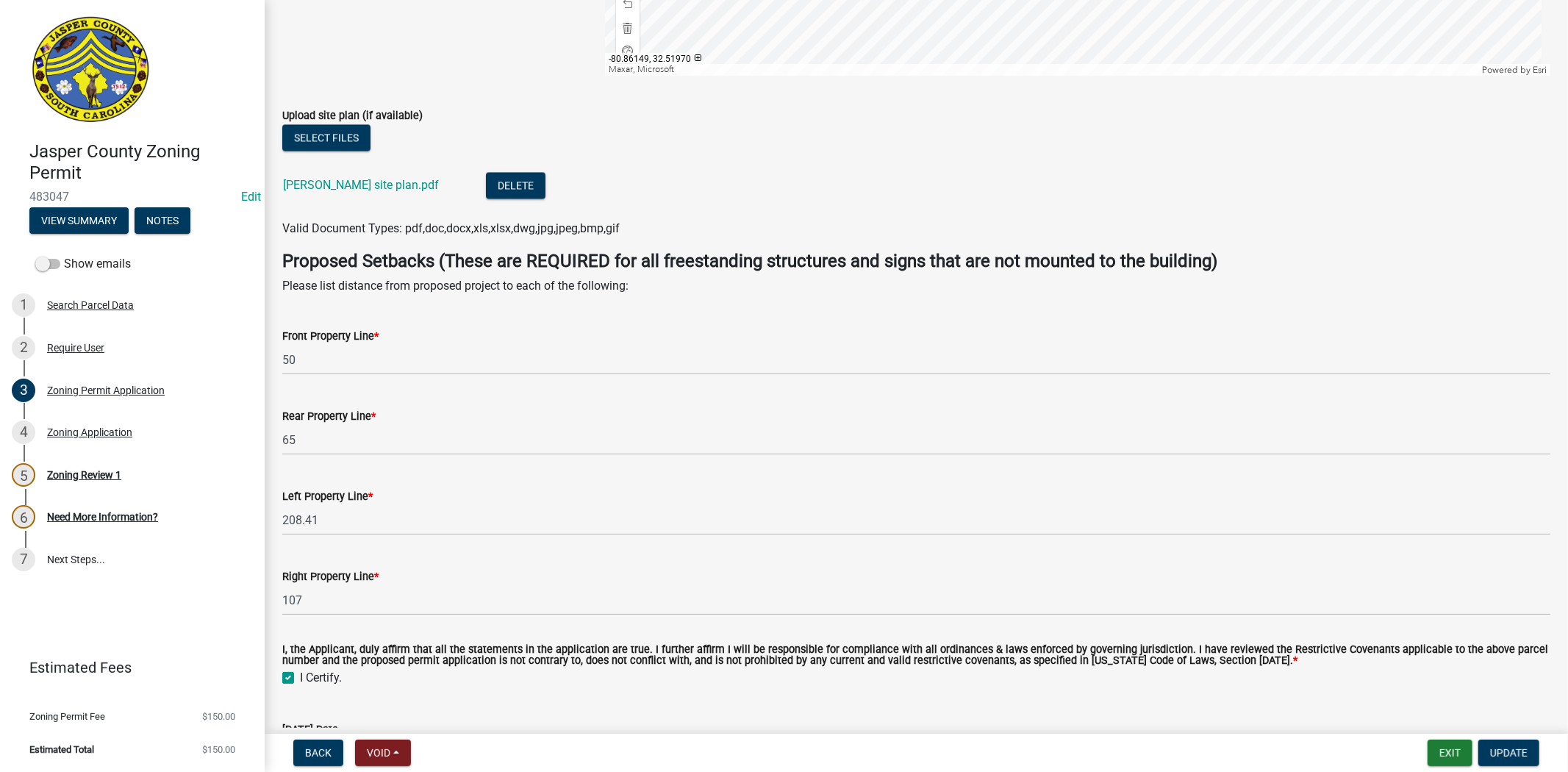
scroll to position [2777, 0]
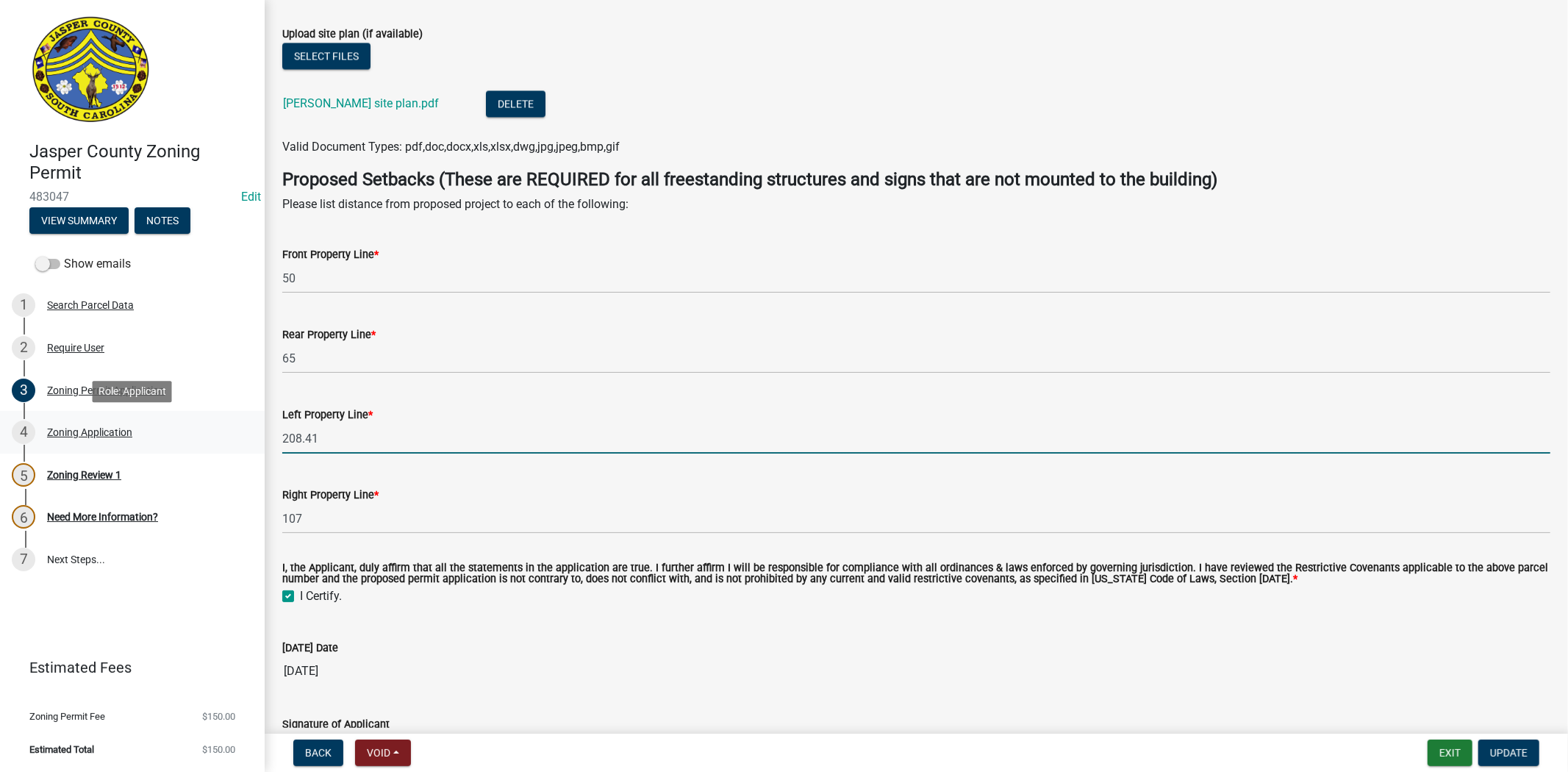
drag, startPoint x: 346, startPoint y: 437, endPoint x: 260, endPoint y: 437, distance: 86.0
click at [233, 440] on div "Jasper County Zoning Permit 483047 Edit View Summary Notes Show emails 1 Search…" at bounding box center [784, 386] width 1568 height 772
type input "43"
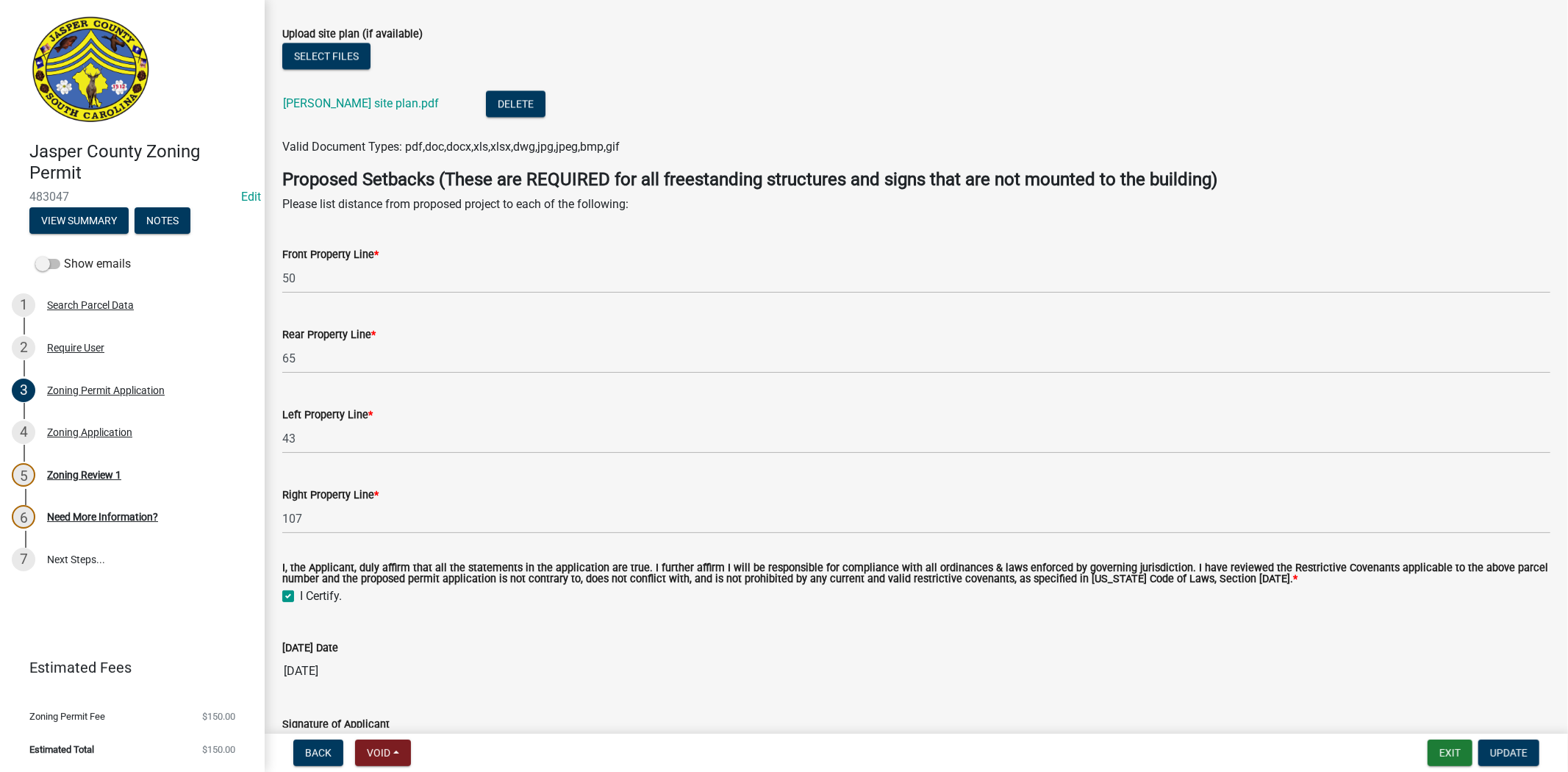
click at [669, 633] on div "Today's Date 09/24/2025" at bounding box center [917, 652] width 1268 height 67
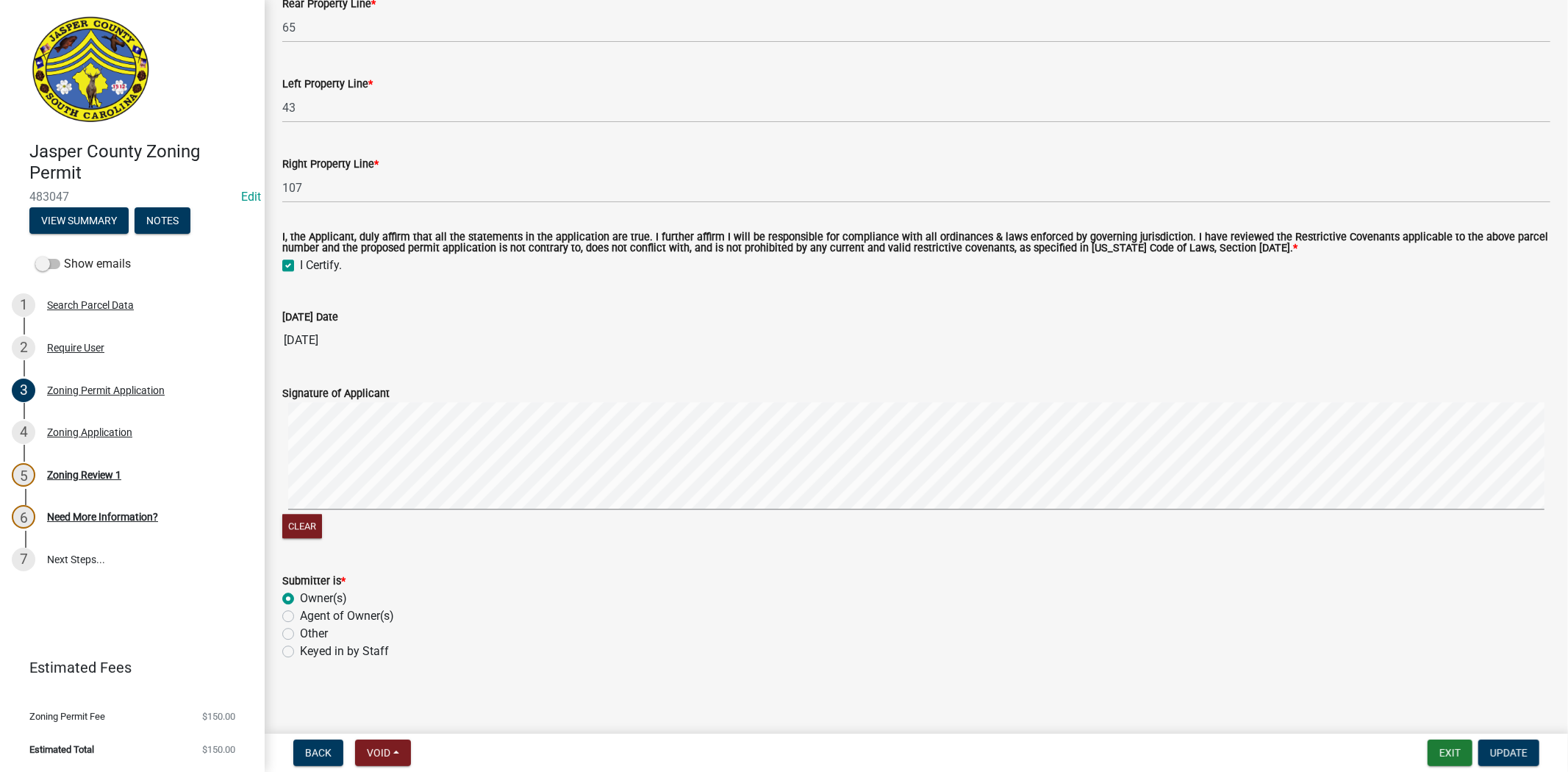
scroll to position [3111, 0]
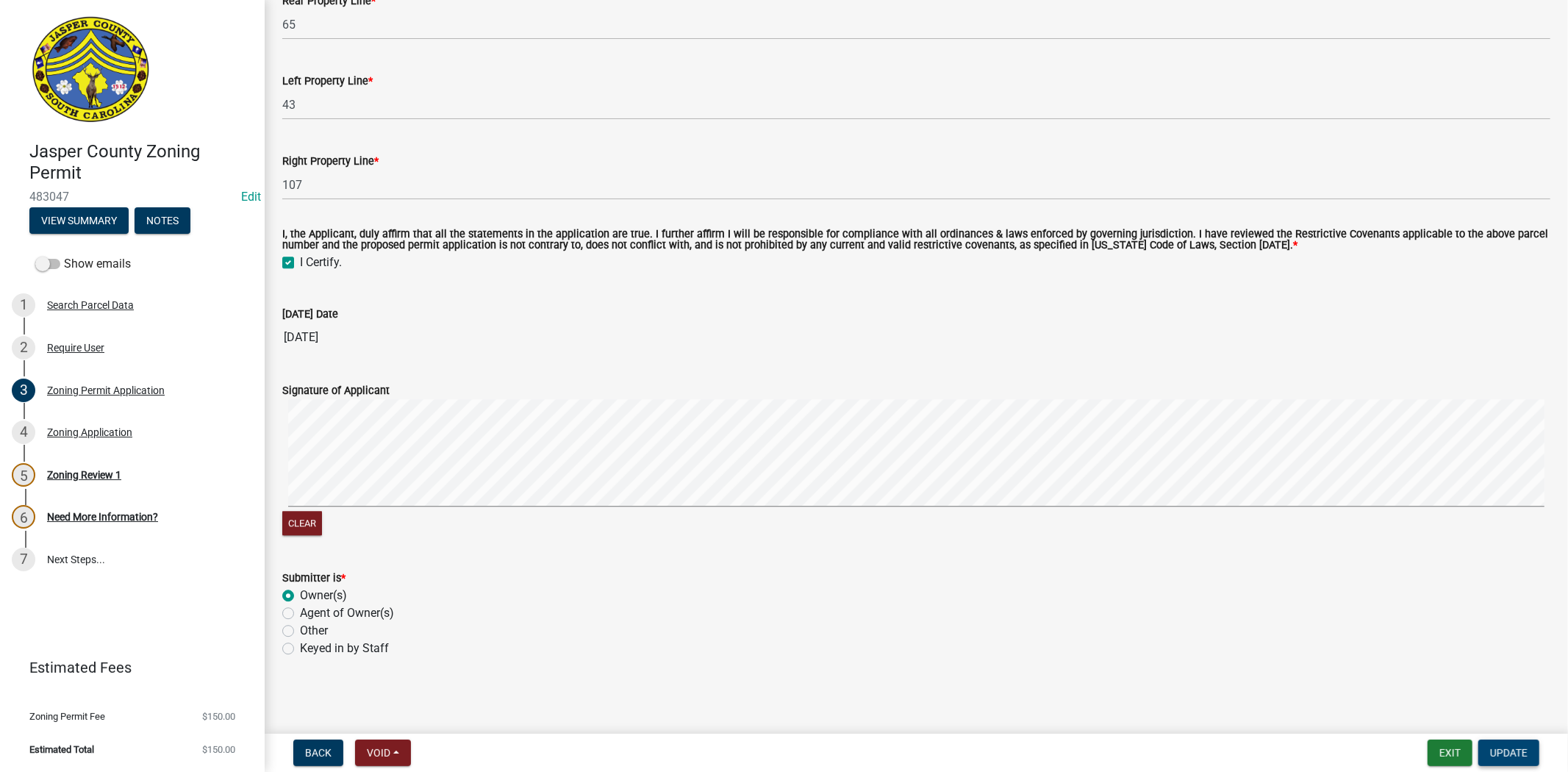
click at [1506, 747] on span "Update" at bounding box center [1509, 753] width 37 height 12
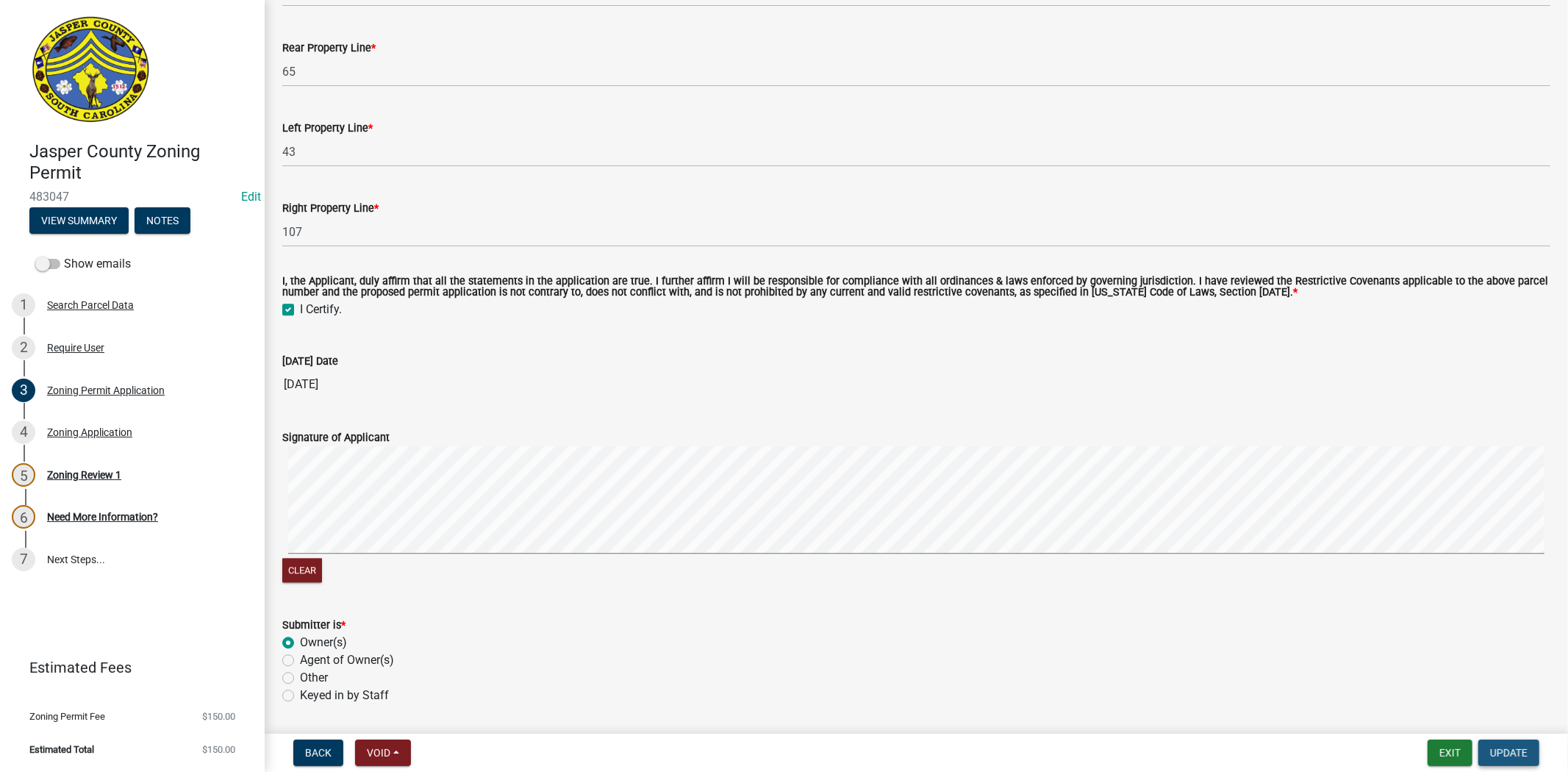
scroll to position [3158, 0]
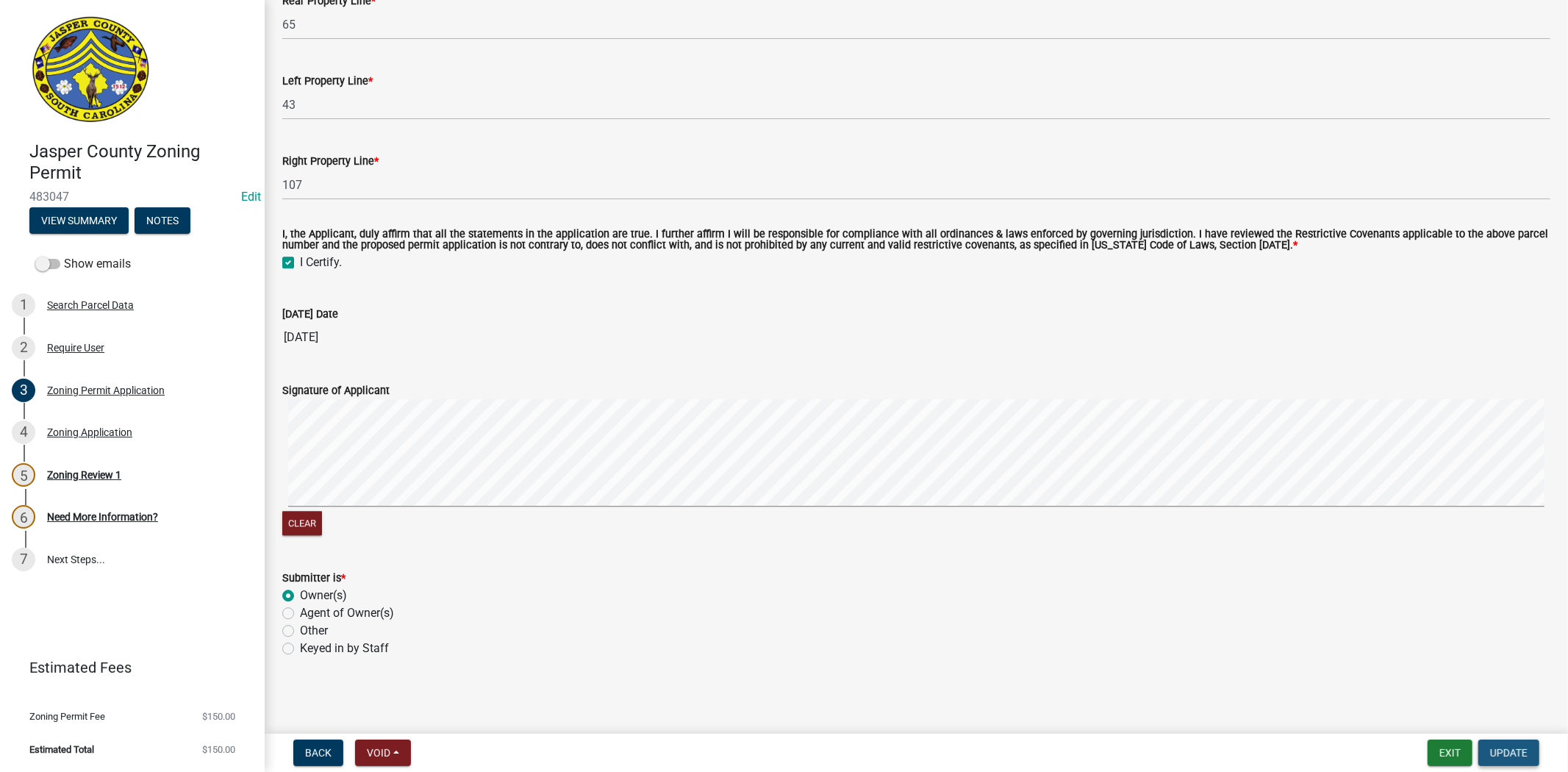
click at [1506, 747] on span "Update" at bounding box center [1509, 753] width 37 height 12
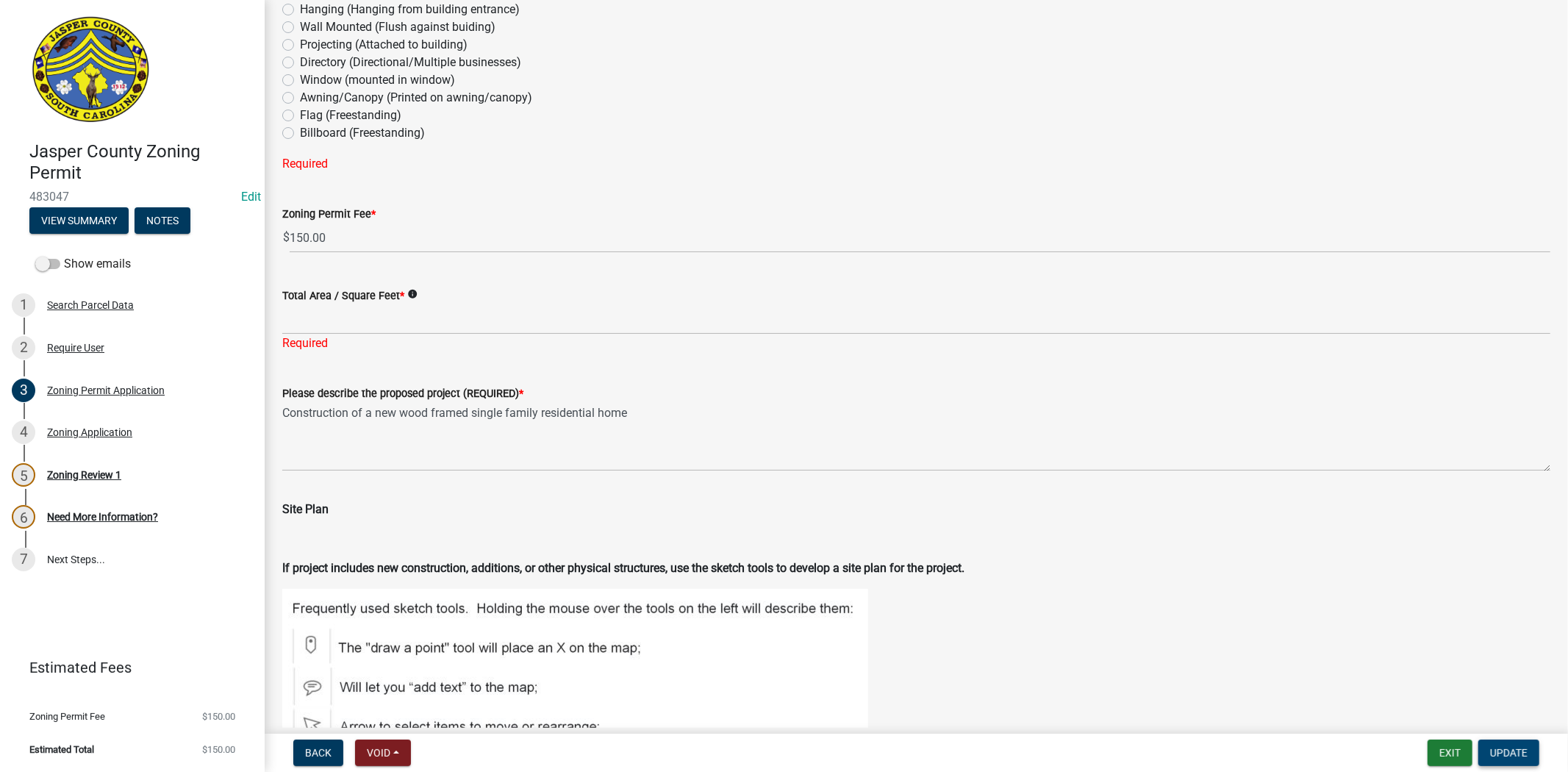
scroll to position [1606, 0]
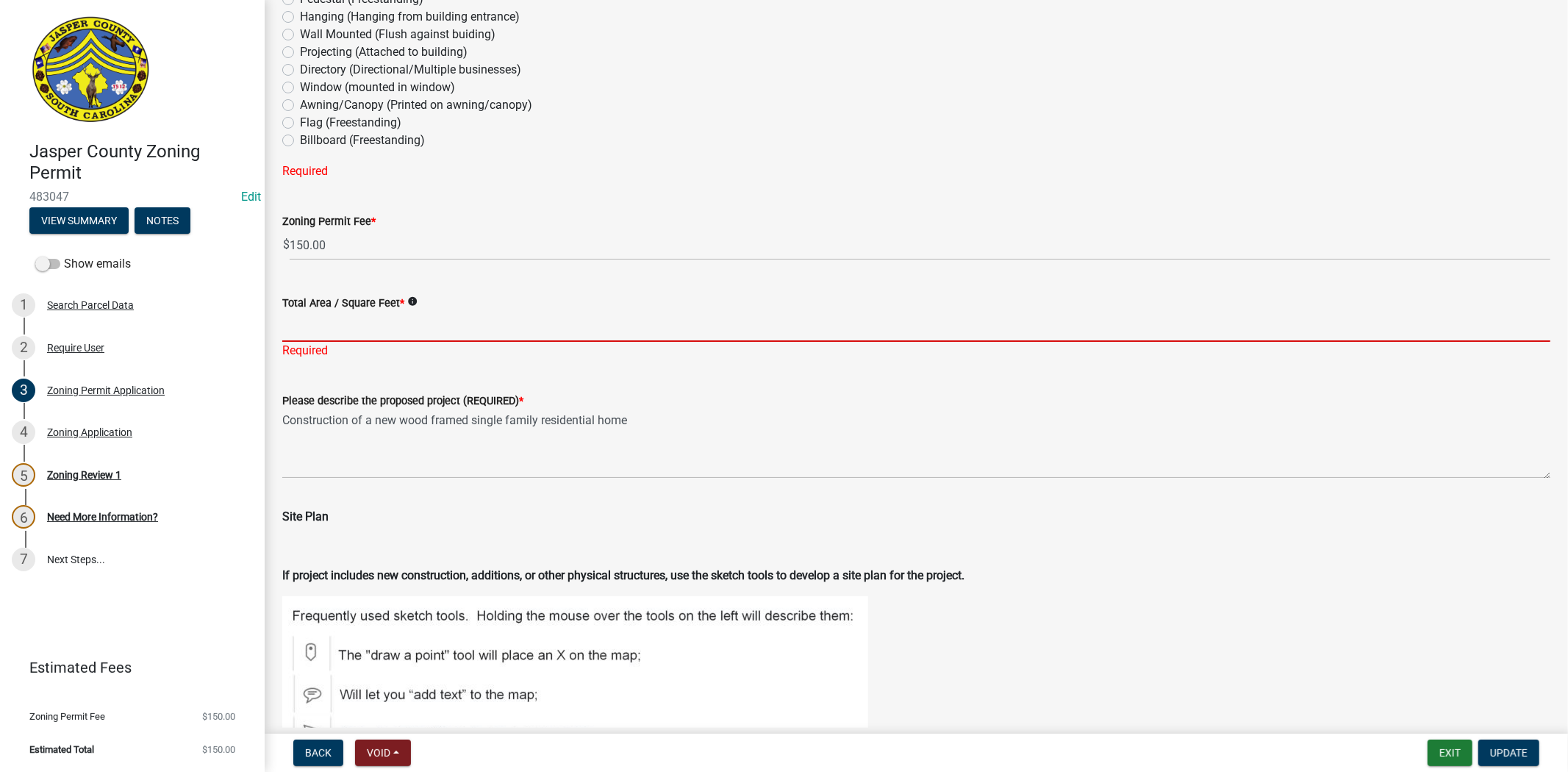
click at [299, 339] on input "Total Area / Square Feet *" at bounding box center [917, 326] width 1268 height 30
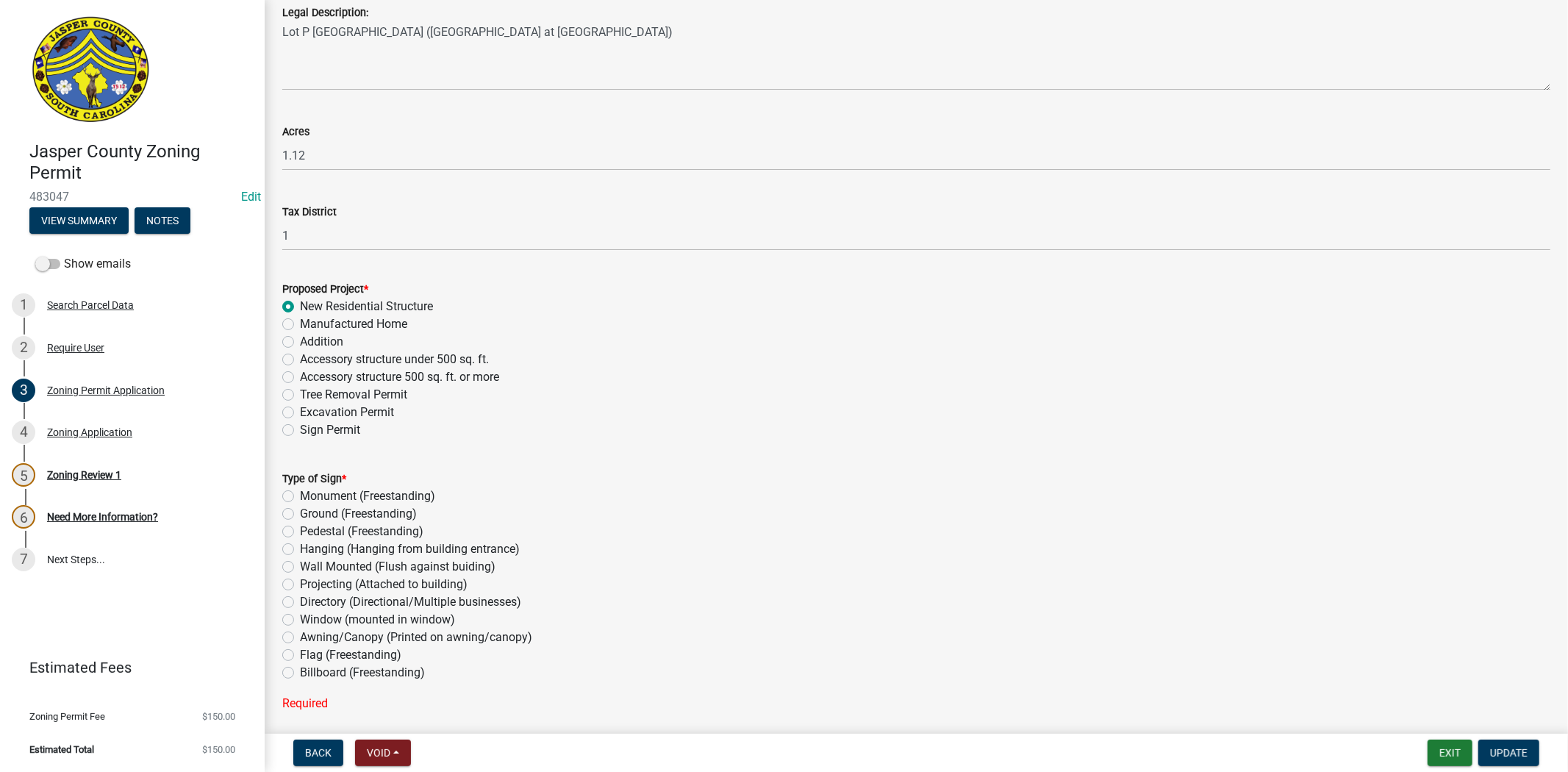
scroll to position [1116, 0]
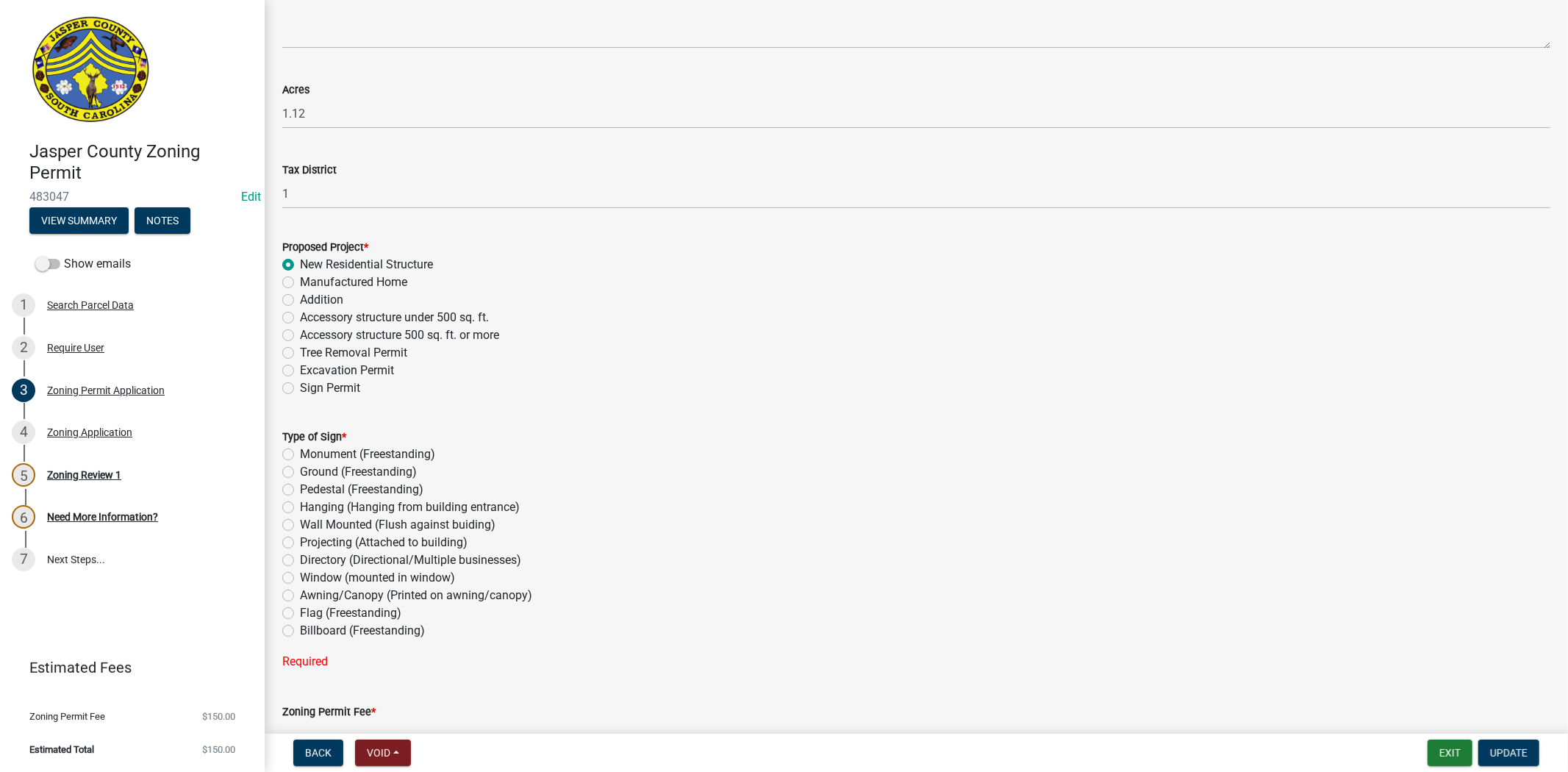
type input "0"
click at [300, 472] on label "Ground (Freestanding)" at bounding box center [359, 472] width 117 height 18
click at [300, 472] on input "Ground (Freestanding)" at bounding box center [305, 468] width 10 height 10
radio input "true"
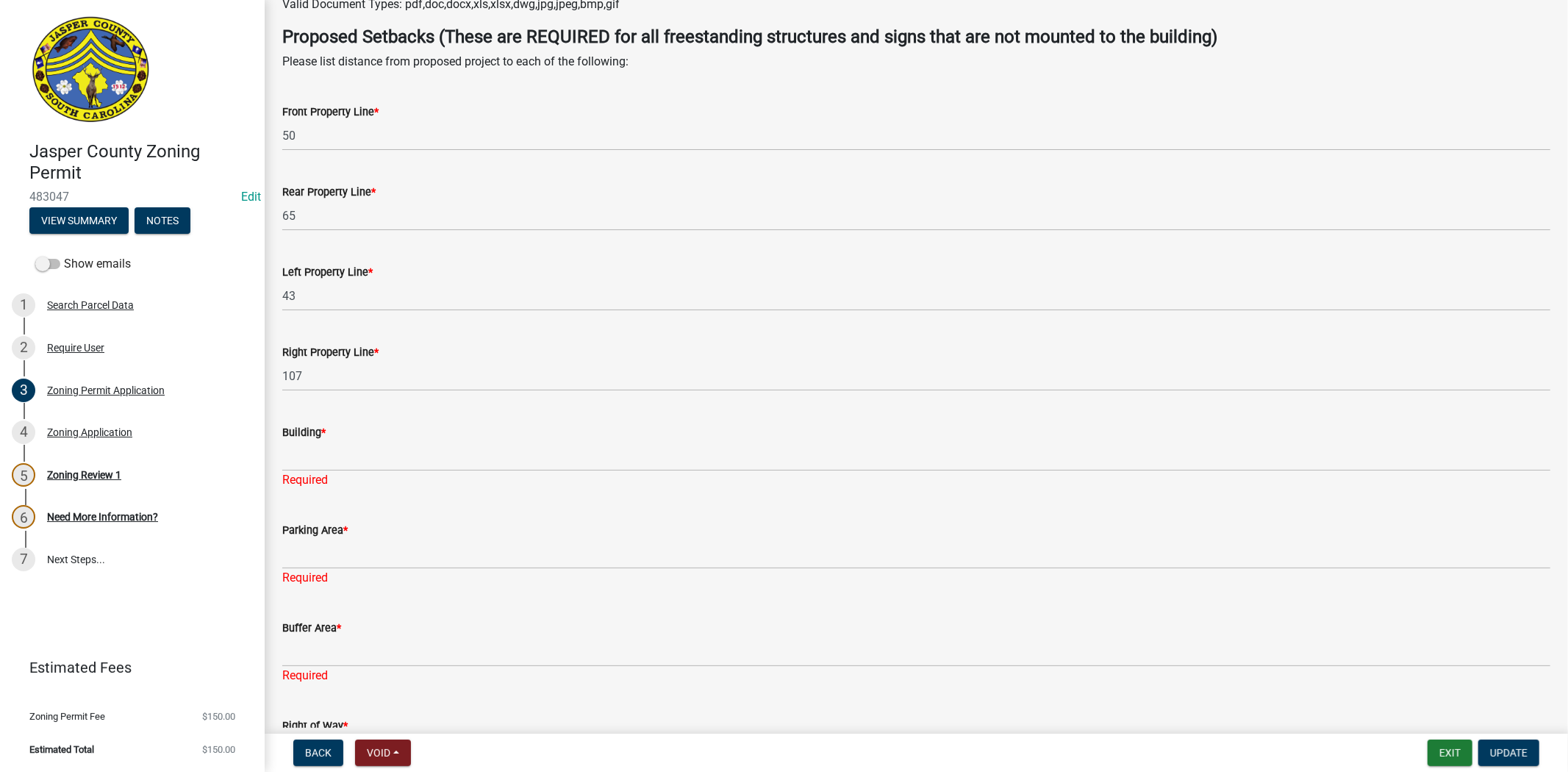
scroll to position [3051, 0]
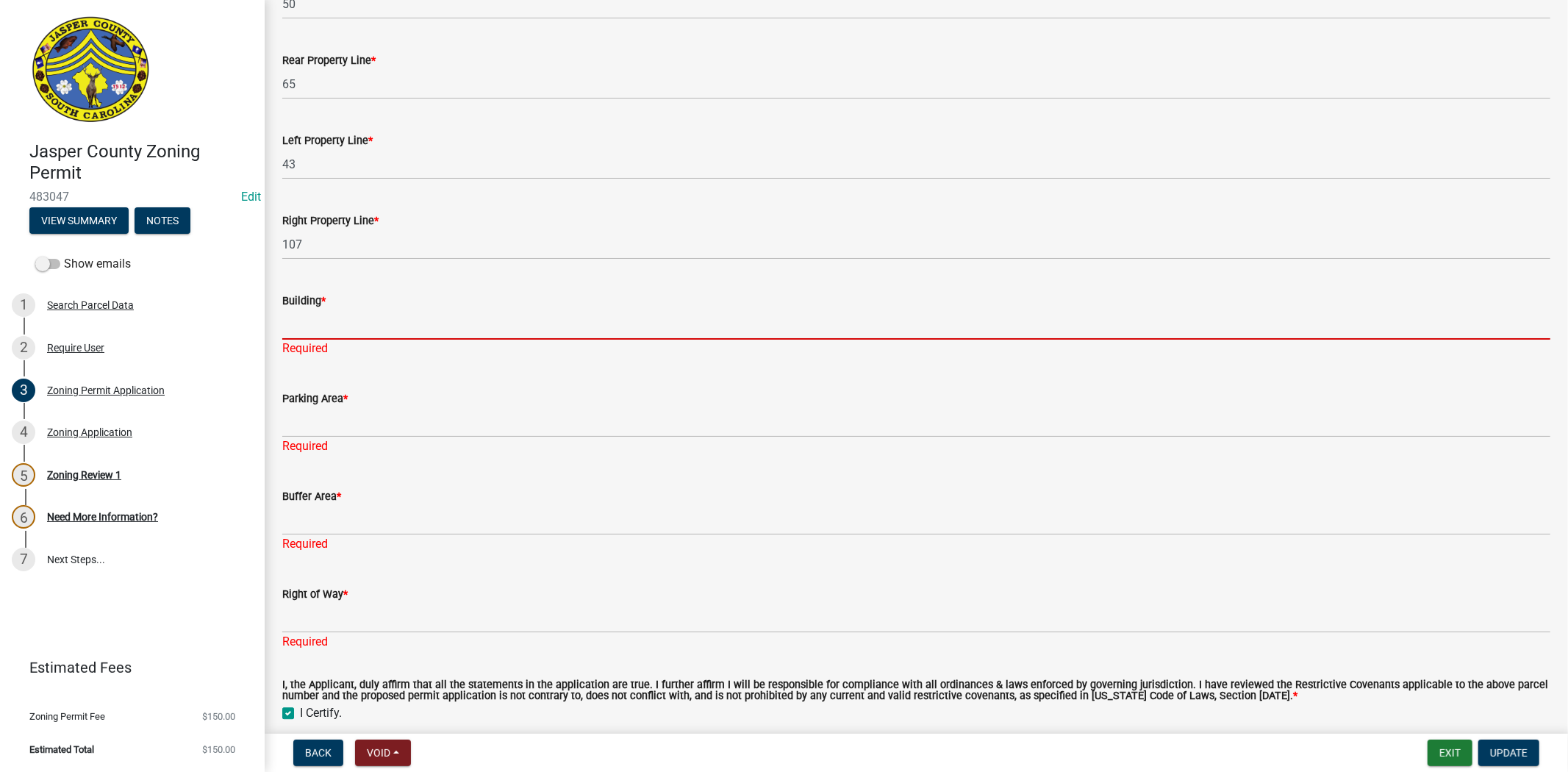
click at [457, 320] on input "Building *" at bounding box center [917, 324] width 1268 height 30
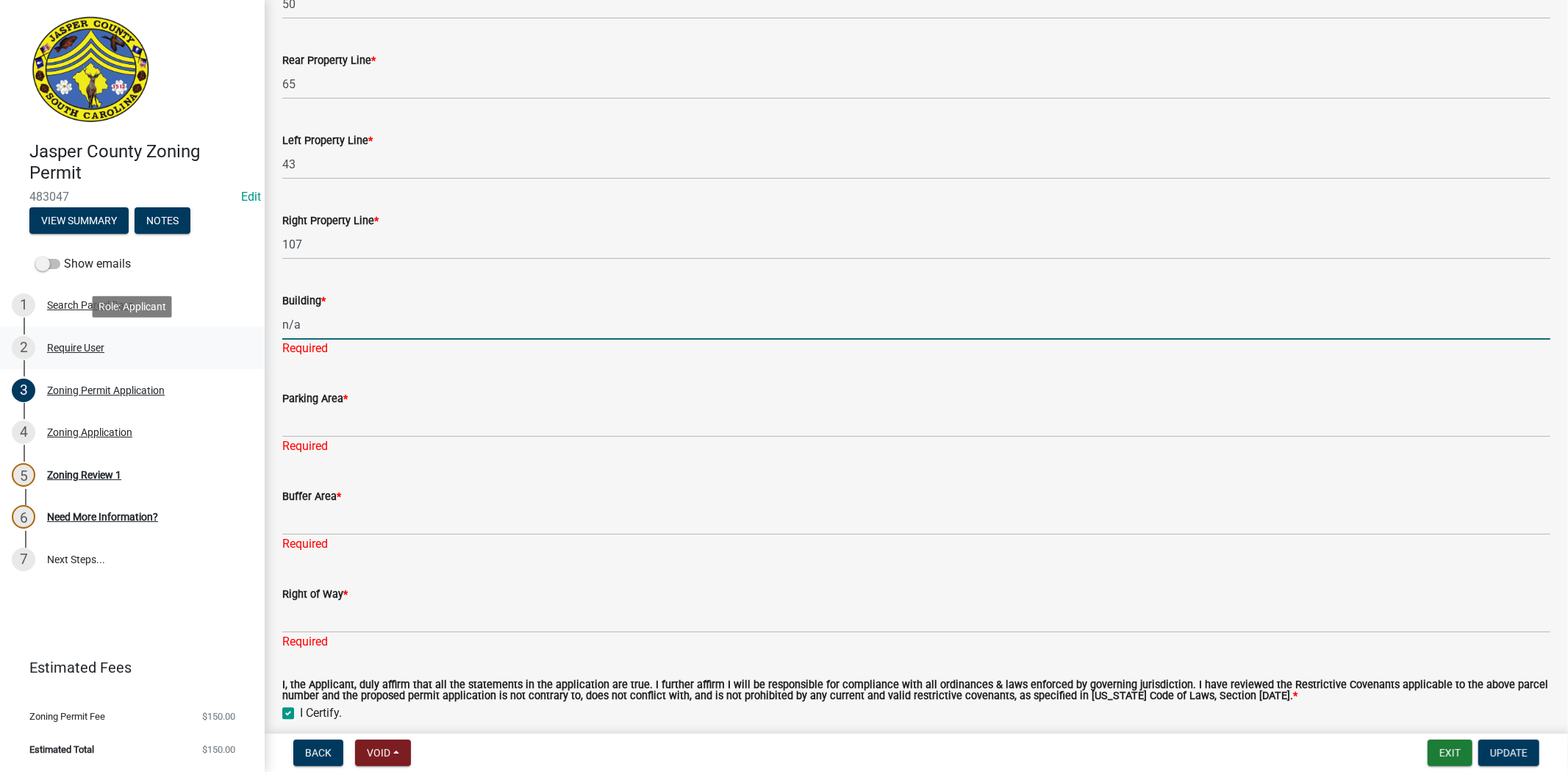
drag, startPoint x: 362, startPoint y: 331, endPoint x: 178, endPoint y: 331, distance: 184.0
click at [178, 331] on div "Jasper County Zoning Permit 483047 Edit View Summary Notes Show emails 1 Search…" at bounding box center [784, 386] width 1568 height 772
type input "n/a"
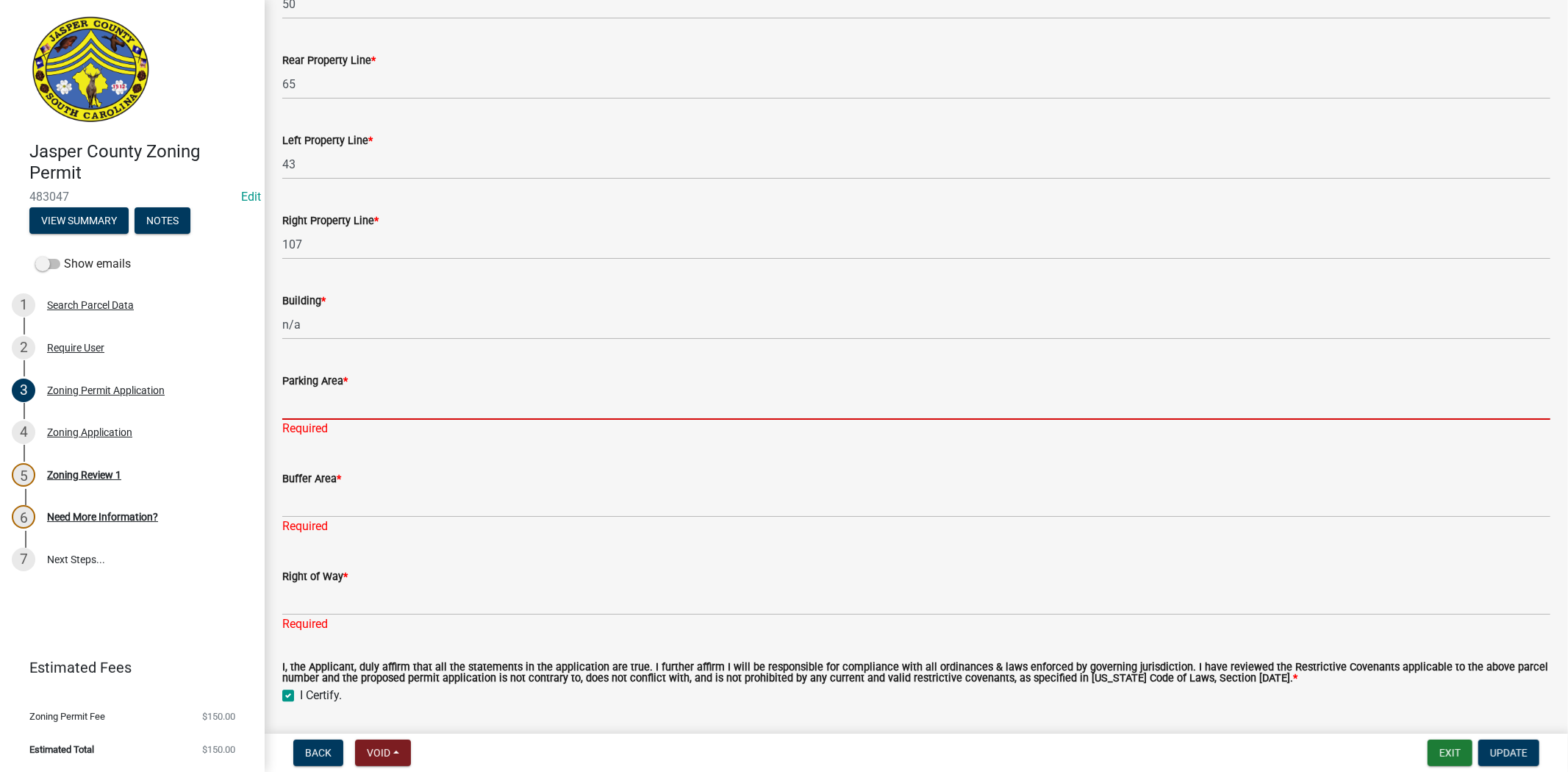
click at [312, 422] on div "Parking Area * Required" at bounding box center [917, 394] width 1268 height 86
paste input "n/a"
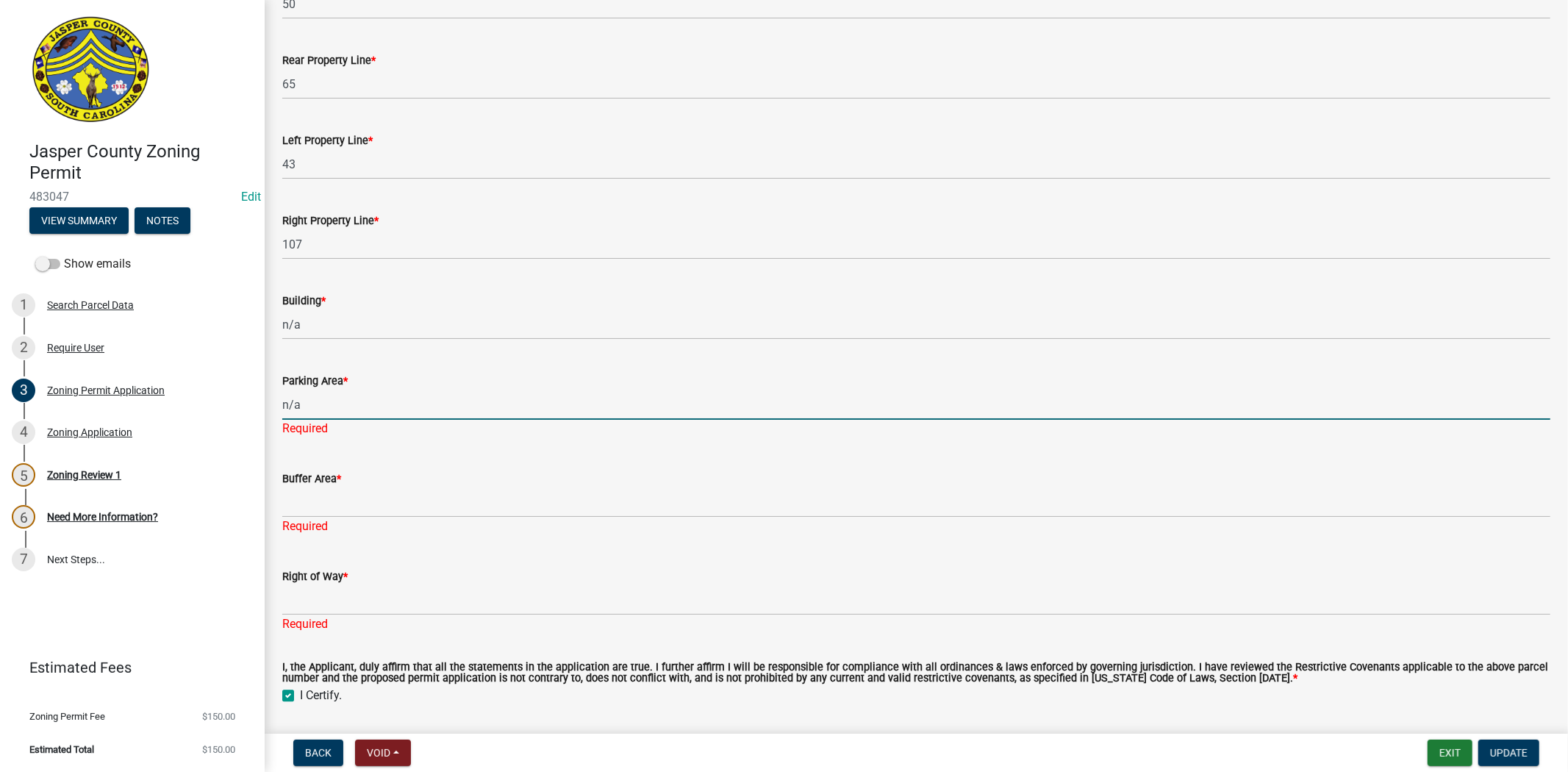
type input "n/a"
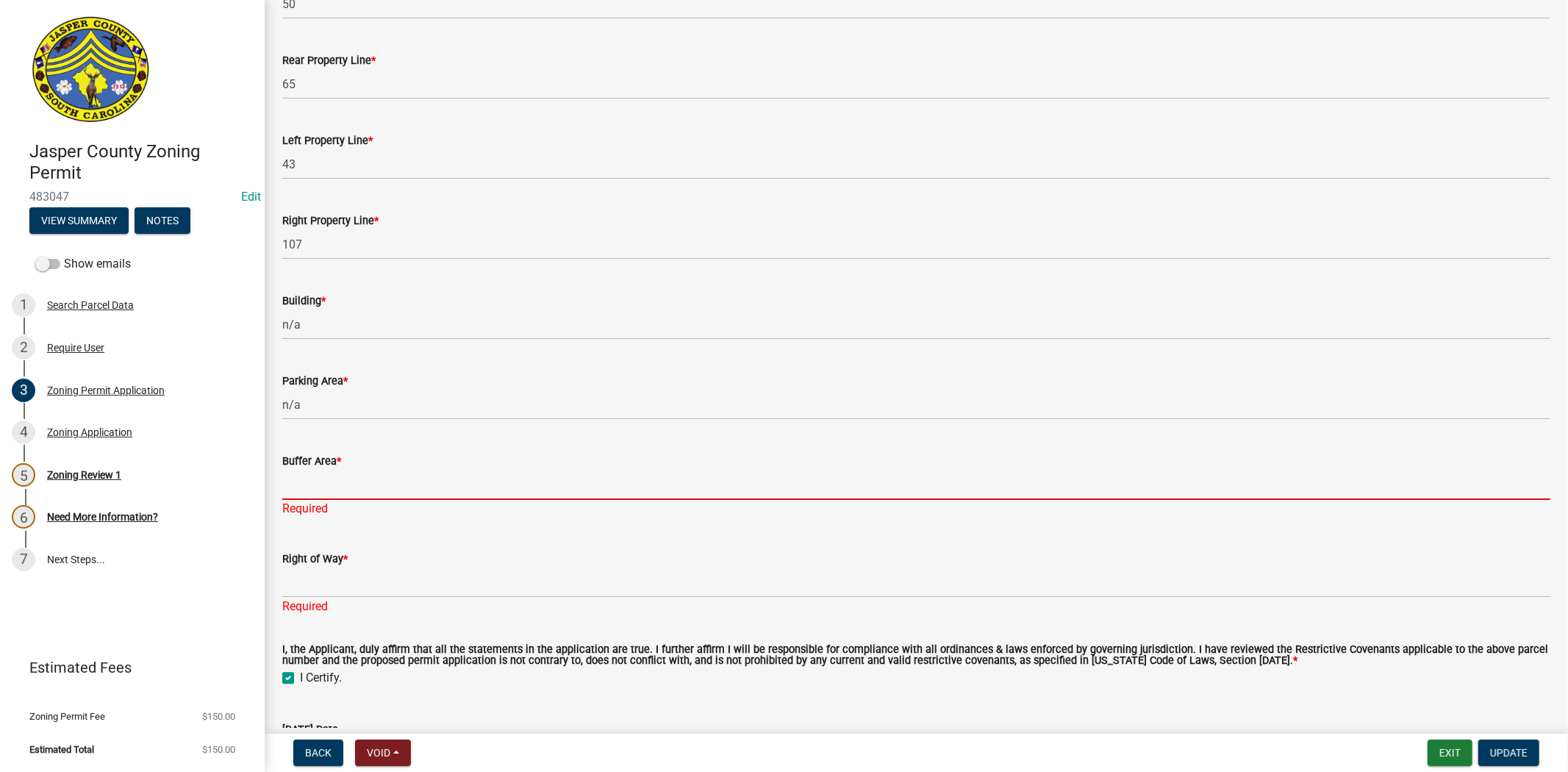
click at [319, 510] on div "Buffer Area * Required" at bounding box center [917, 474] width 1268 height 86
paste input "n/a"
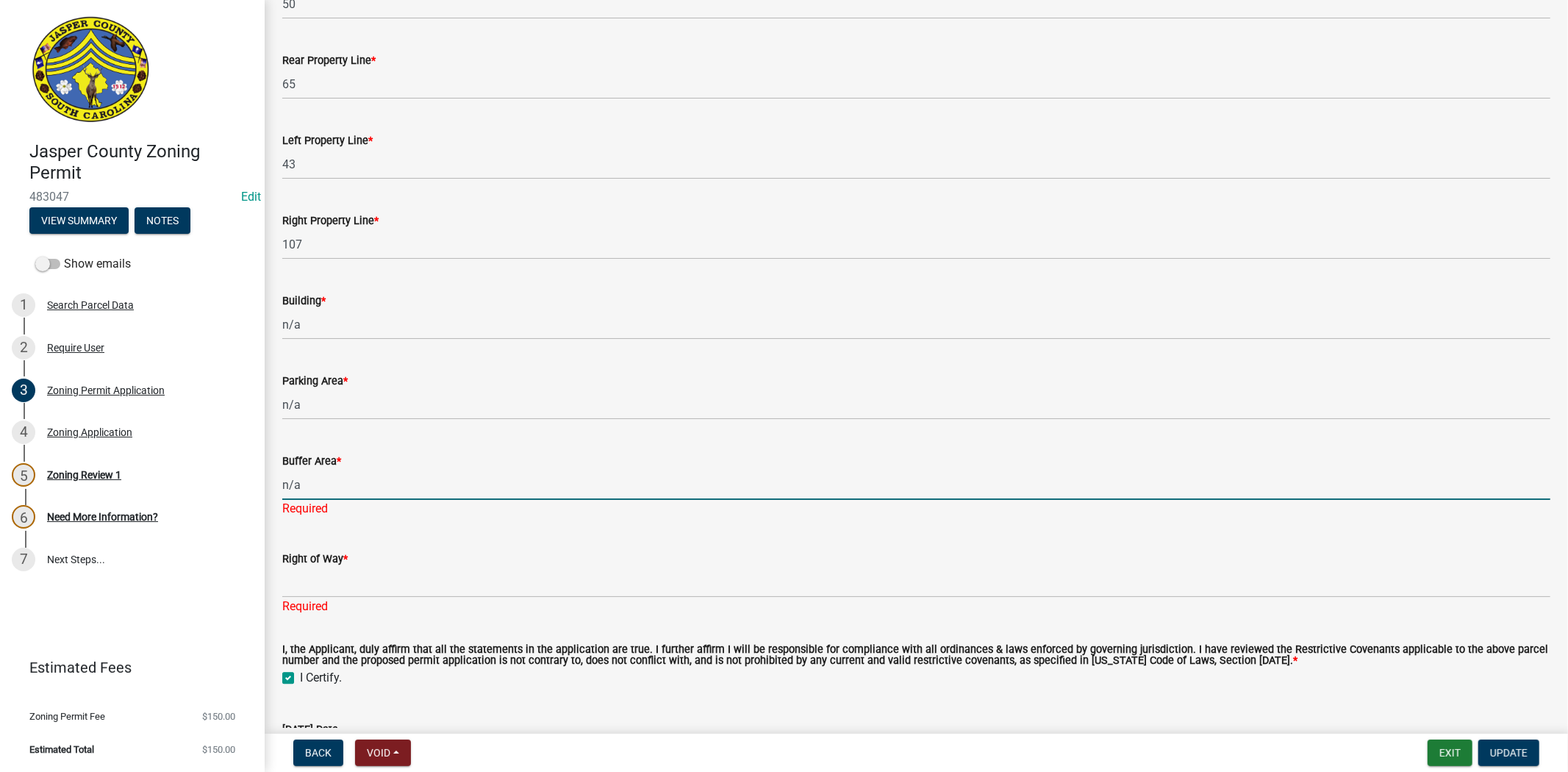
type input "n/a"
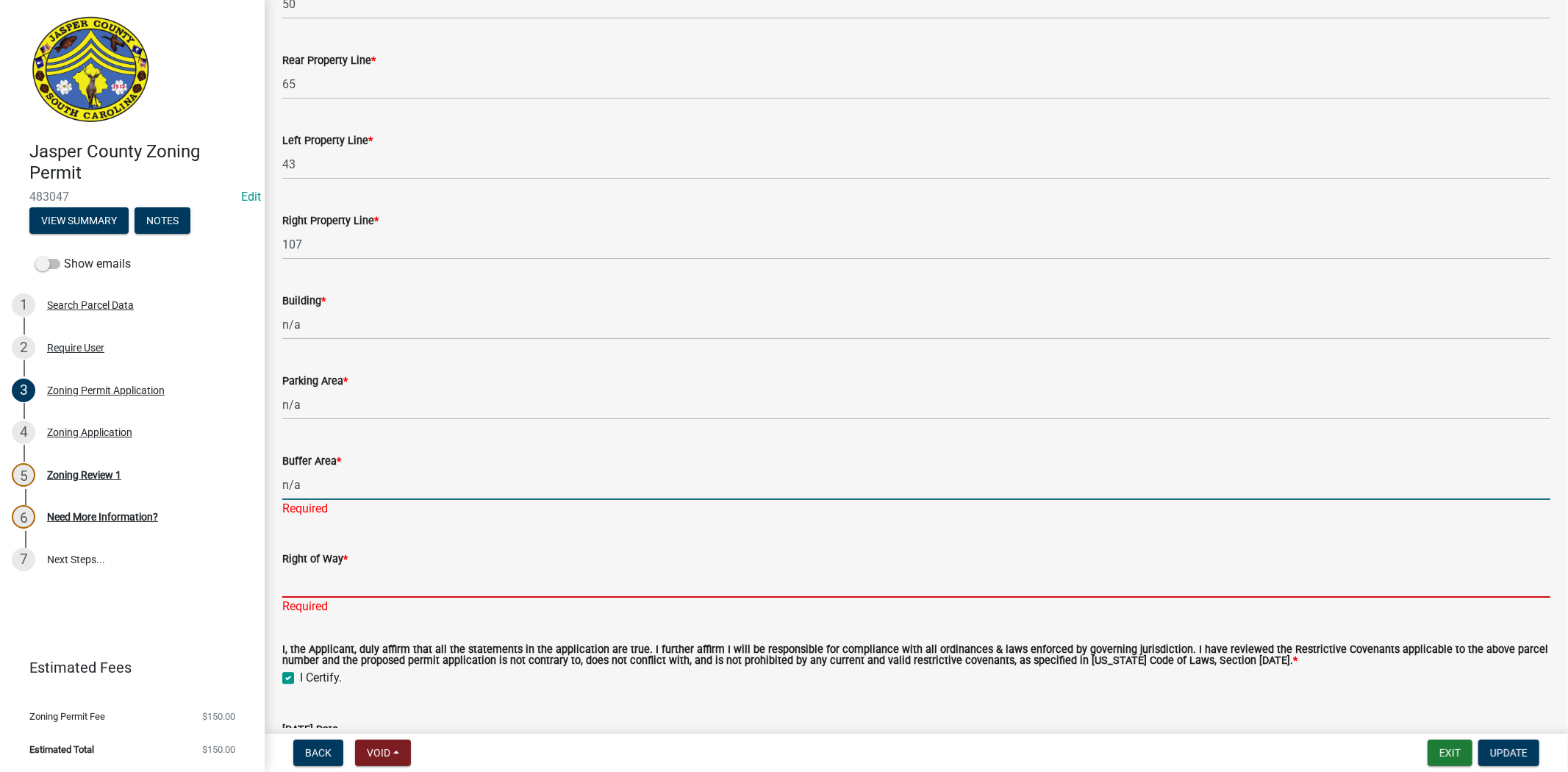
click at [317, 582] on div "Right of Way * Required" at bounding box center [917, 572] width 1268 height 86
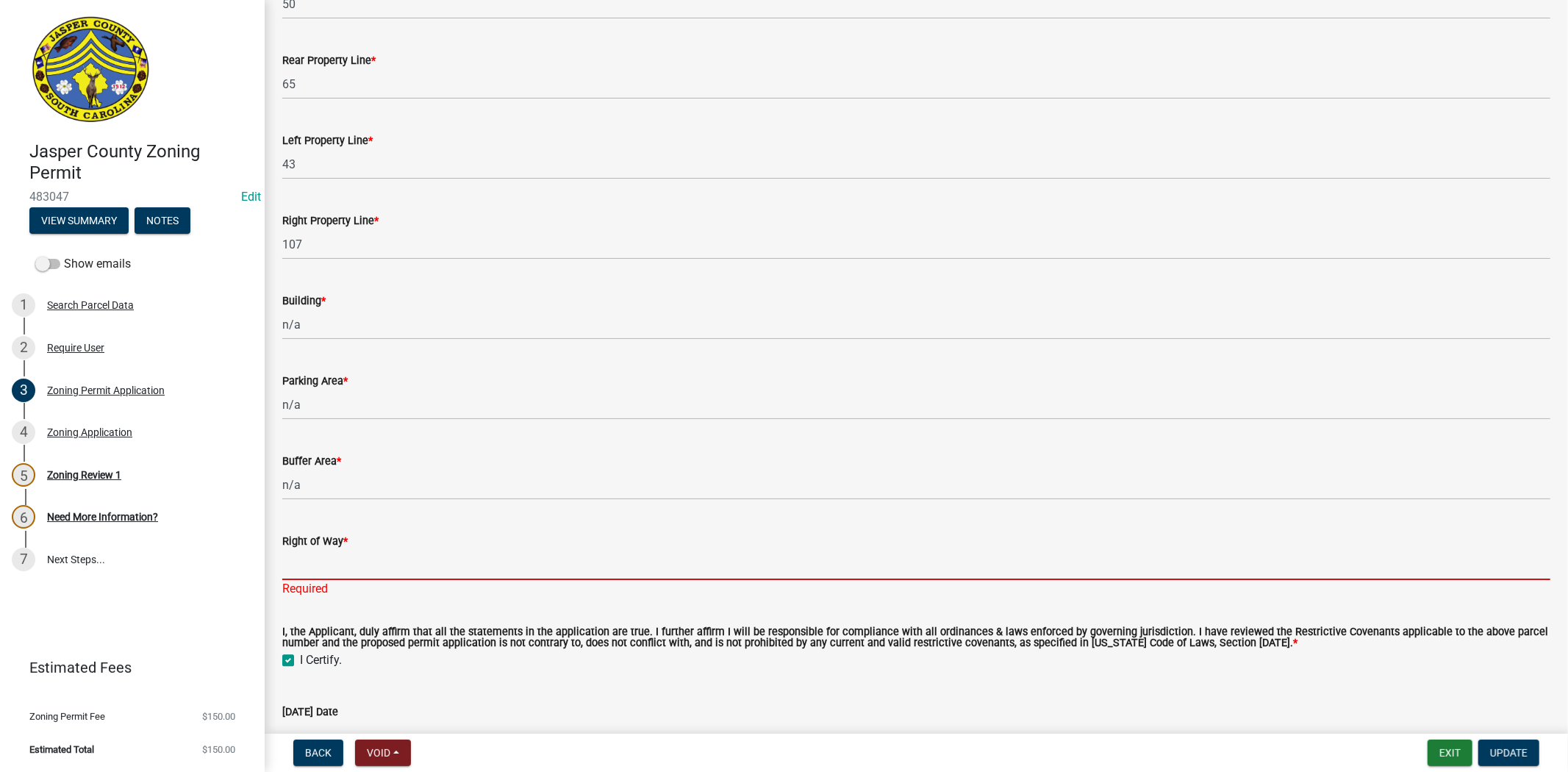
paste input "n/a"
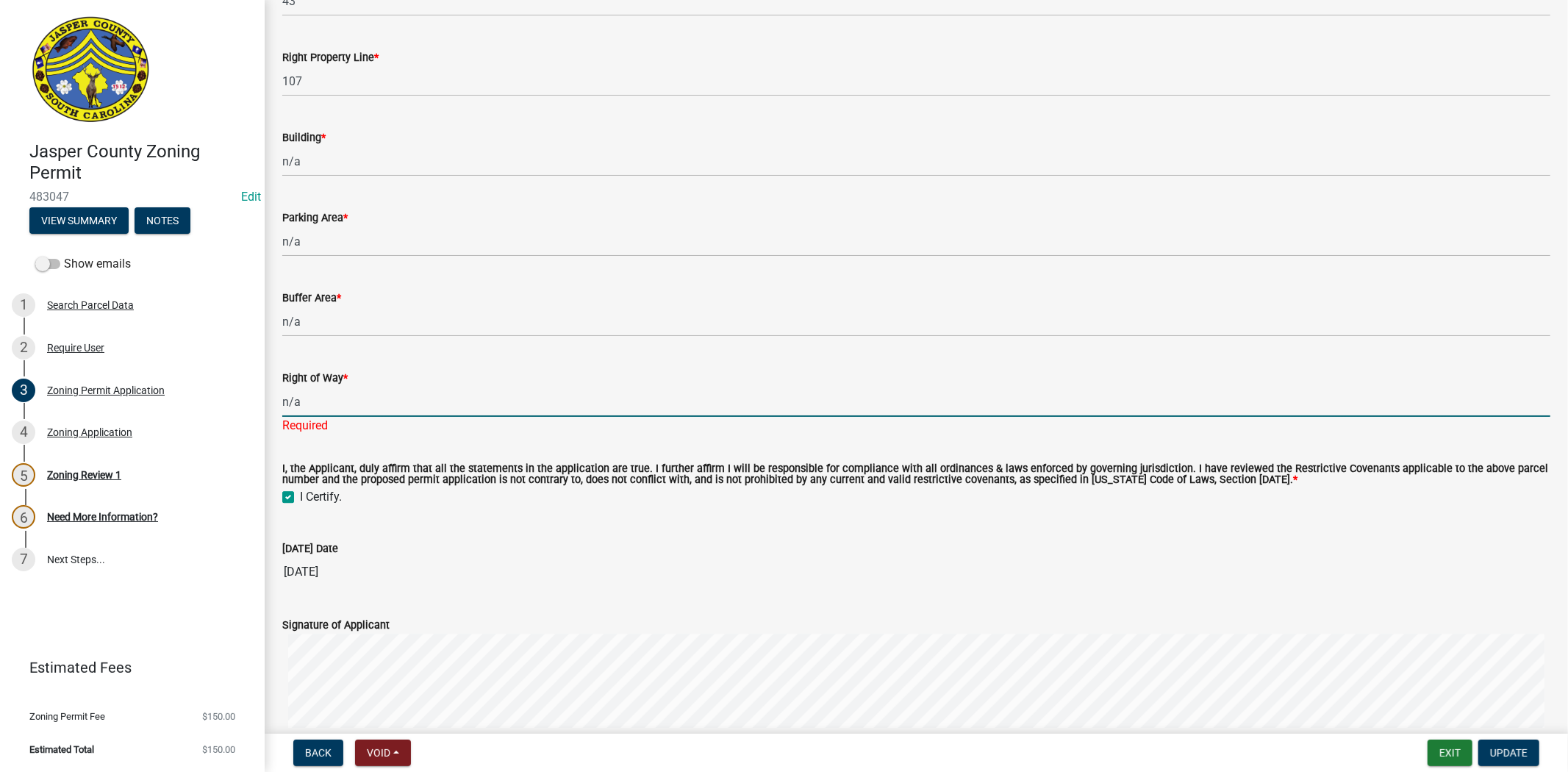
scroll to position [3449, 0]
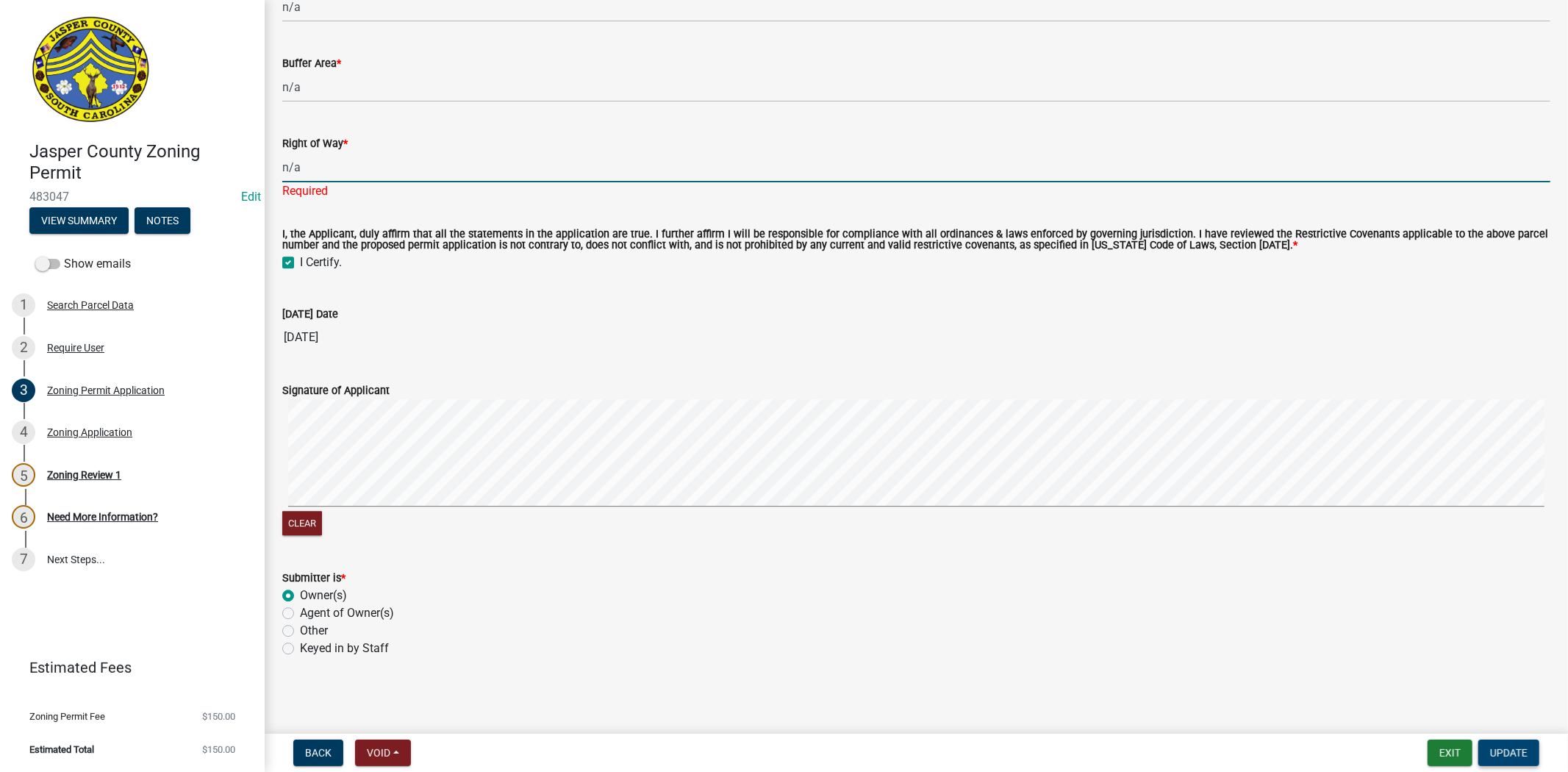
type input "n/a"
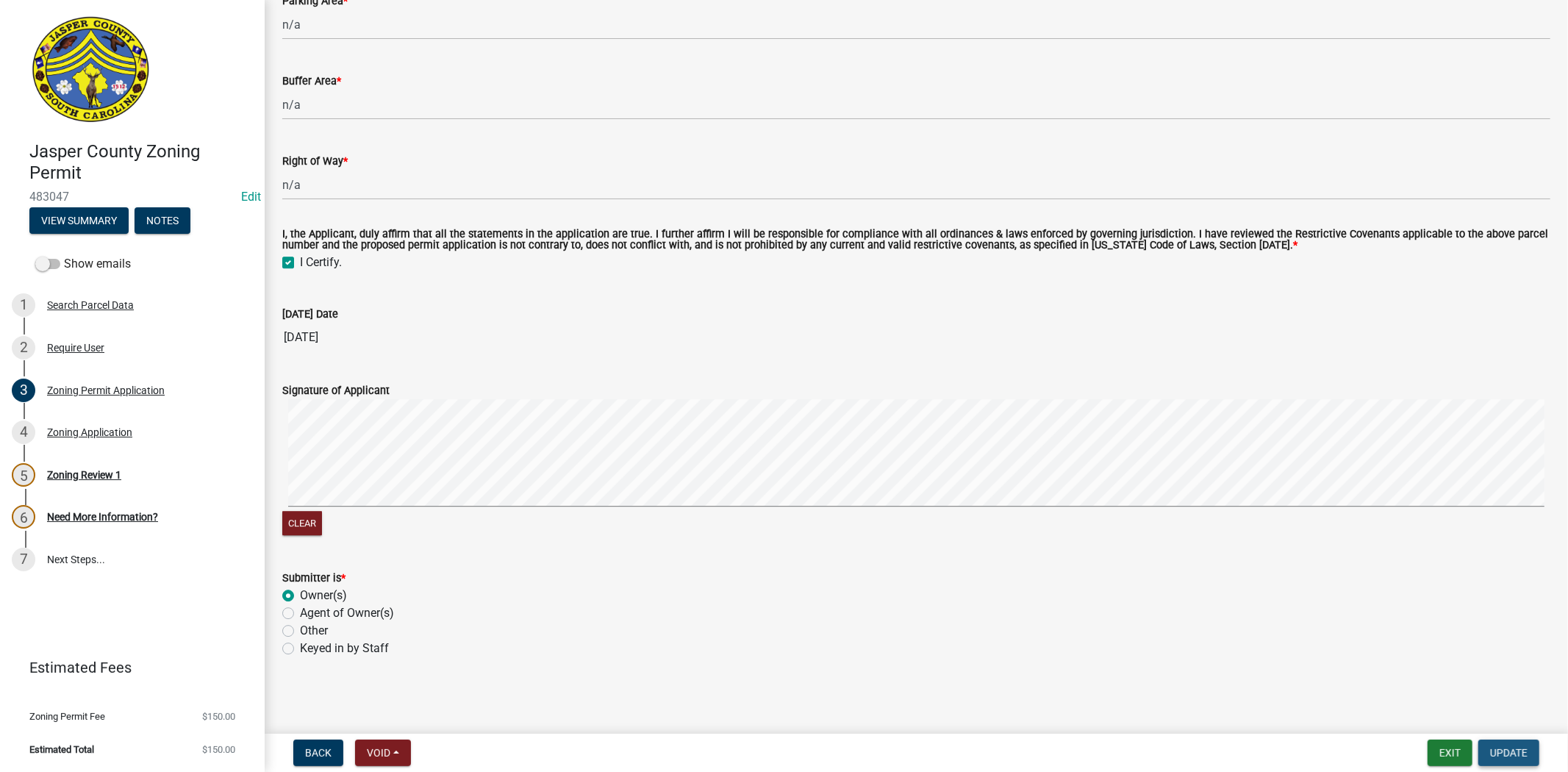
scroll to position [3432, 0]
click at [1513, 756] on span "Update" at bounding box center [1509, 753] width 37 height 12
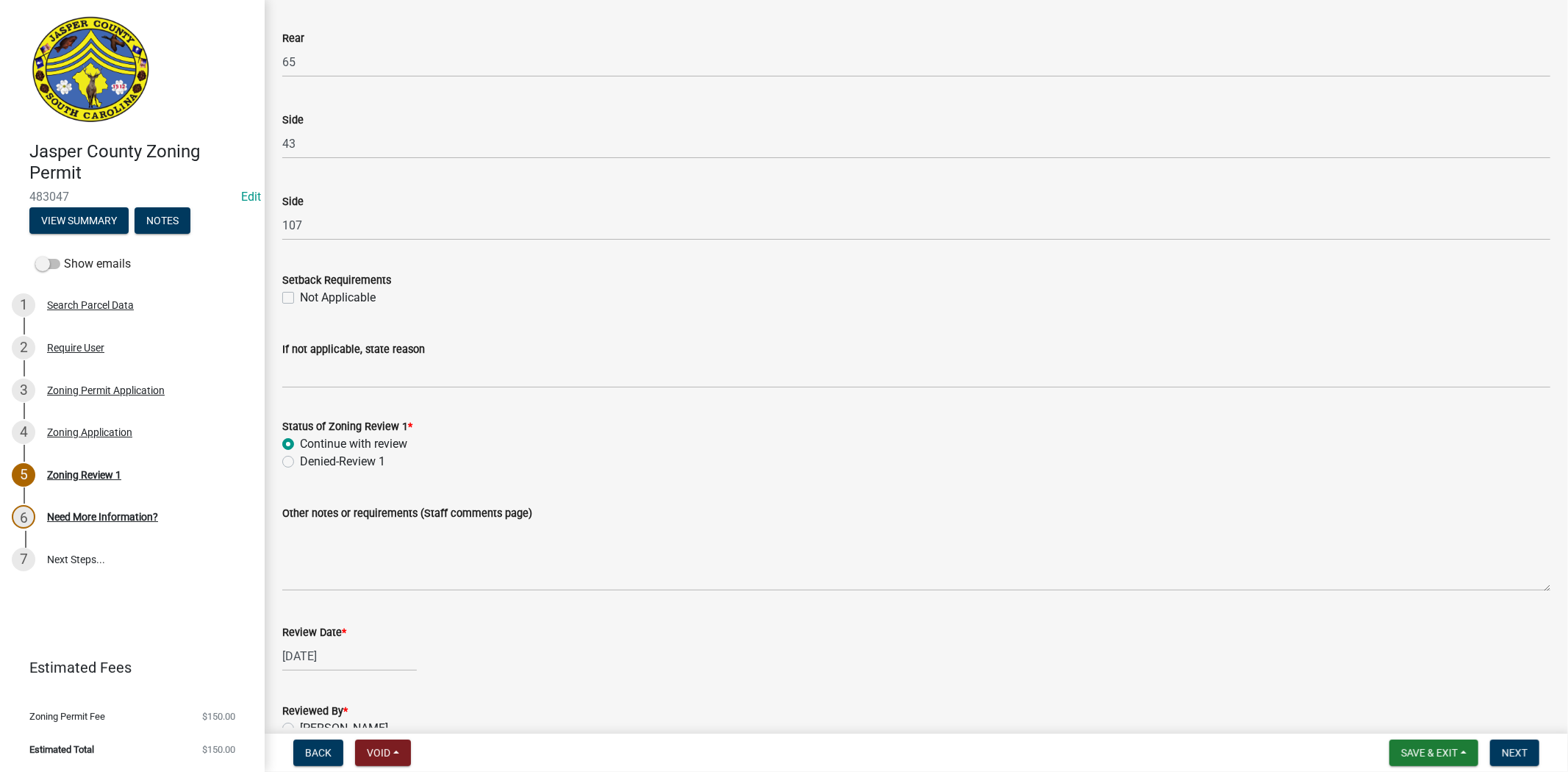
scroll to position [2356, 0]
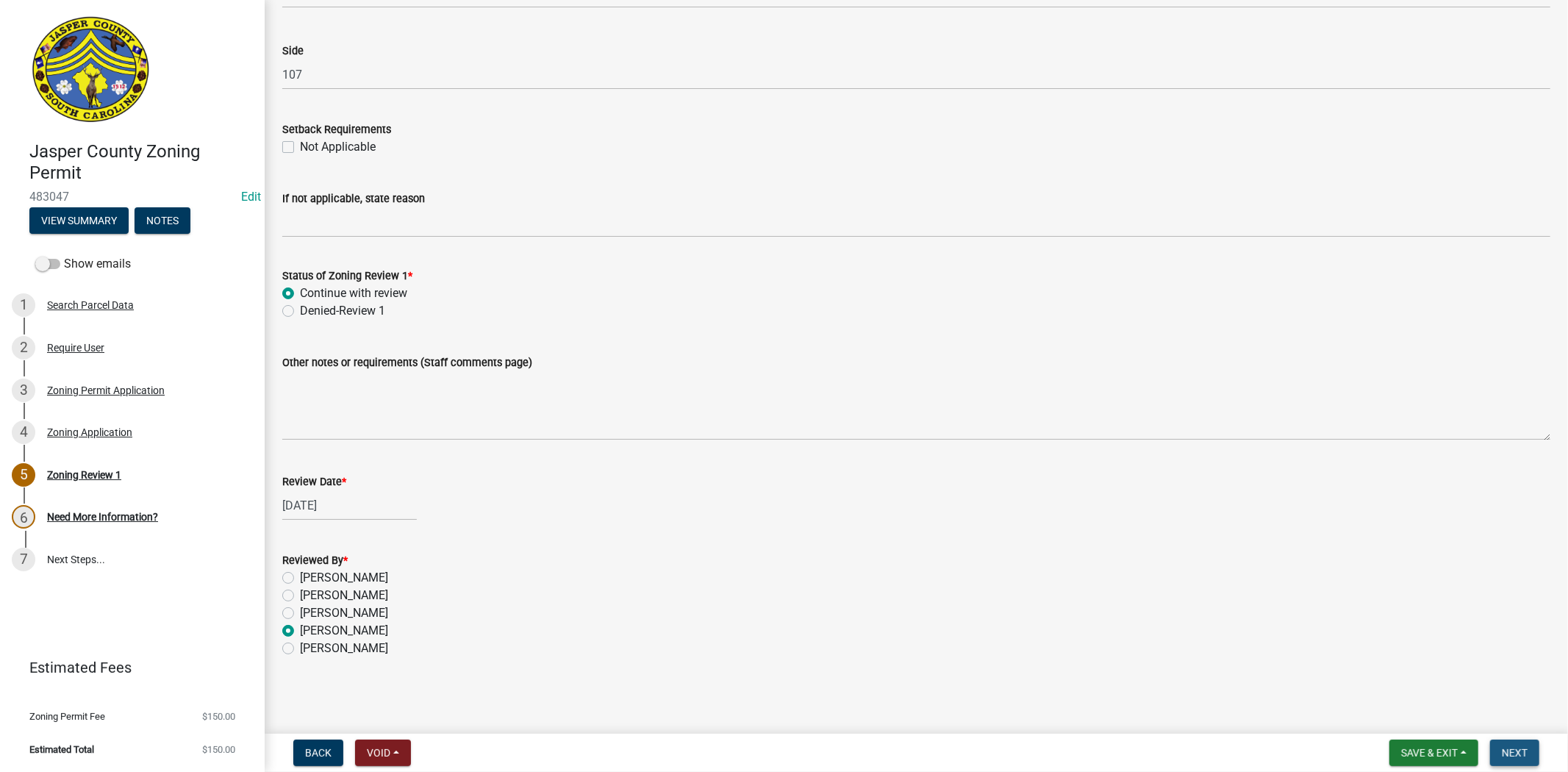
click at [1516, 753] on span "Next" at bounding box center [1515, 753] width 25 height 12
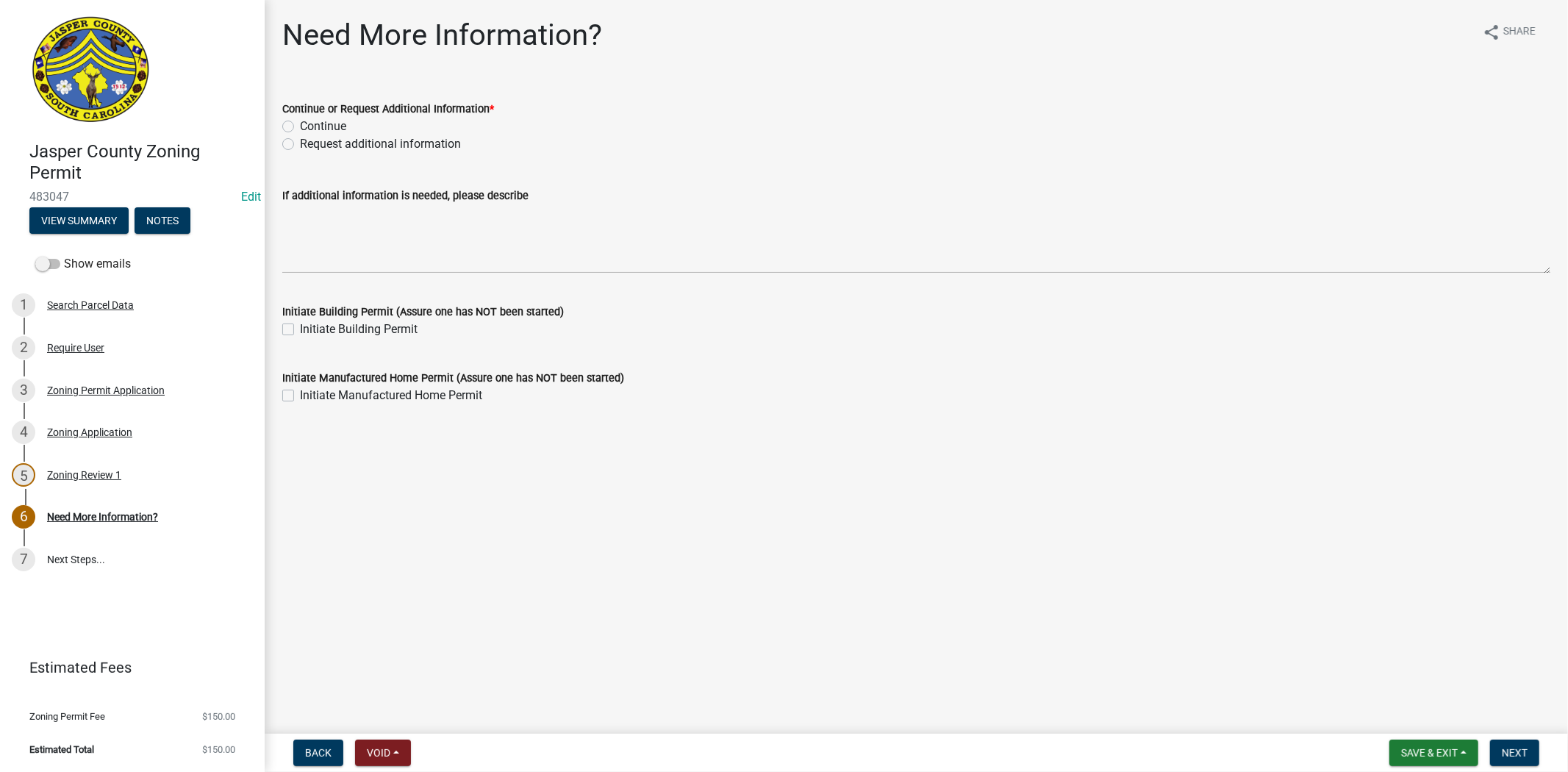
click at [300, 128] on label "Continue" at bounding box center [323, 127] width 46 height 18
click at [300, 127] on input "Continue" at bounding box center [305, 122] width 10 height 10
radio input "true"
click at [300, 142] on label "Request additional information" at bounding box center [380, 145] width 161 height 18
click at [300, 142] on input "Request additional information" at bounding box center [305, 140] width 10 height 10
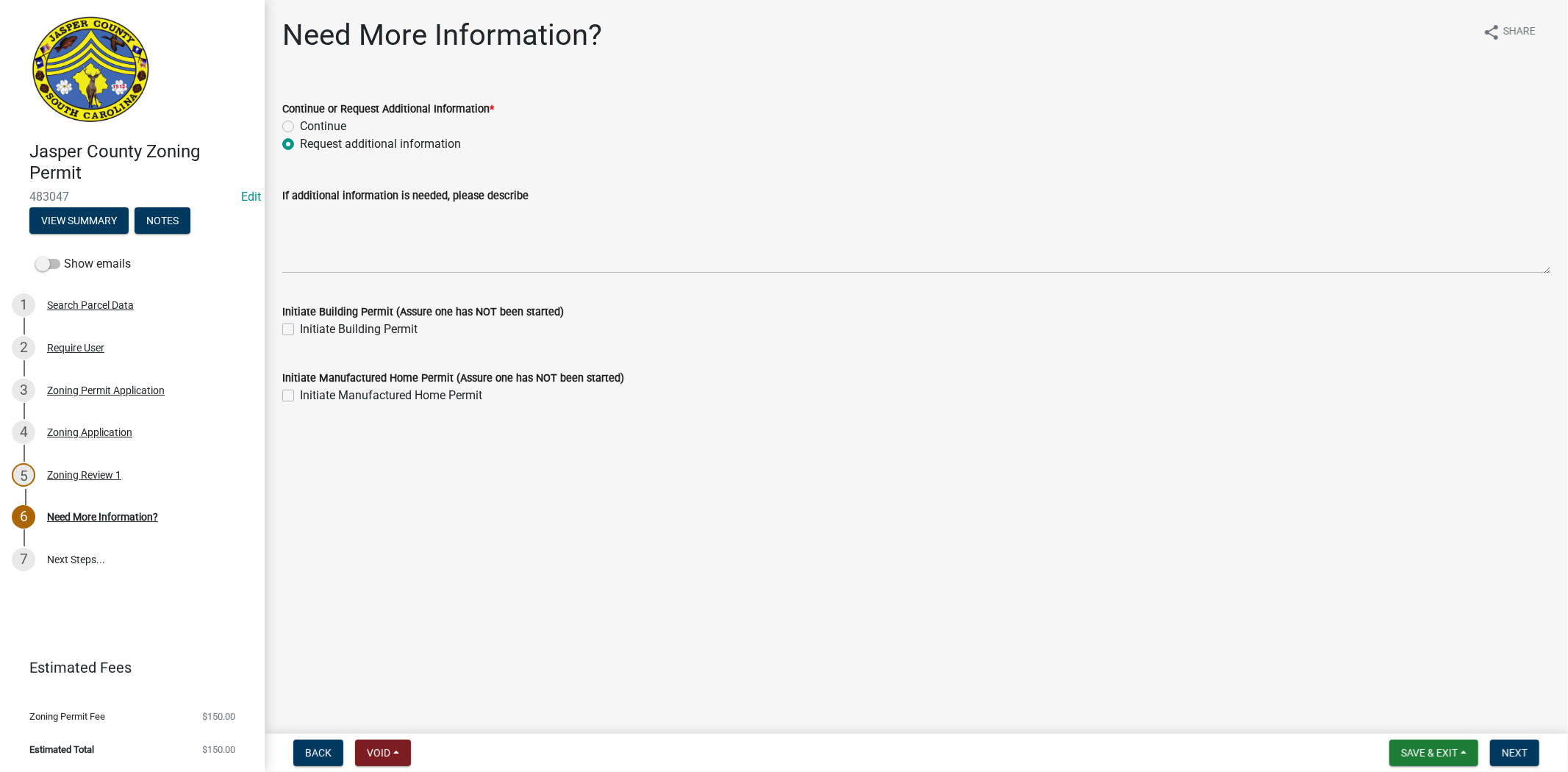
radio input "true"
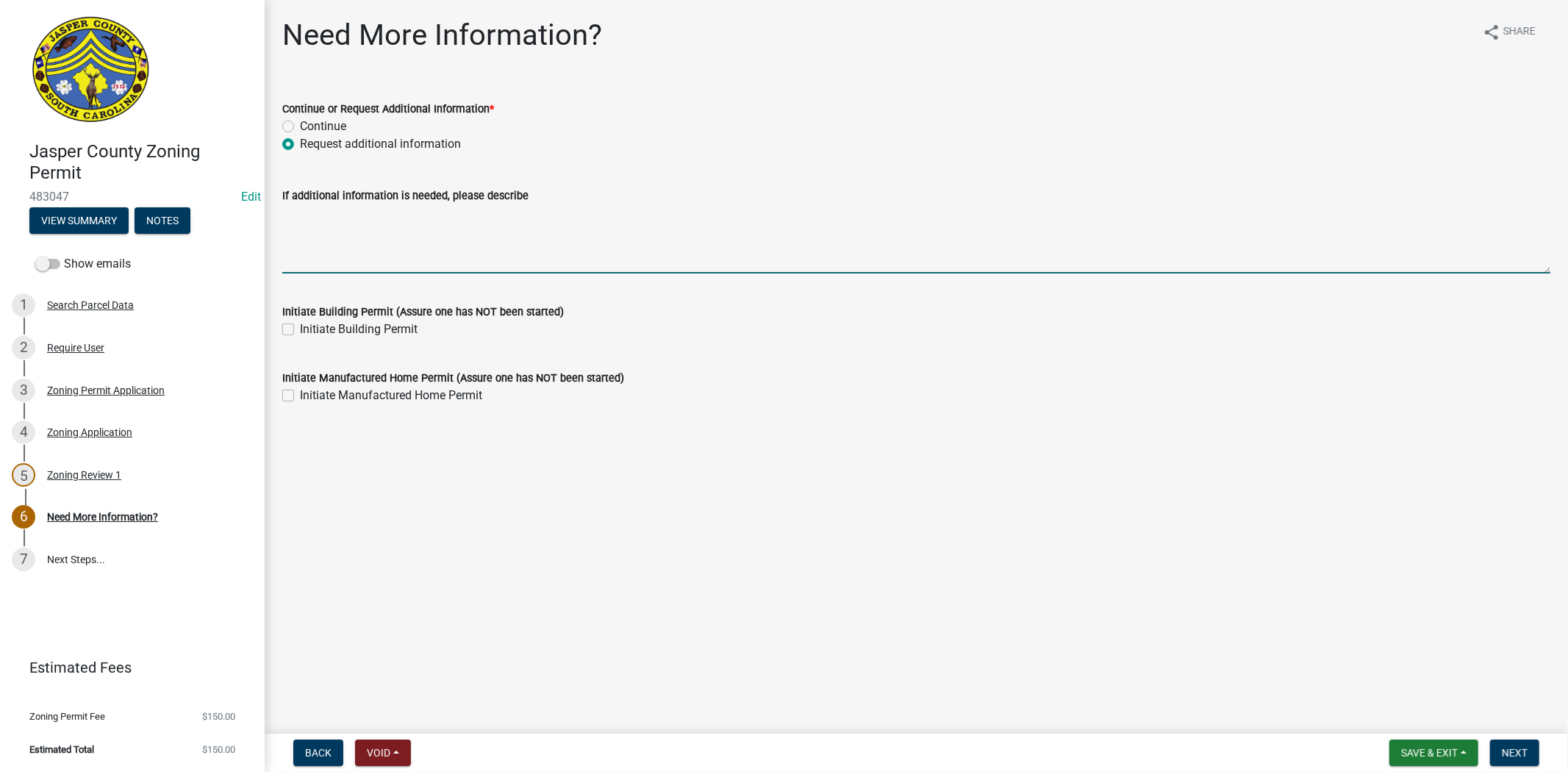
click at [303, 240] on textarea "If additional information is needed, please describe" at bounding box center [917, 239] width 1268 height 69
click at [464, 215] on textarea "Please provide a copy of your deed thank you." at bounding box center [917, 239] width 1268 height 69
type textarea "Please provide a copy of your deed, thank you."
click at [1527, 747] on span "Next" at bounding box center [1515, 753] width 25 height 12
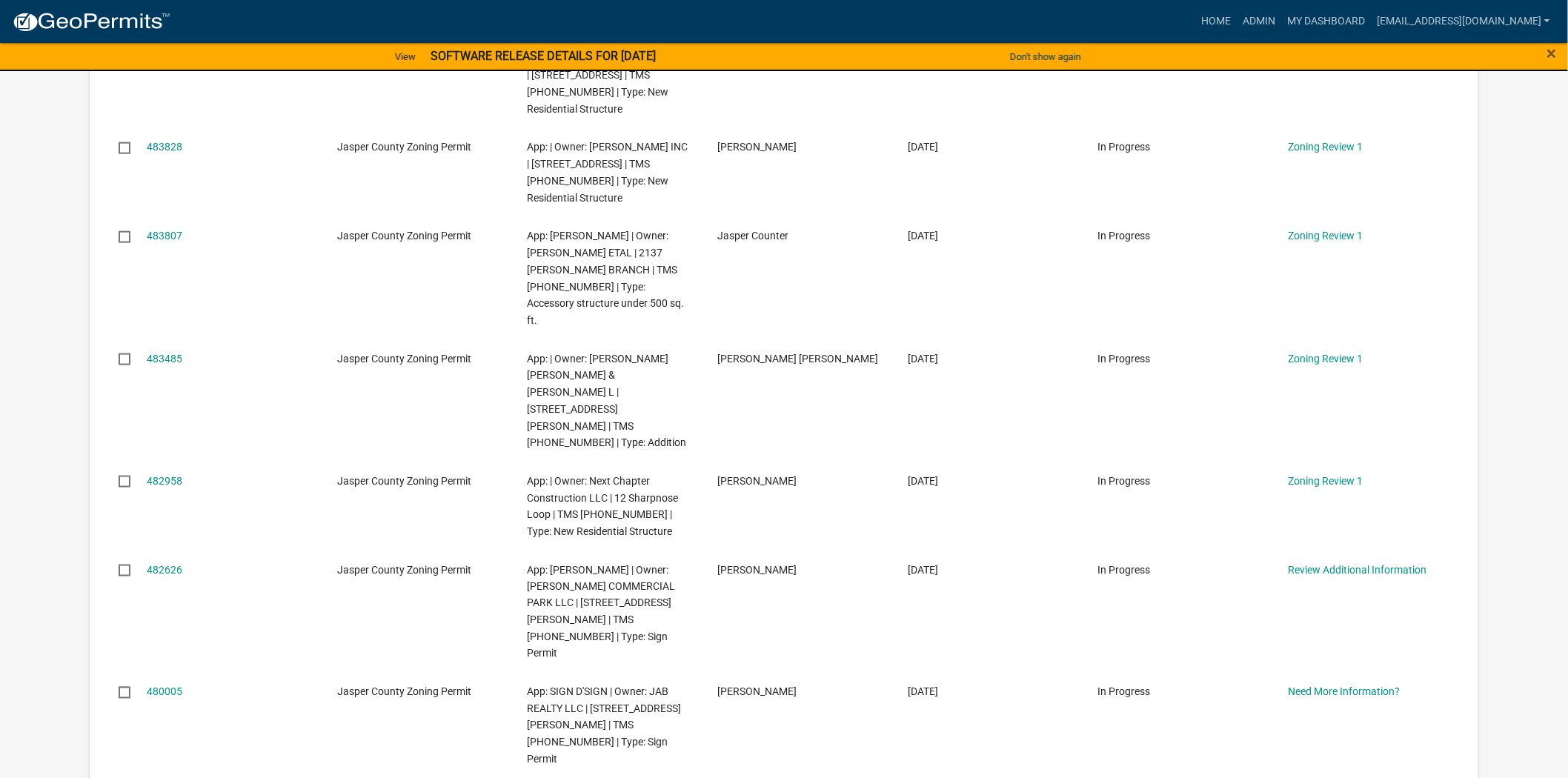
scroll to position [494, 0]
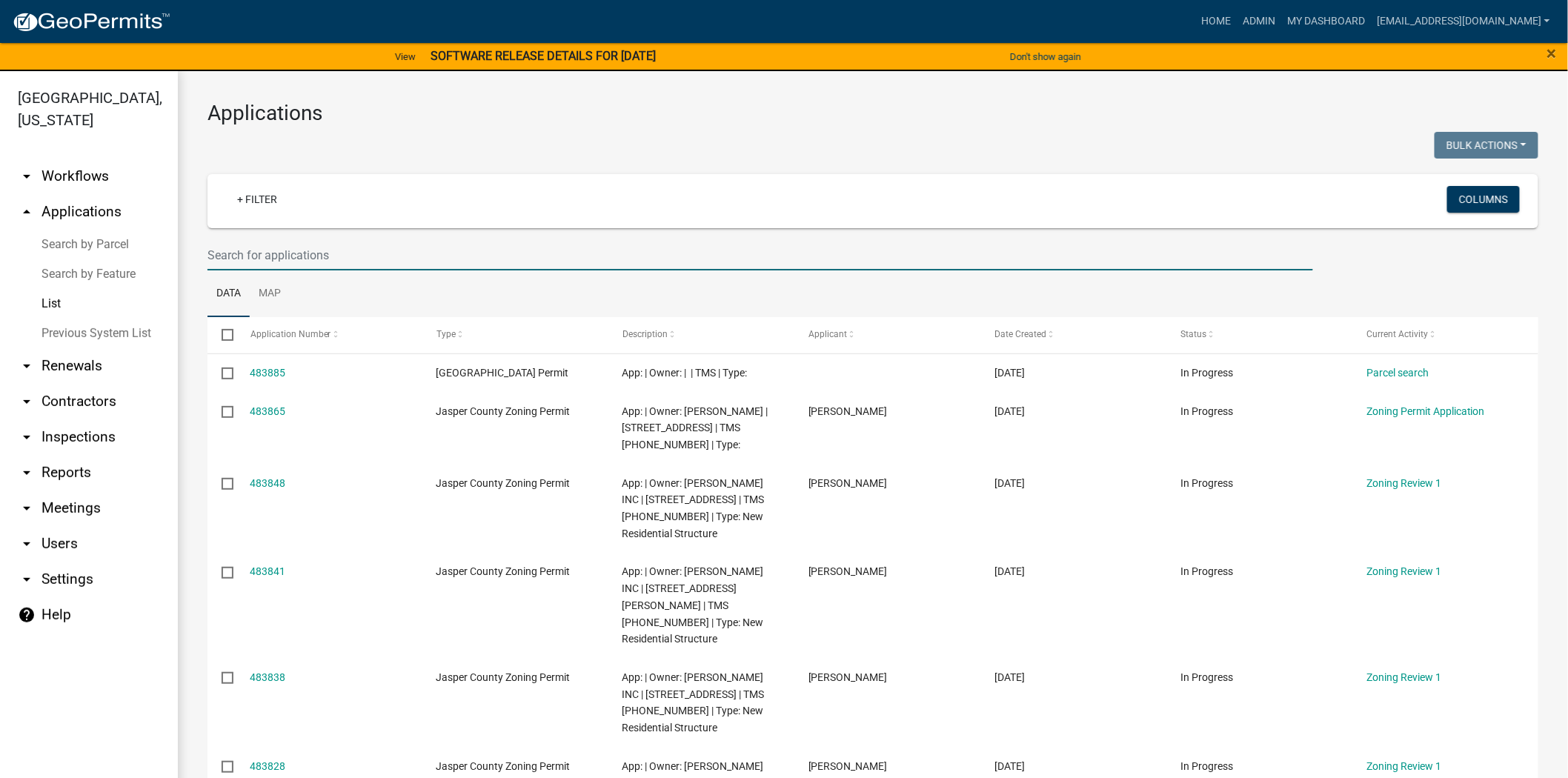
click at [430, 262] on input "text" at bounding box center [760, 255] width 1105 height 30
type input "cassique"
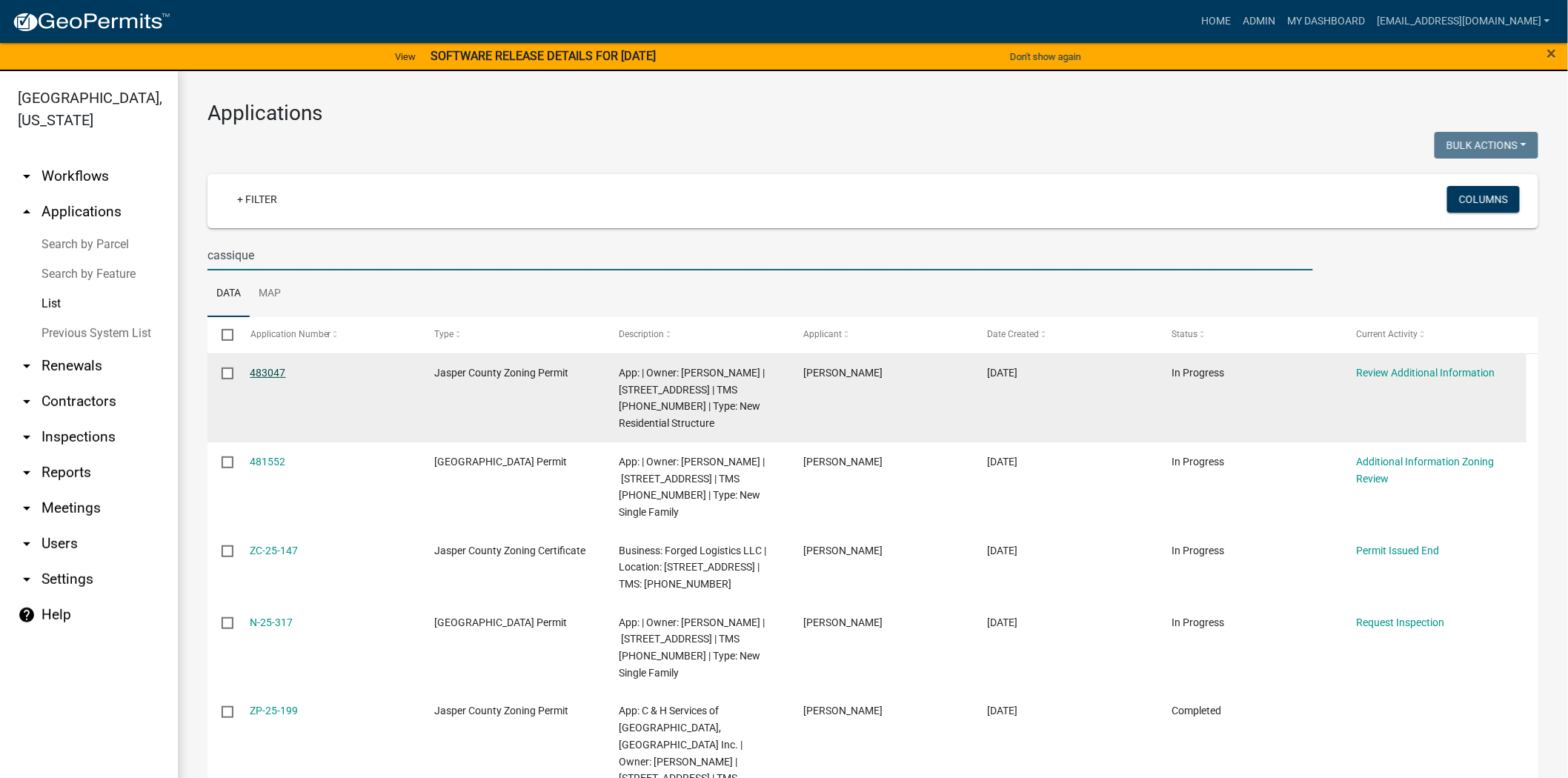
click at [275, 378] on link "483047" at bounding box center [268, 373] width 35 height 12
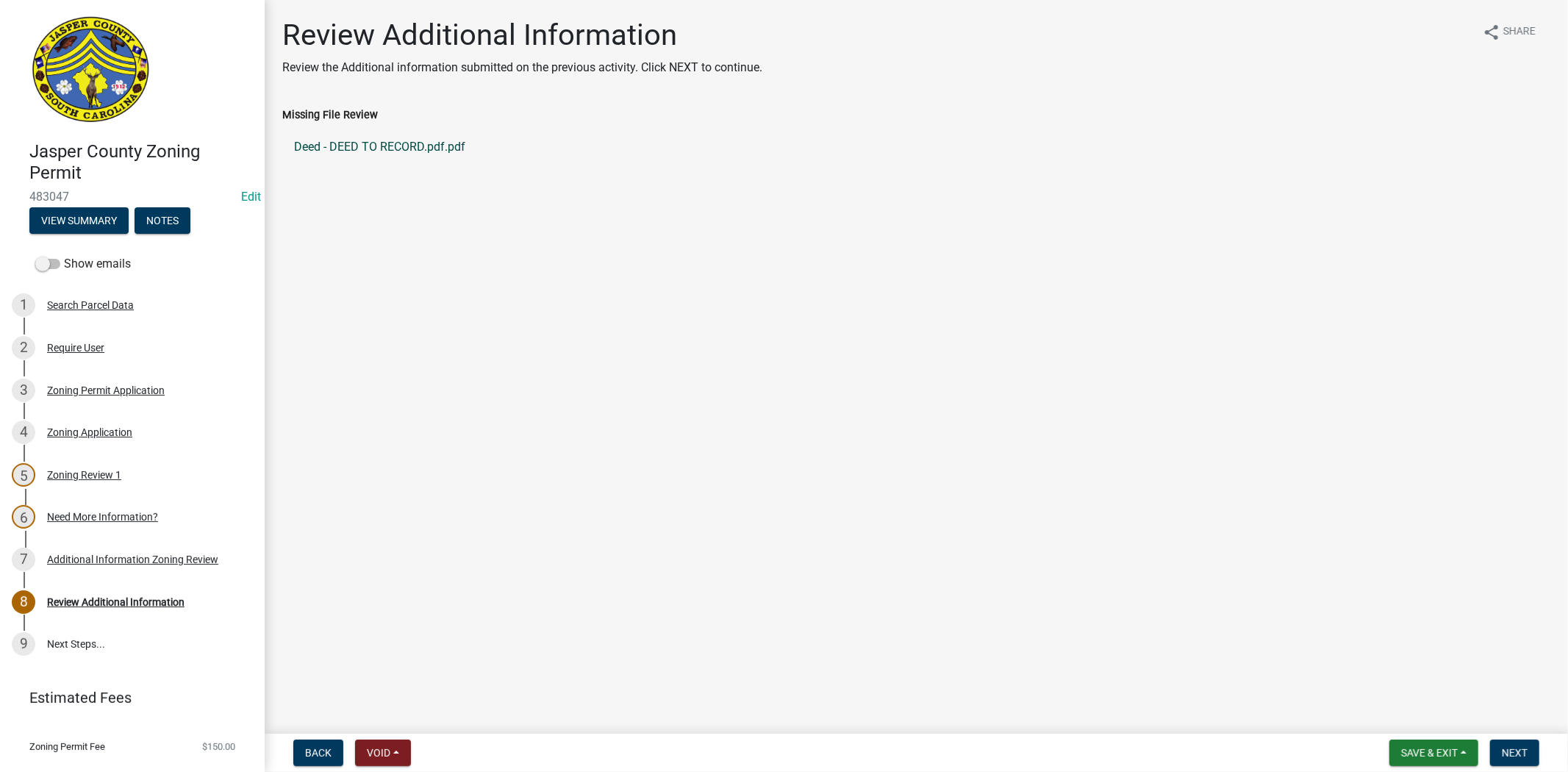
click at [415, 154] on link "Deed - DEED TO RECORD.pdf.pdf" at bounding box center [917, 147] width 1268 height 35
click at [97, 395] on div "3 Zoning Permit Application" at bounding box center [127, 390] width 229 height 23
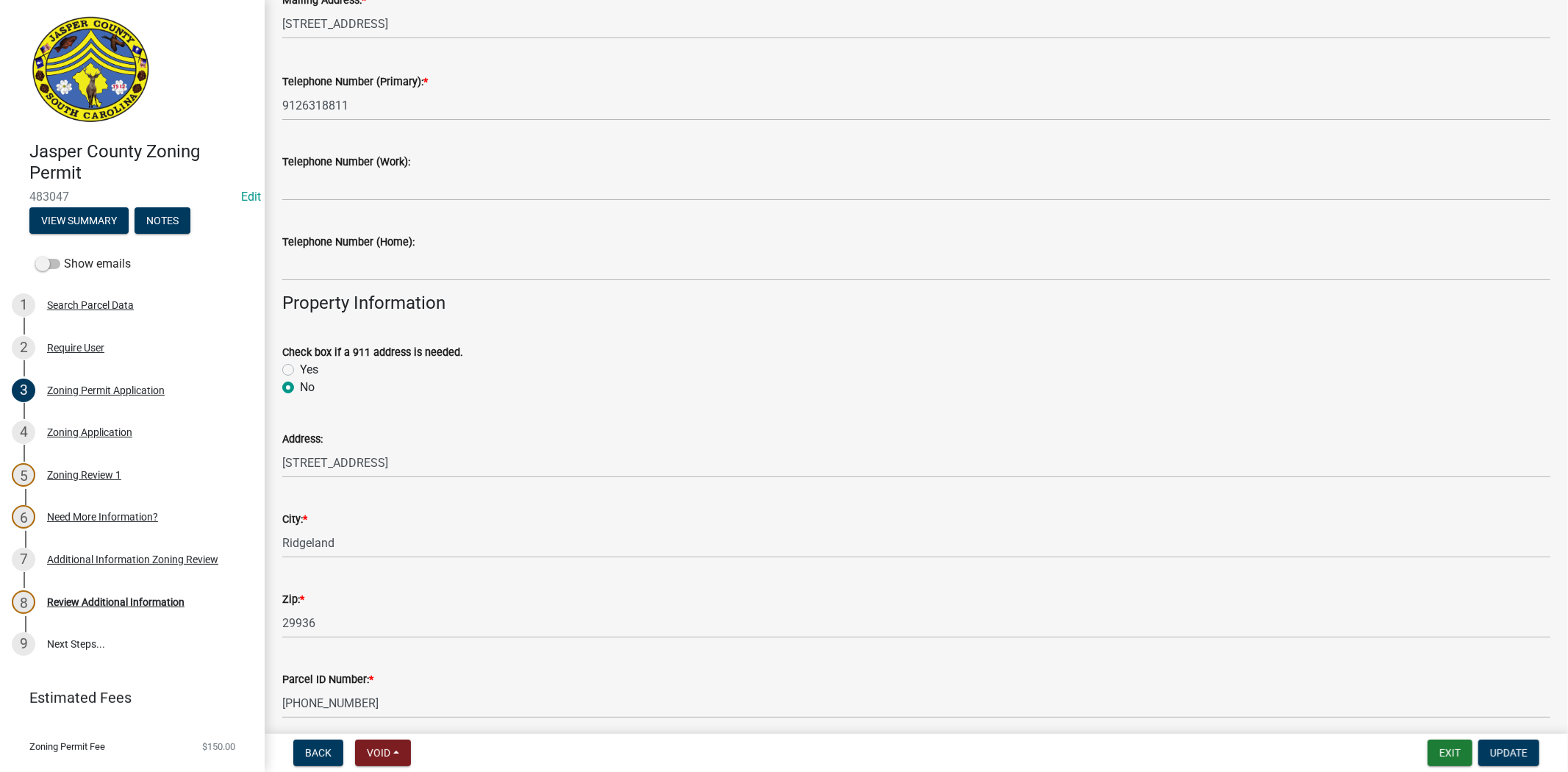
scroll to position [571, 0]
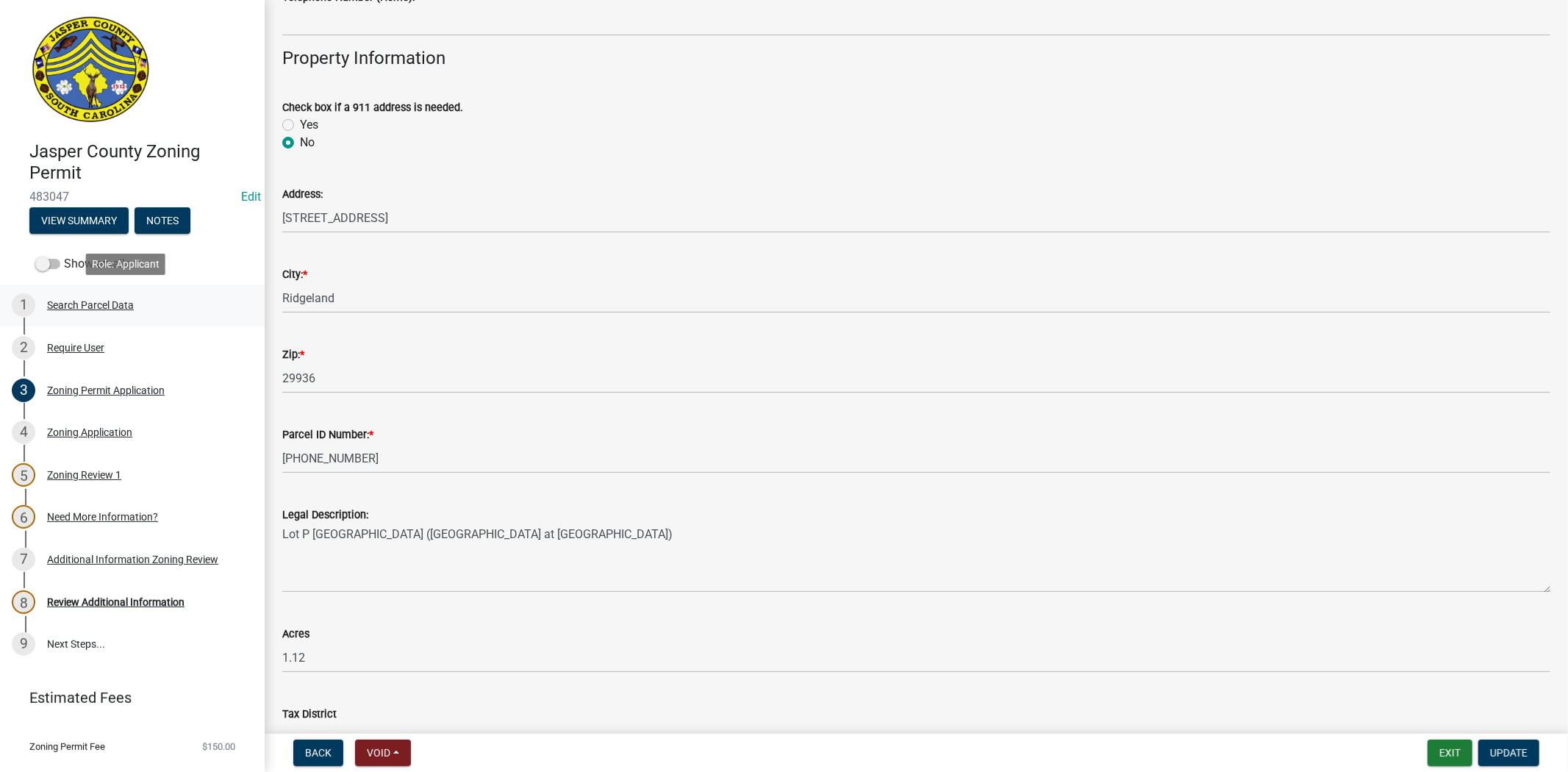
click at [104, 310] on div "Search Parcel Data" at bounding box center [91, 306] width 87 height 10
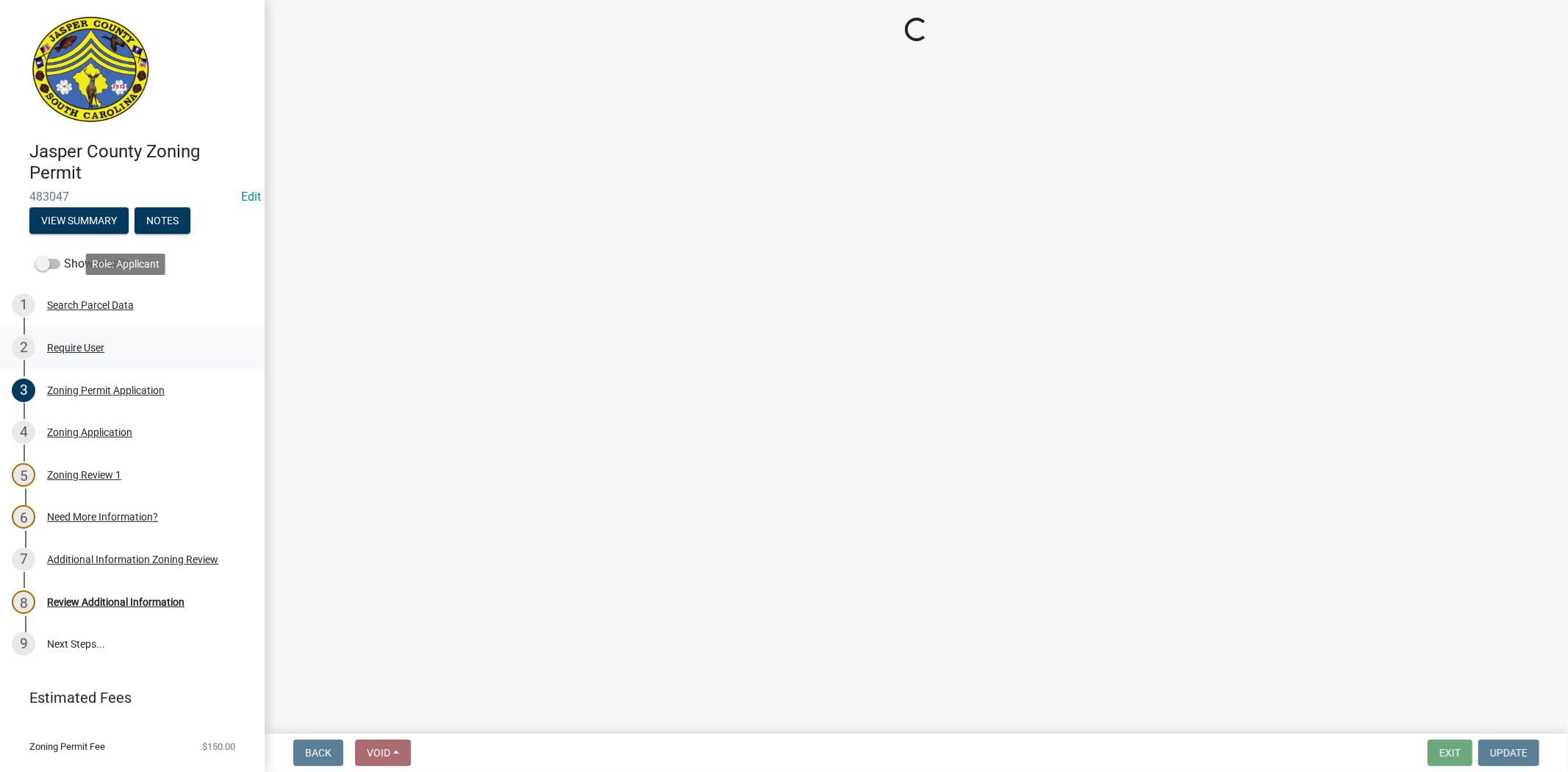
scroll to position [0, 0]
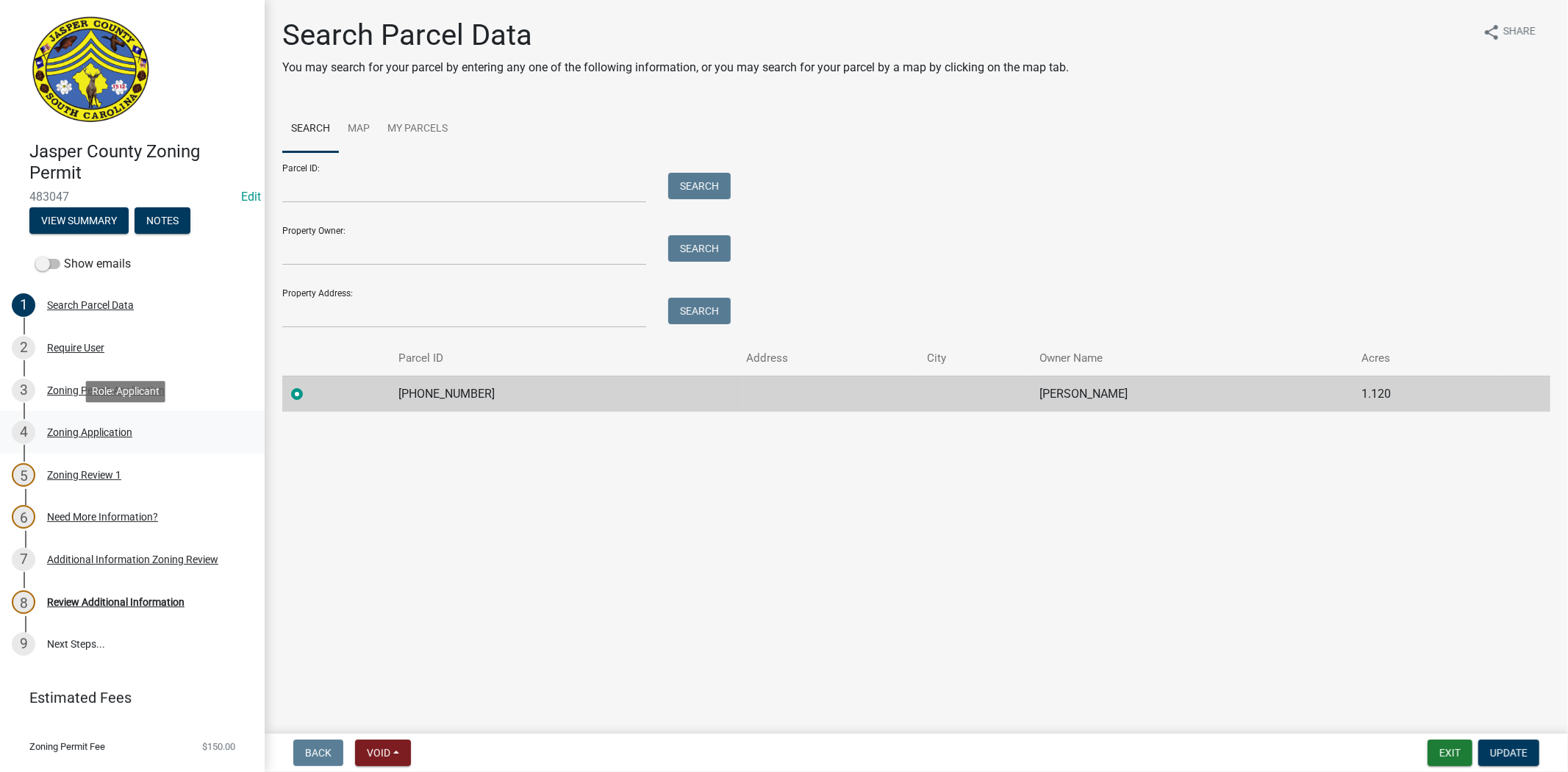
click at [82, 437] on div "4 Zoning Application" at bounding box center [127, 432] width 229 height 23
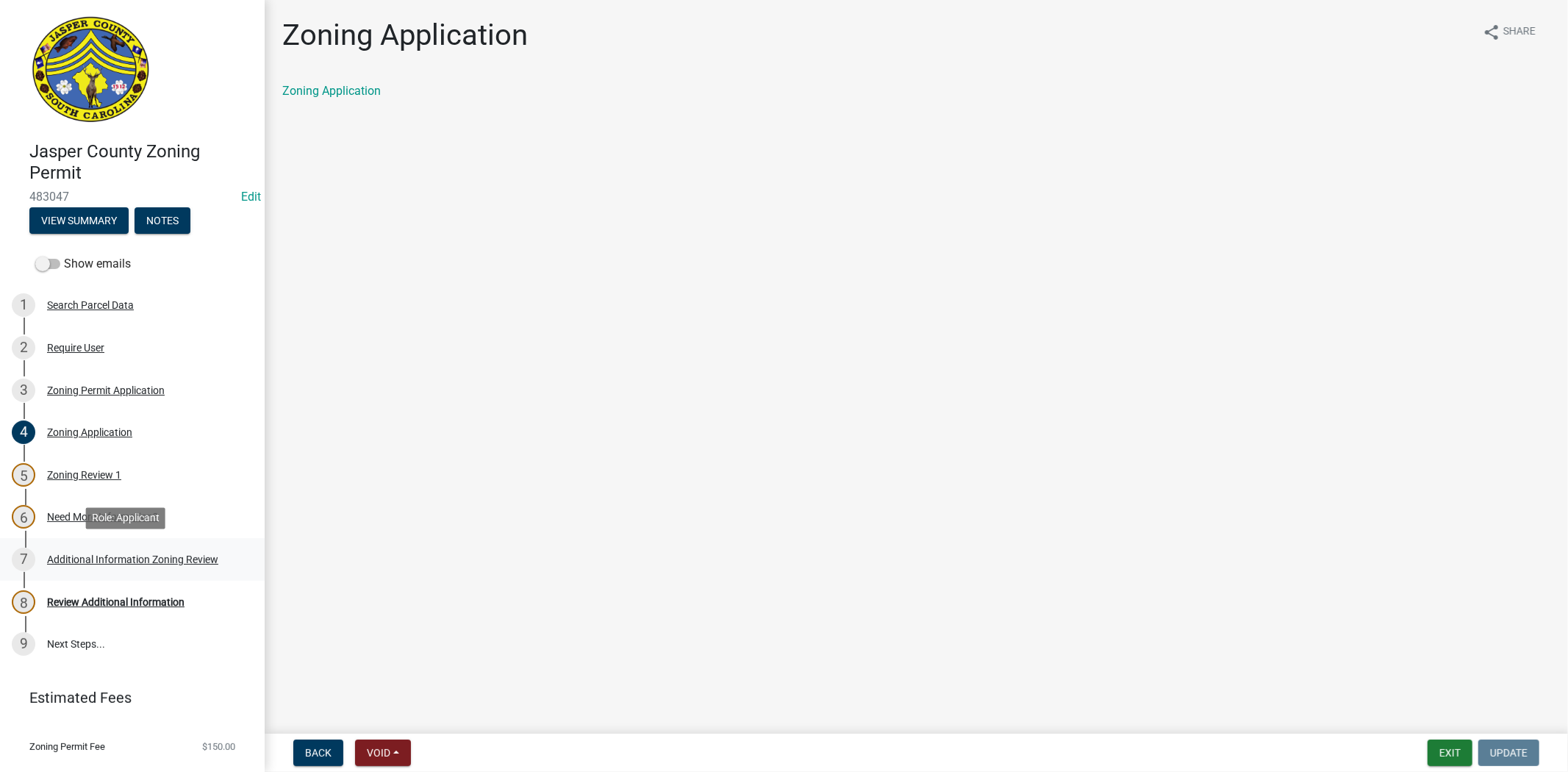
click at [106, 564] on div "7 Additional Information Zoning Review" at bounding box center [127, 559] width 229 height 23
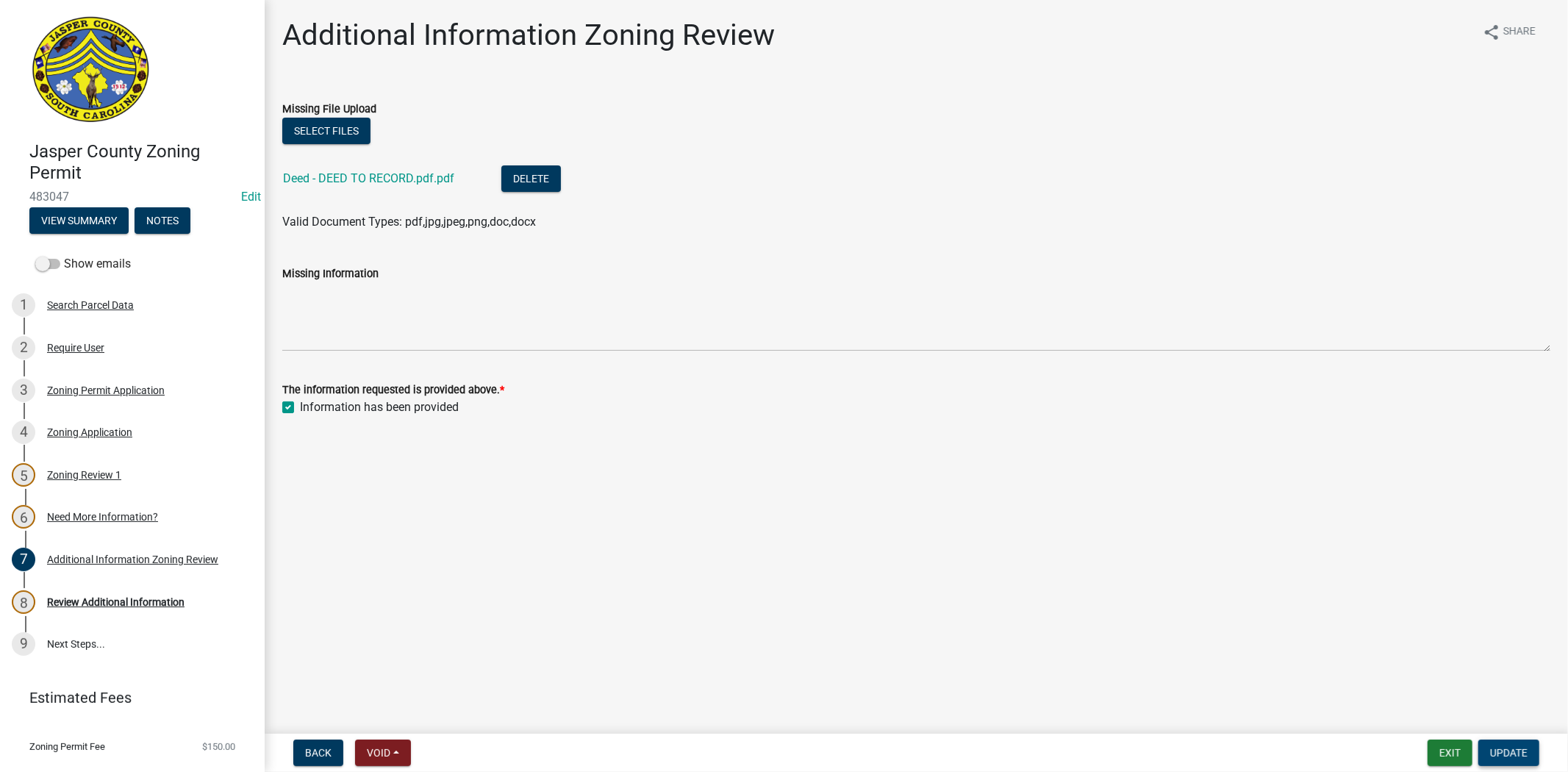
click at [1498, 755] on span "Update" at bounding box center [1509, 753] width 37 height 12
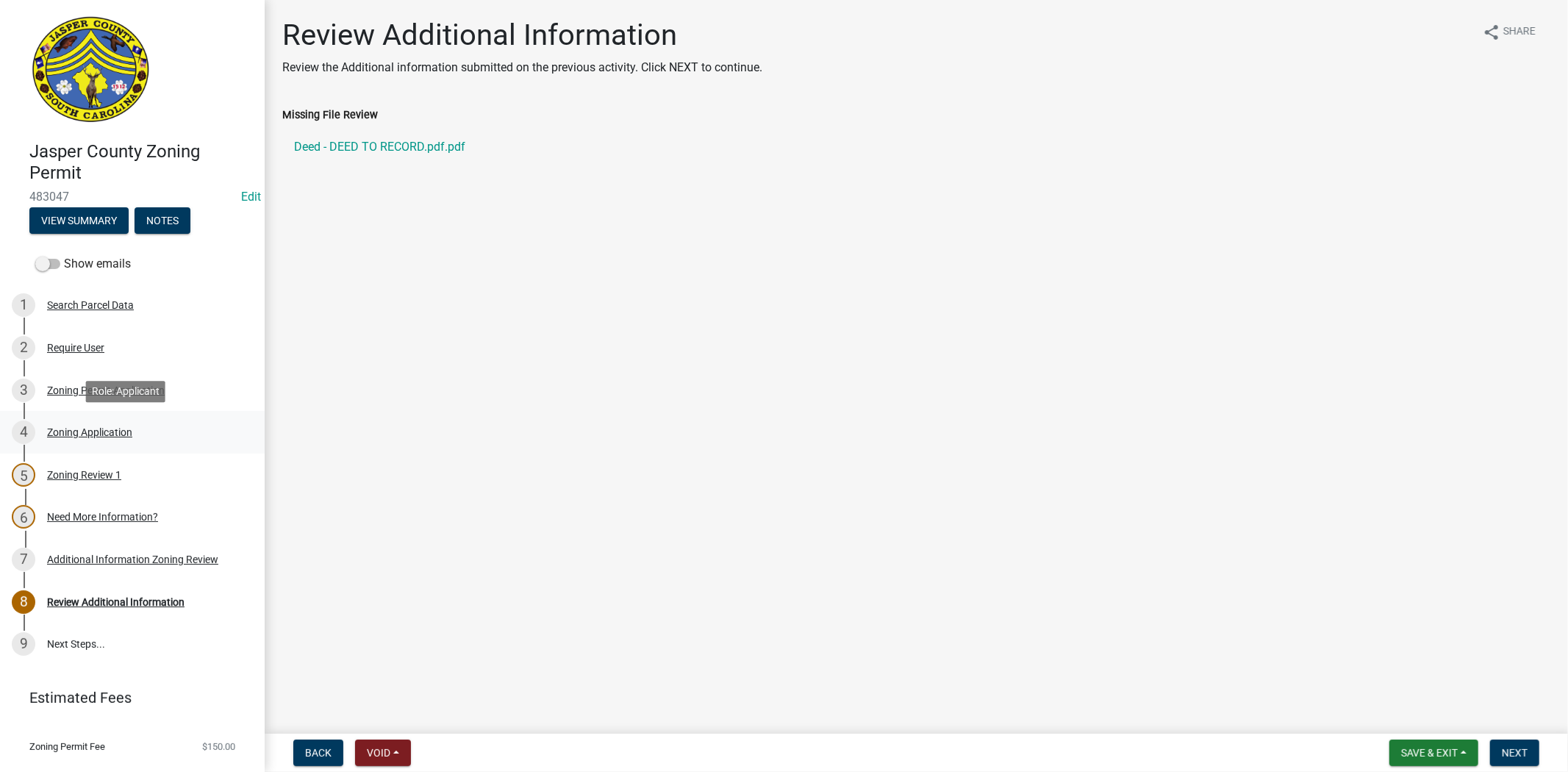
click at [83, 437] on div "Zoning Application" at bounding box center [90, 432] width 85 height 10
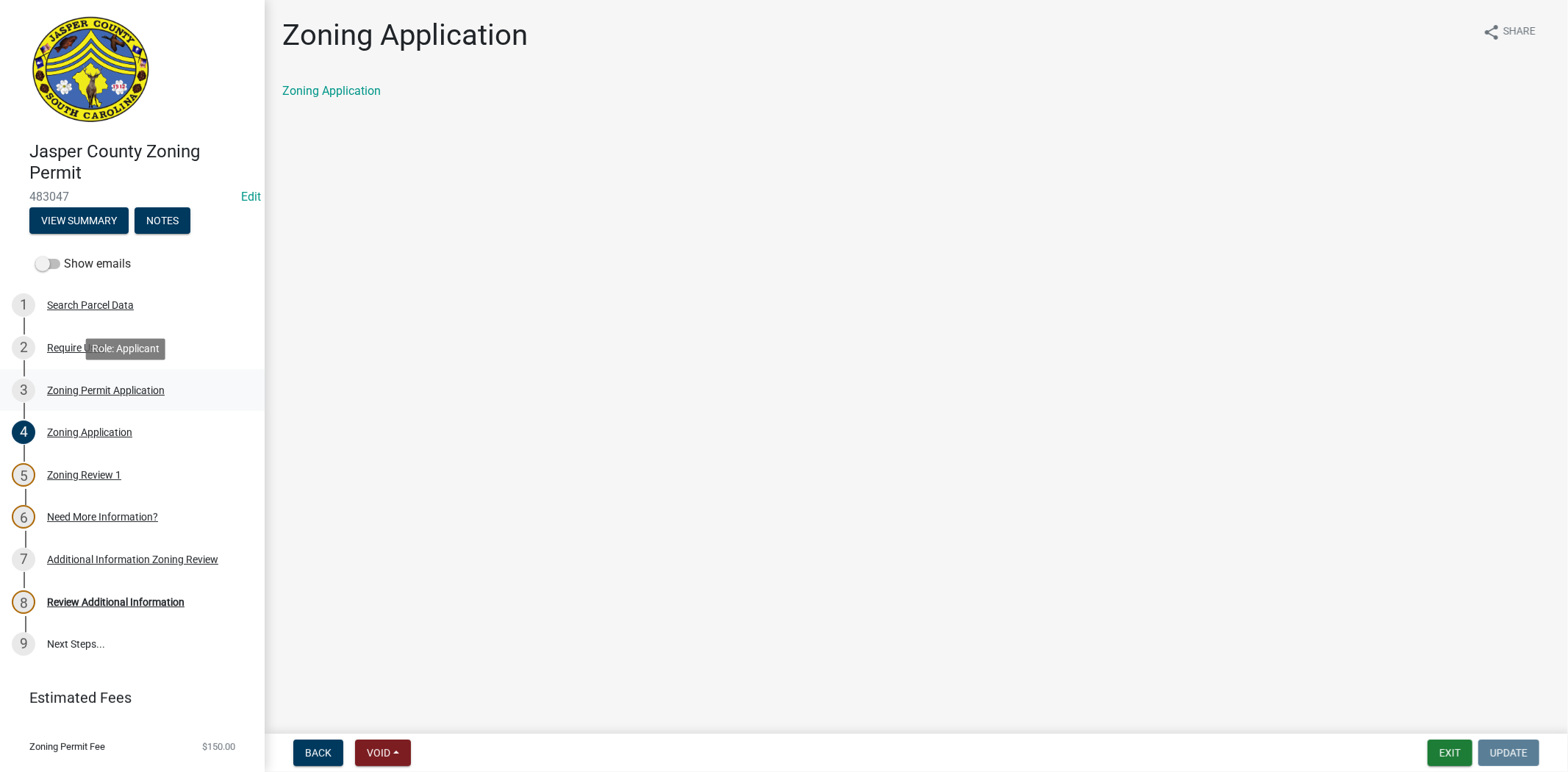
click at [103, 391] on div "Zoning Permit Application" at bounding box center [106, 391] width 118 height 10
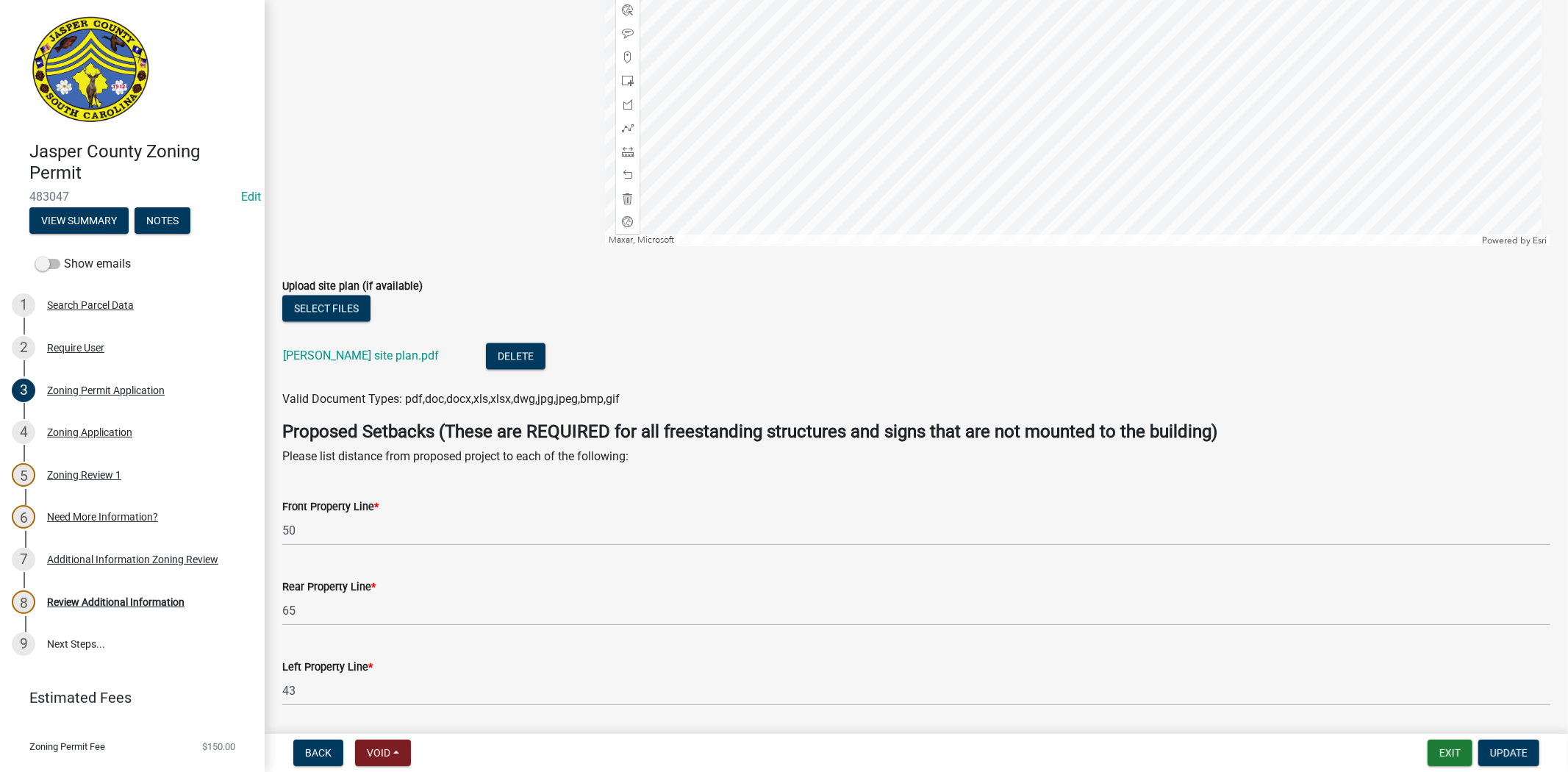
scroll to position [2777, 0]
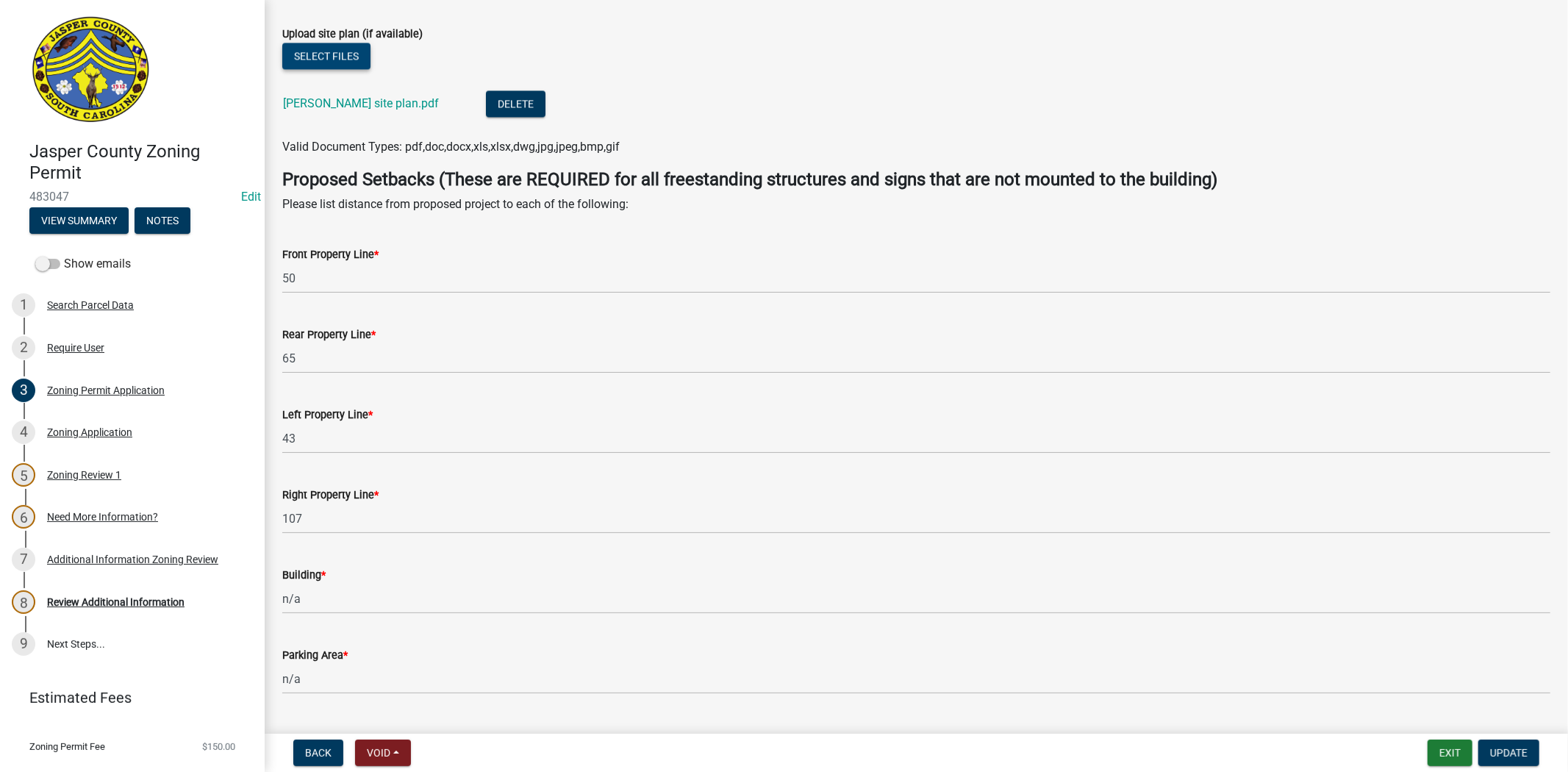
click at [354, 43] on button "Select files" at bounding box center [326, 55] width 88 height 26
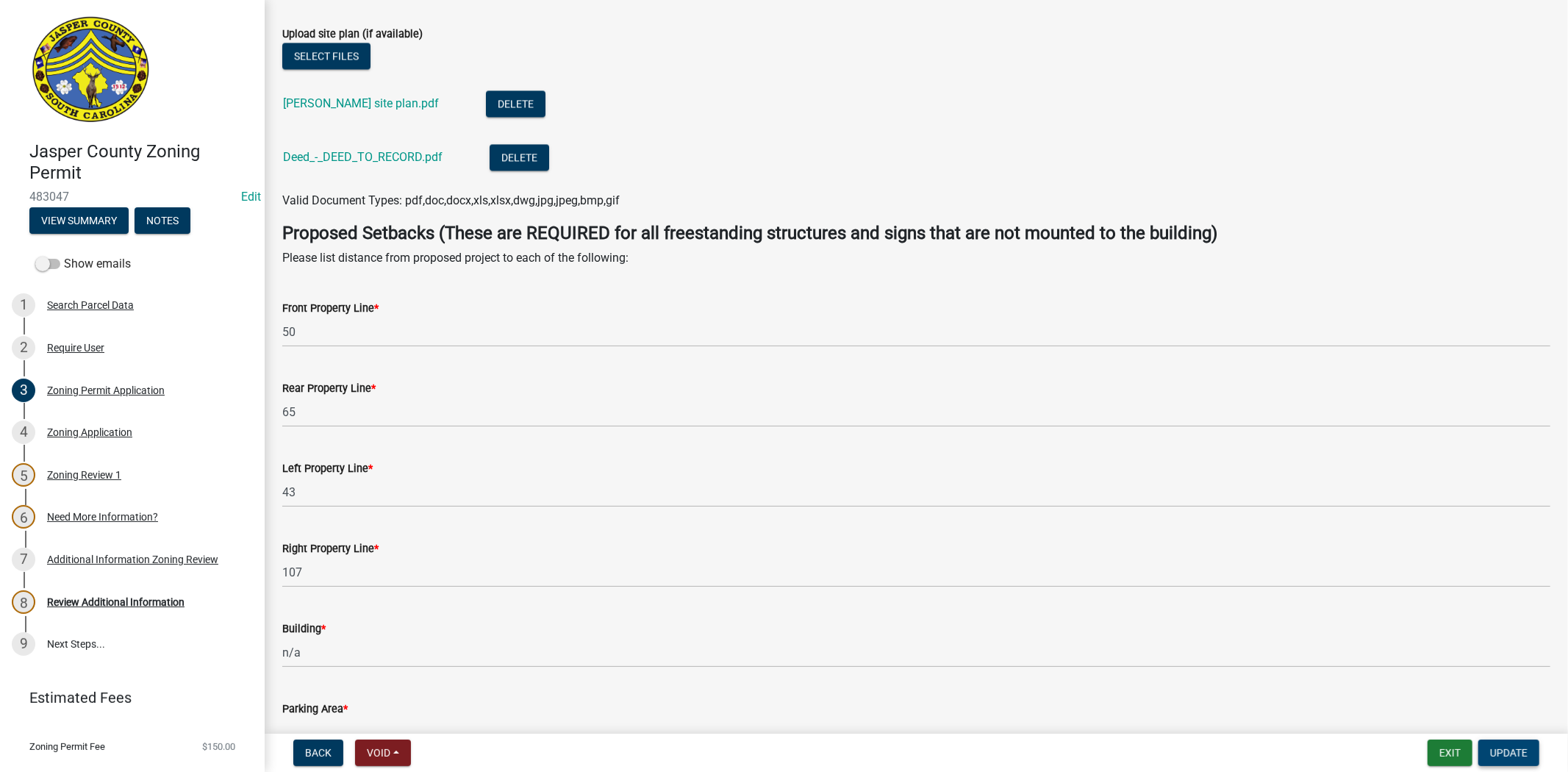
click at [1497, 754] on span "Update" at bounding box center [1509, 753] width 37 height 12
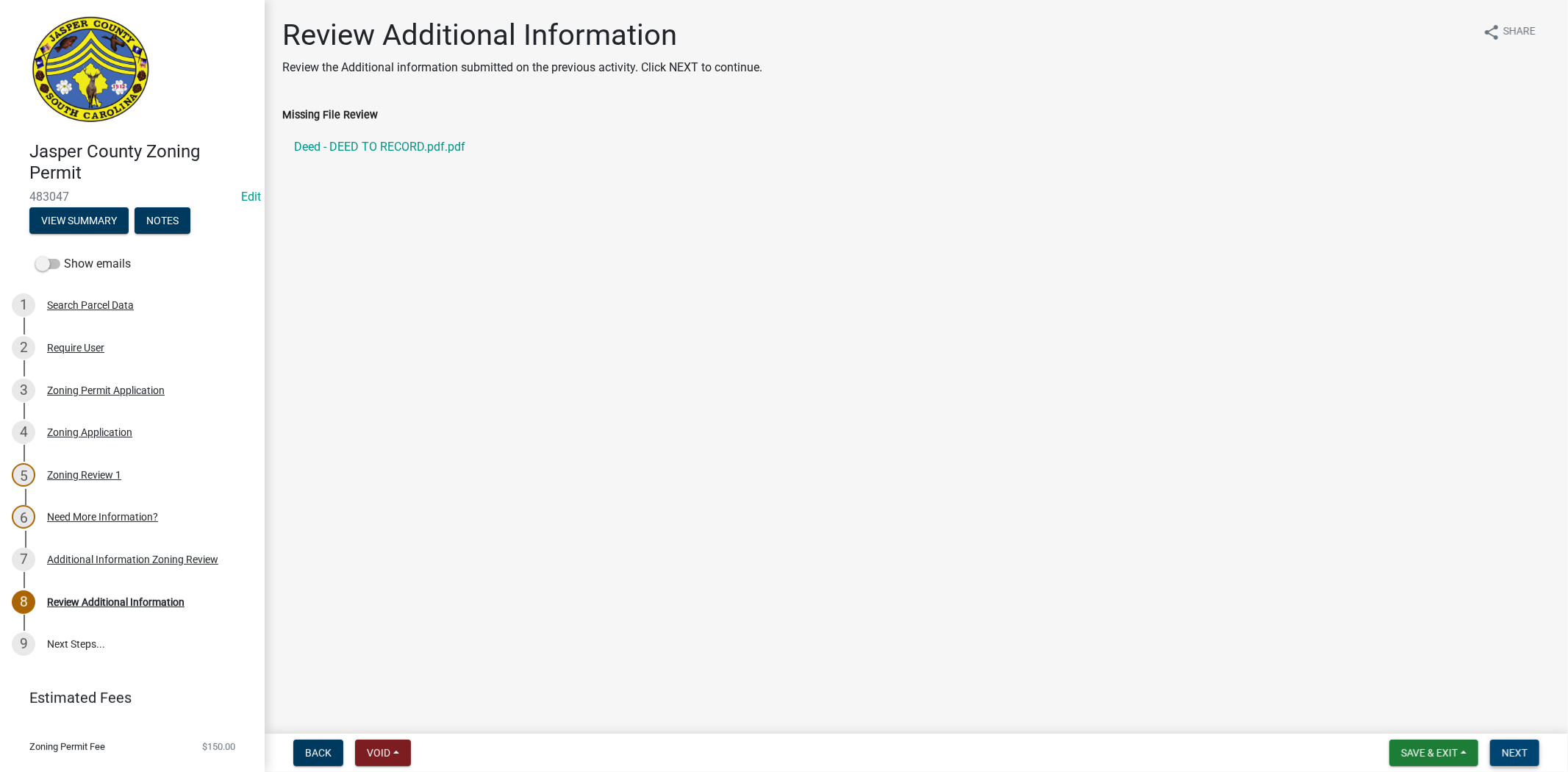
click at [1498, 747] on button "Next" at bounding box center [1515, 753] width 49 height 26
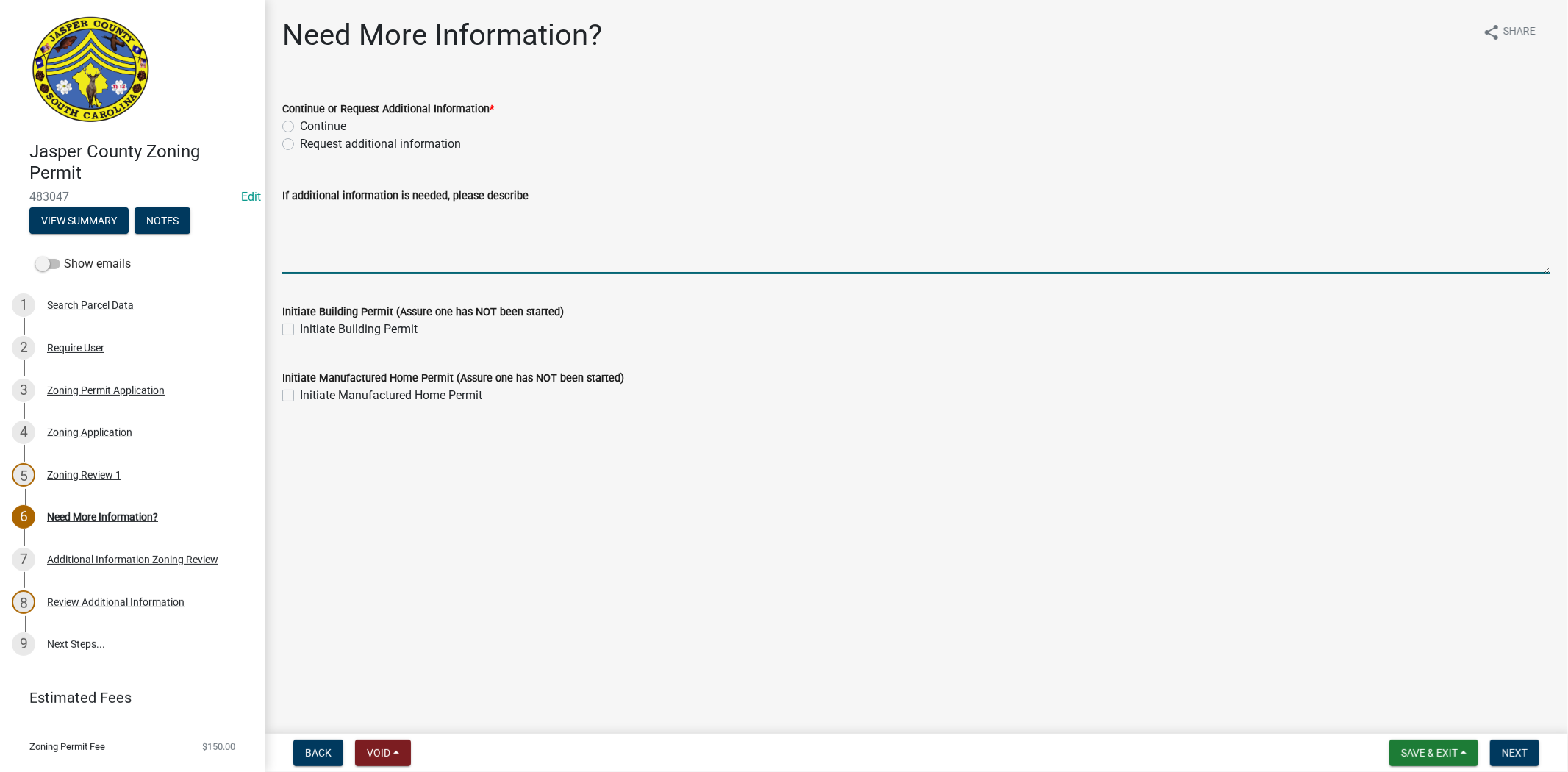
click at [402, 243] on textarea "If additional information is needed, please describe" at bounding box center [917, 239] width 1268 height 69
click at [598, 209] on textarea "Thank you, do you have a copy of your 911 address approval. Its currently not s…" at bounding box center [917, 239] width 1268 height 69
type textarea "Thank you, do you have a copy of your 911 address approval? Its currently not s…"
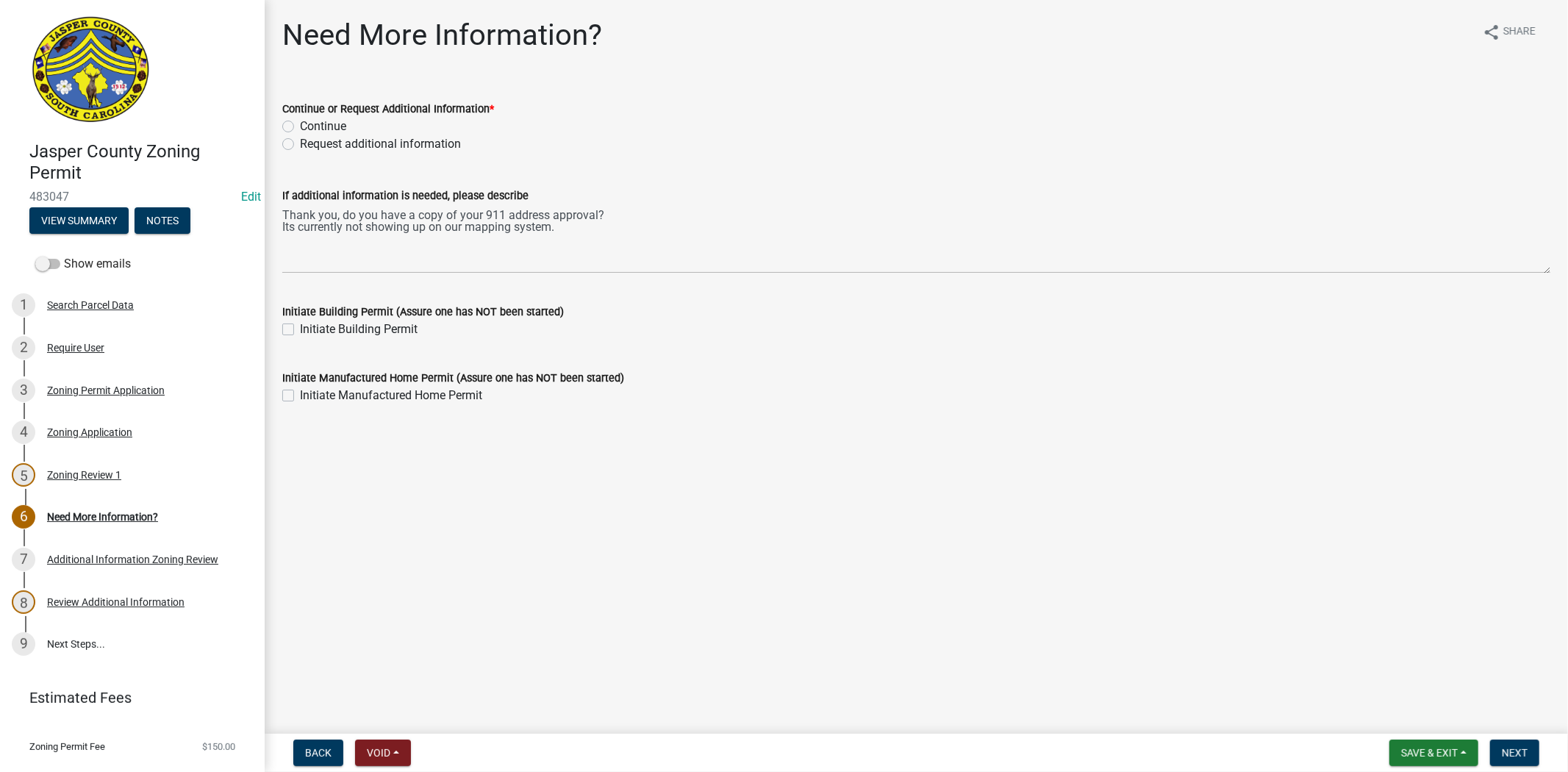
click at [300, 145] on label "Request additional information" at bounding box center [380, 145] width 161 height 18
click at [300, 145] on input "Request additional information" at bounding box center [305, 140] width 10 height 10
radio input "true"
click at [1524, 755] on span "Next" at bounding box center [1515, 753] width 25 height 12
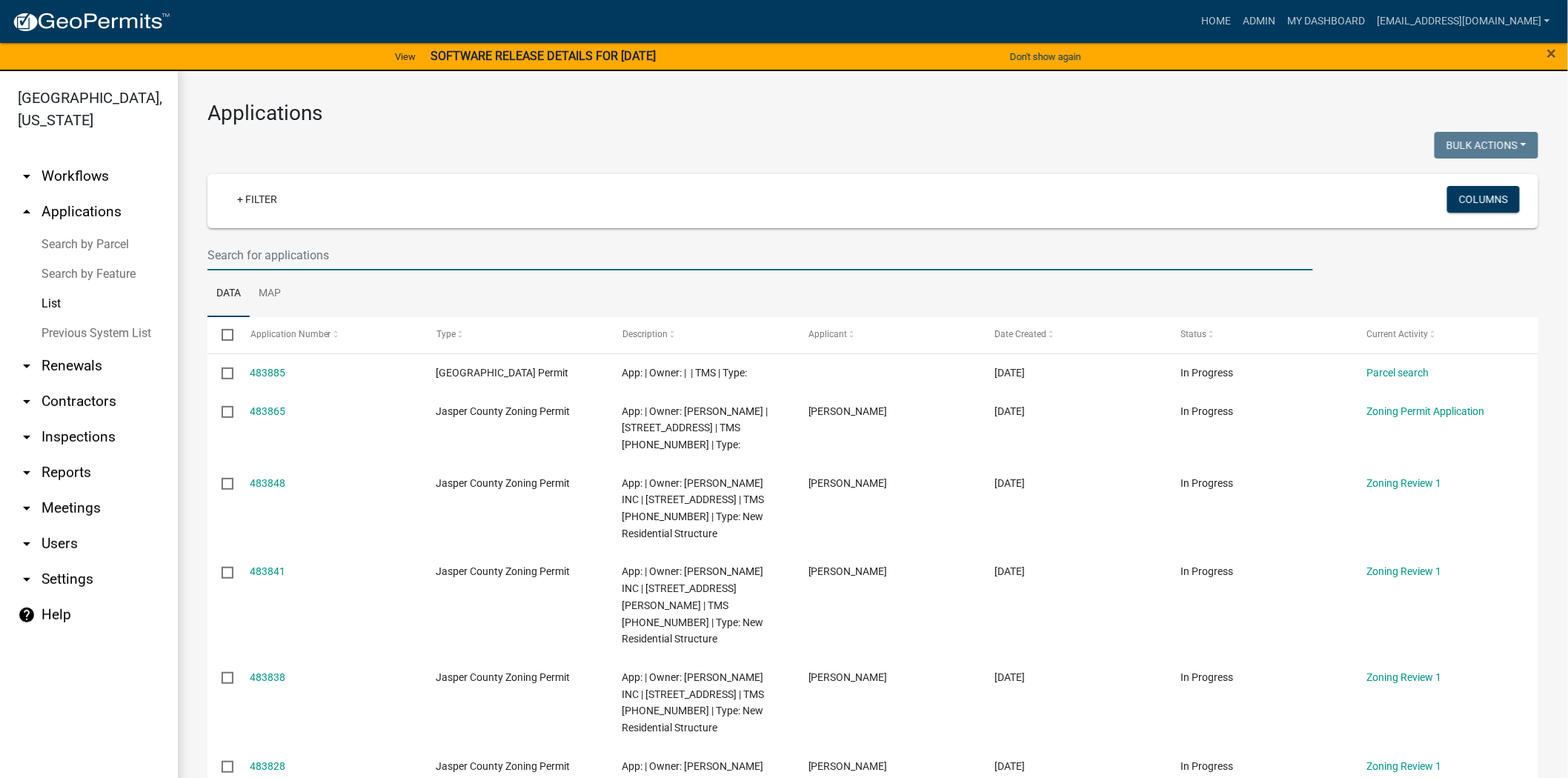
click at [381, 266] on input "text" at bounding box center [760, 255] width 1105 height 30
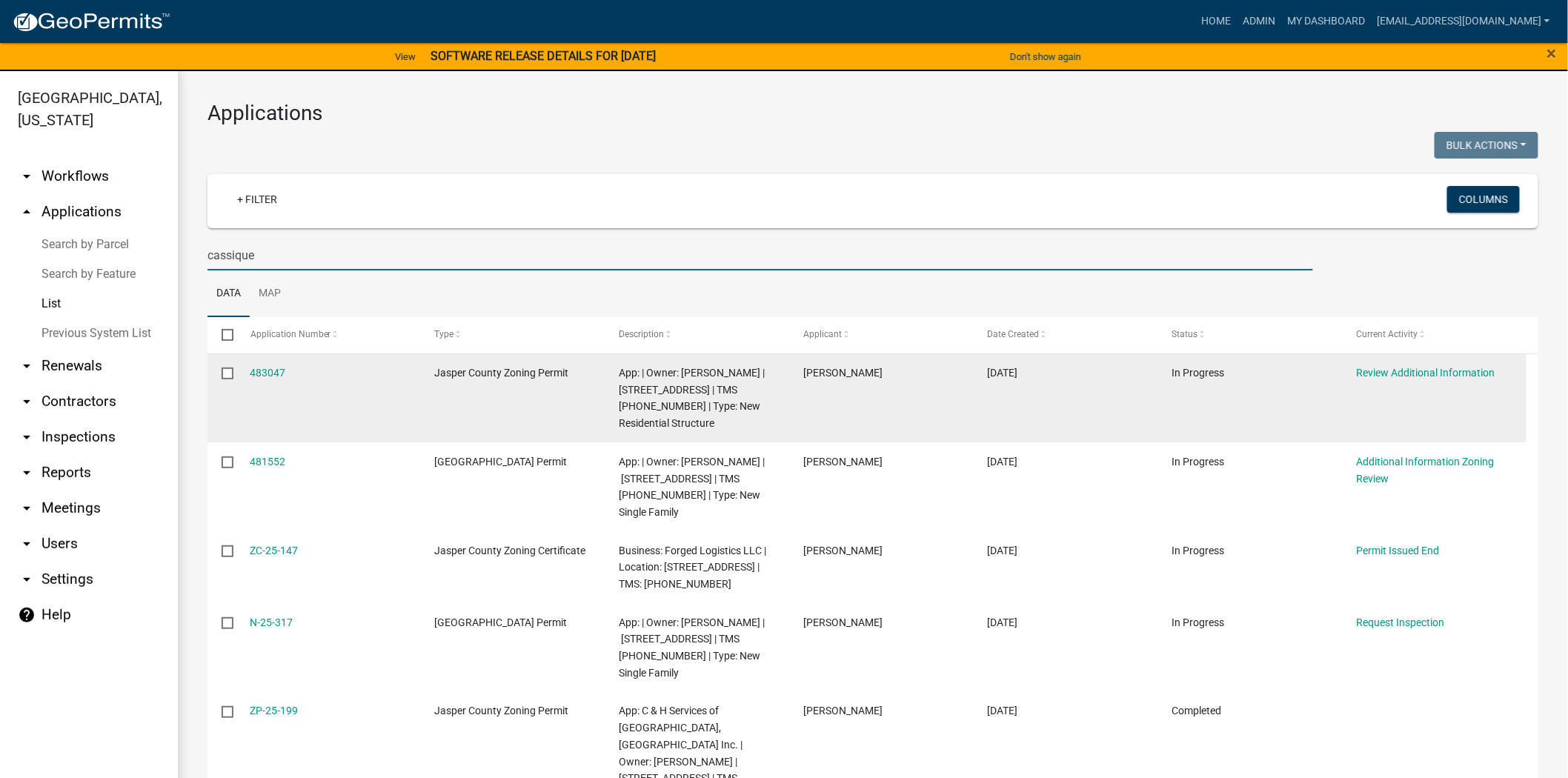
type input "cassique"
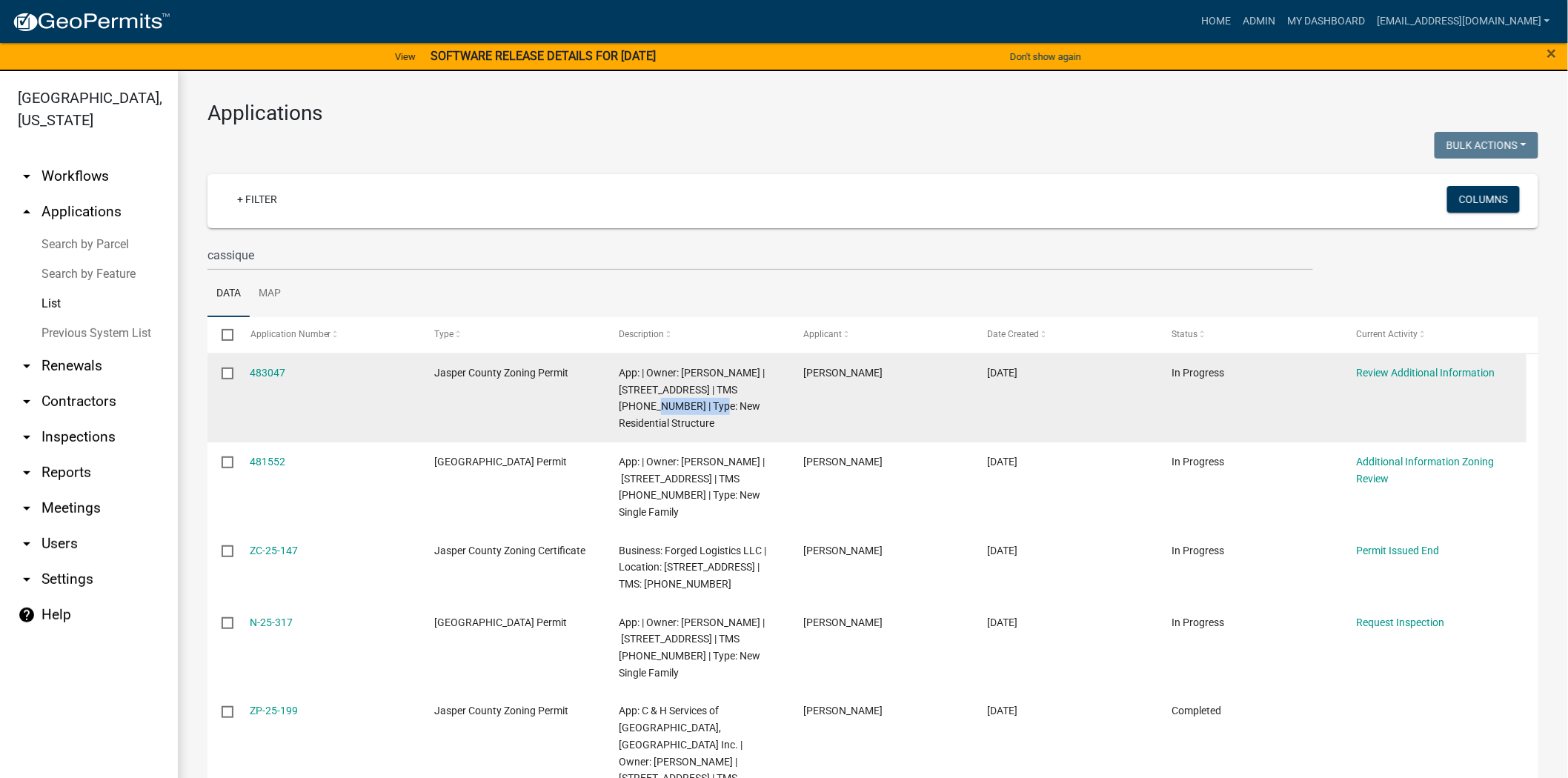
drag, startPoint x: 686, startPoint y: 407, endPoint x: 617, endPoint y: 408, distance: 69.0
click at [617, 408] on datatable-body-cell "App: | Owner: Jonathan Pfohl | 283 Cassique Creek Dr. | TMS 094-06-00-016 | Typ…" at bounding box center [696, 398] width 184 height 89
copy span "094-06-00-016"
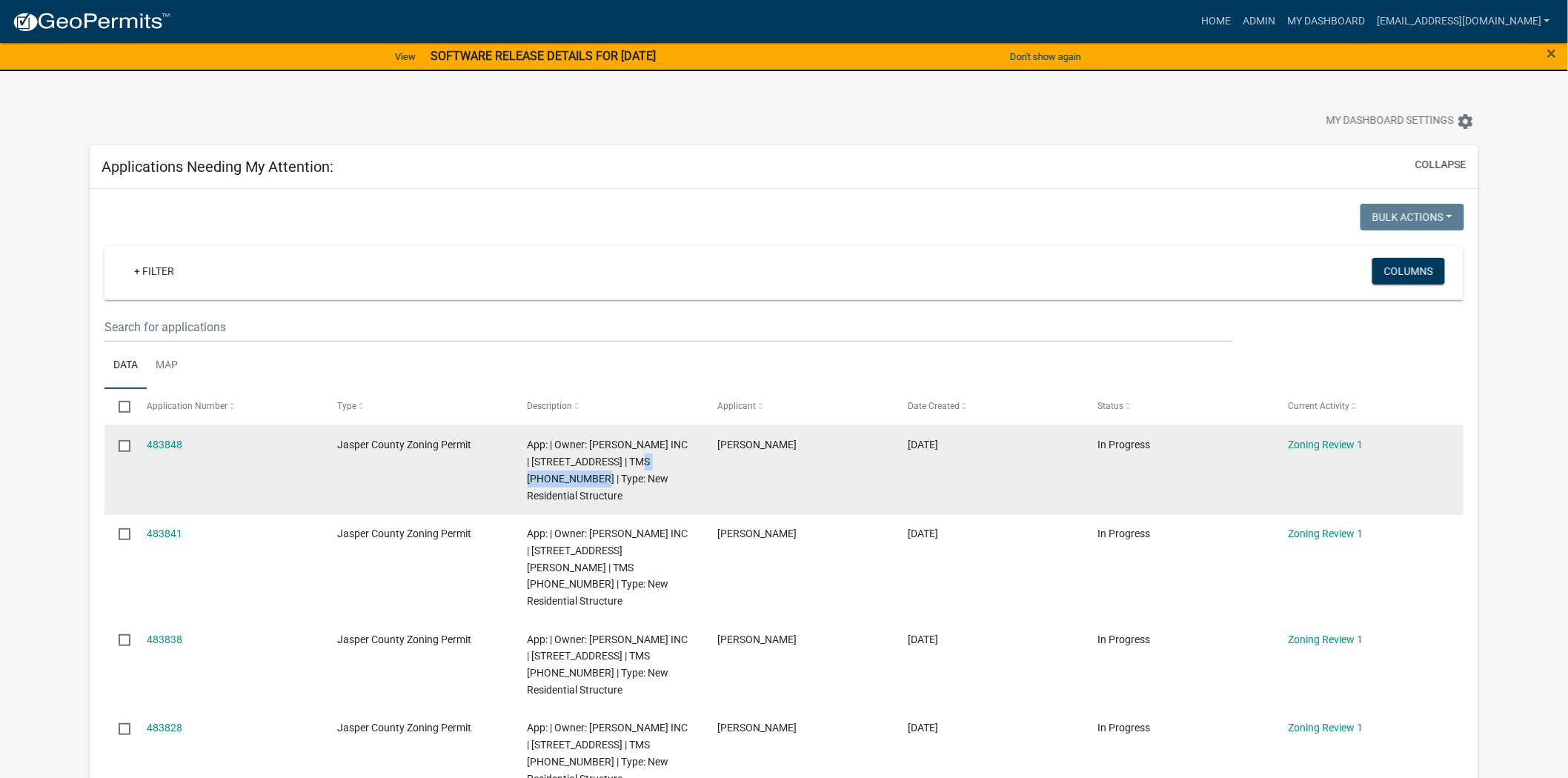
drag, startPoint x: 561, startPoint y: 476, endPoint x: 650, endPoint y: 469, distance: 89.3
click at [650, 469] on div "App: | Owner: [PERSON_NAME] INC | [STREET_ADDRESS] | TMS [PHONE_NUMBER] | Type:…" at bounding box center [608, 469] width 161 height 67
copy span "[PHONE_NUMBER]"
